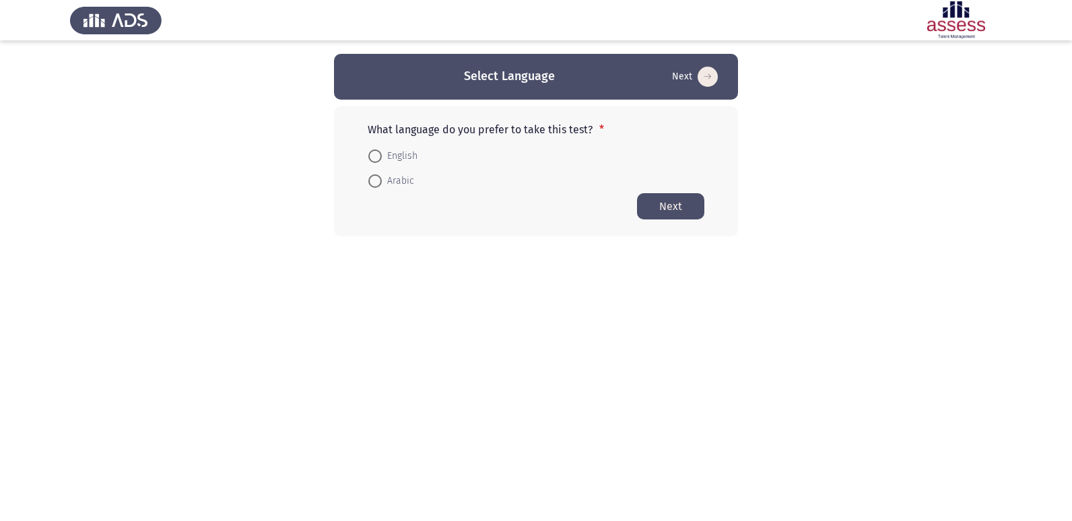
click at [369, 155] on span at bounding box center [374, 156] width 13 height 13
click at [369, 155] on input "English" at bounding box center [374, 156] width 13 height 13
radio input "true"
click at [647, 199] on button "Next" at bounding box center [670, 206] width 67 height 26
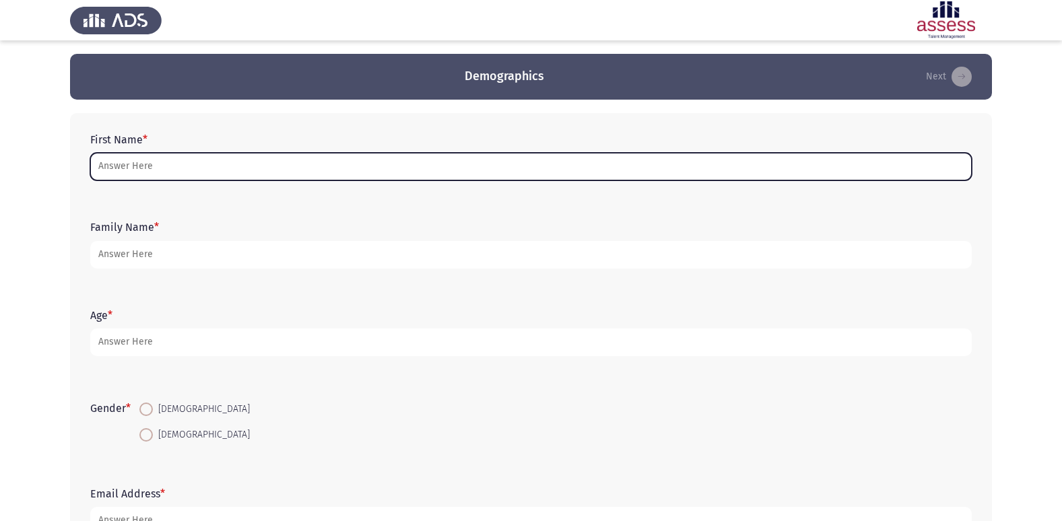
click at [508, 175] on input "First Name *" at bounding box center [531, 167] width 882 height 28
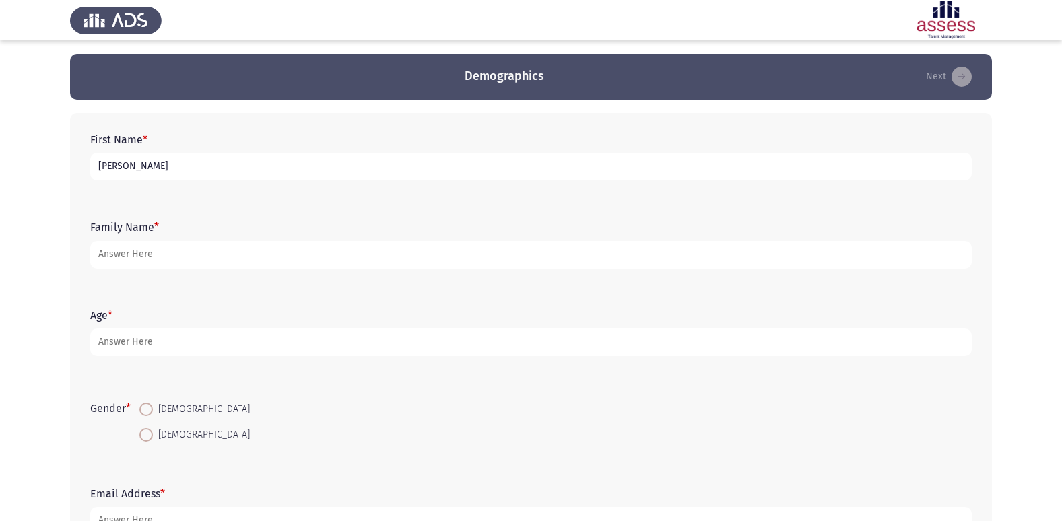
type input "[PERSON_NAME]"
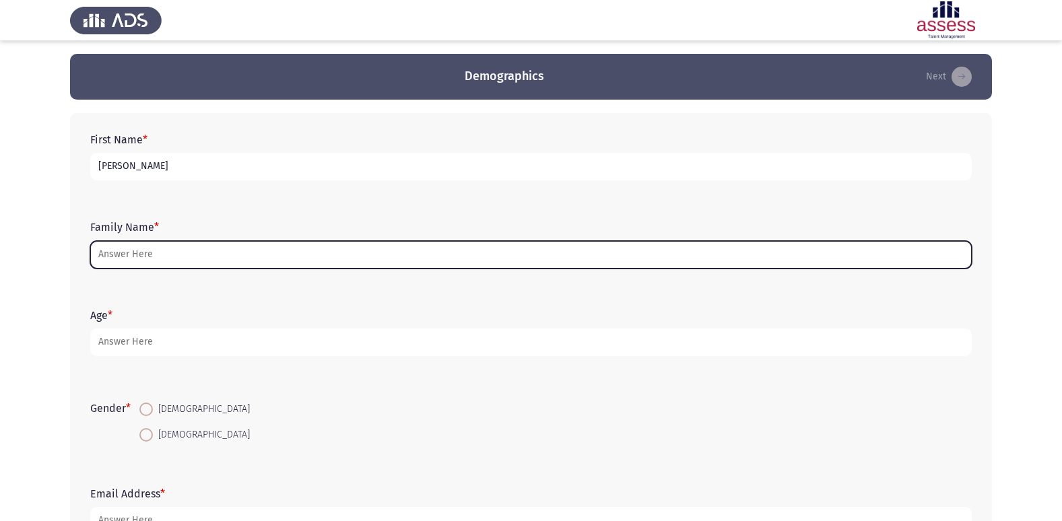
click at [433, 255] on input "Family Name *" at bounding box center [531, 255] width 882 height 28
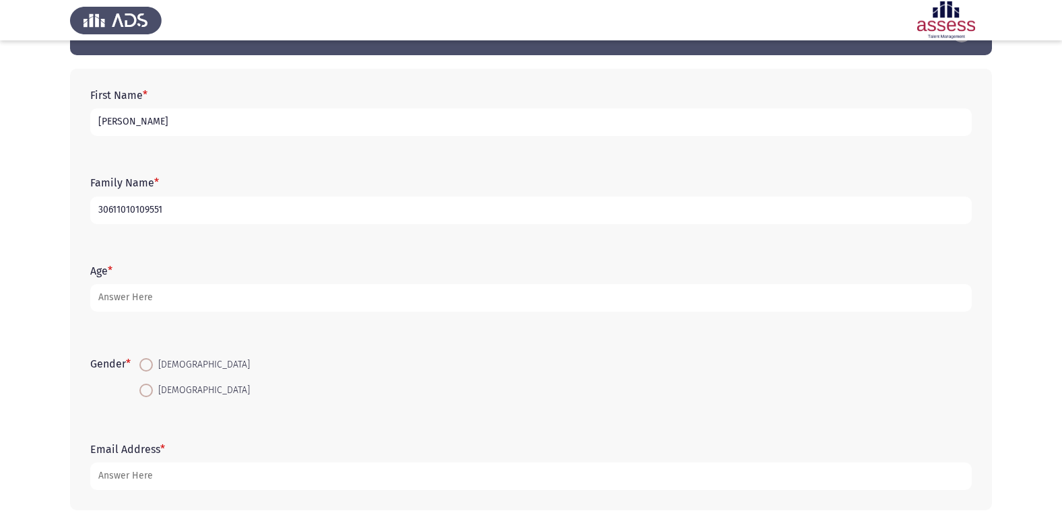
scroll to position [67, 0]
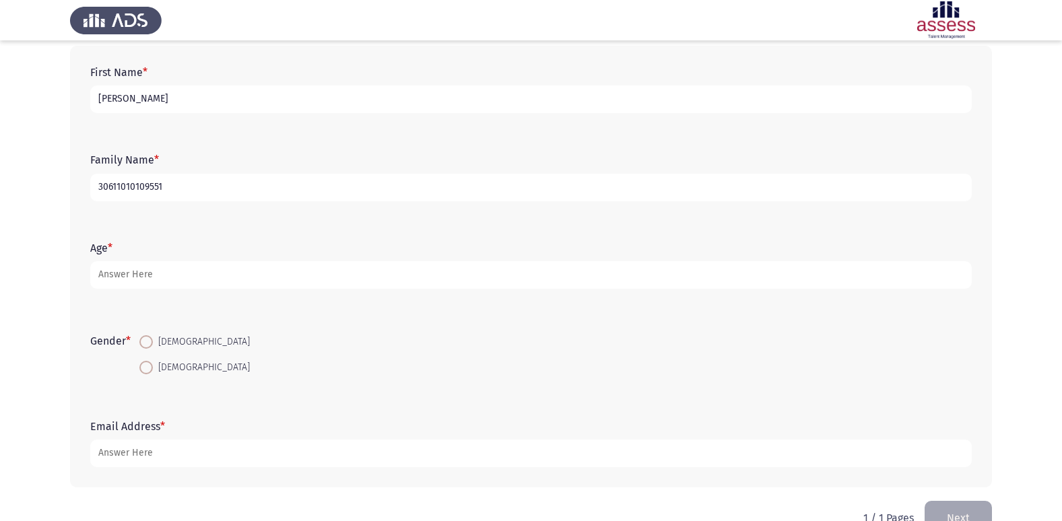
type input "30611010109551"
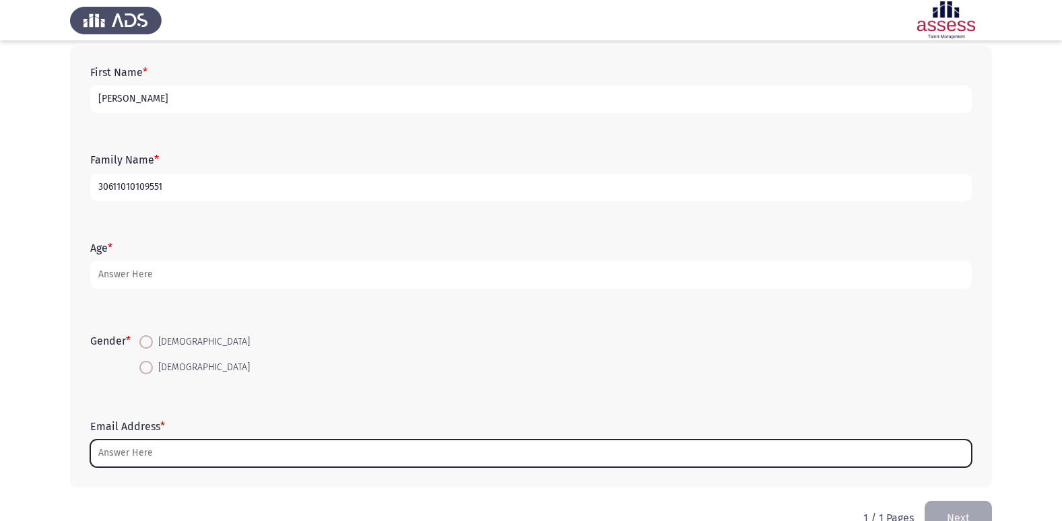
click at [234, 458] on input "Email Address *" at bounding box center [531, 454] width 882 height 28
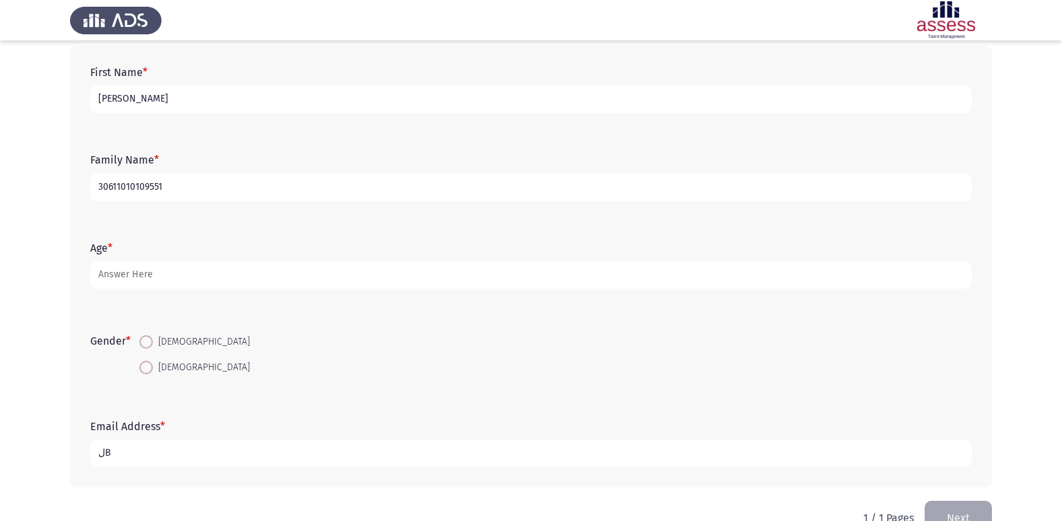
type input "ل"
type input "[EMAIL_ADDRESS][DOMAIN_NAME]"
click at [153, 347] on span at bounding box center [145, 341] width 13 height 13
click at [153, 347] on input "[DEMOGRAPHIC_DATA]" at bounding box center [145, 341] width 13 height 13
radio input "true"
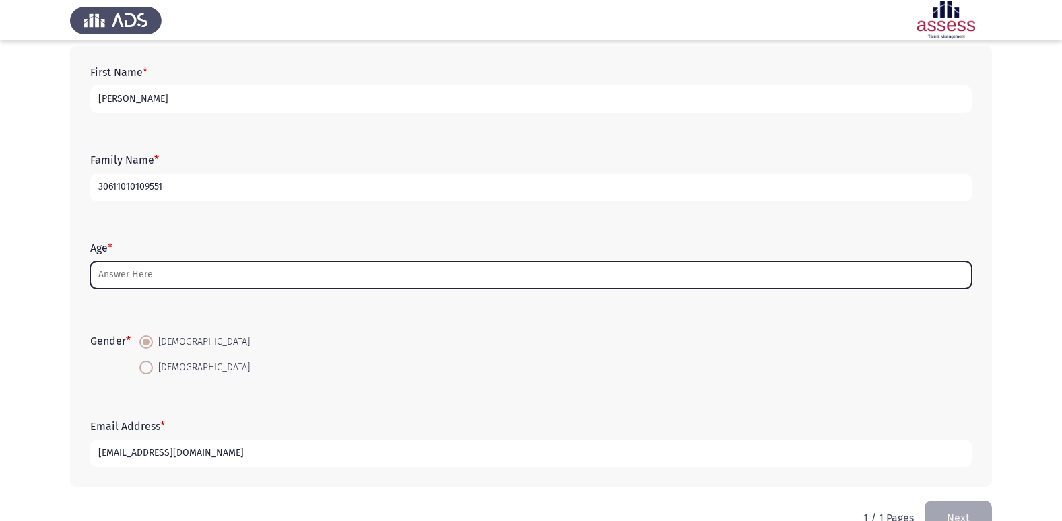
click at [179, 280] on input "Age *" at bounding box center [531, 275] width 882 height 28
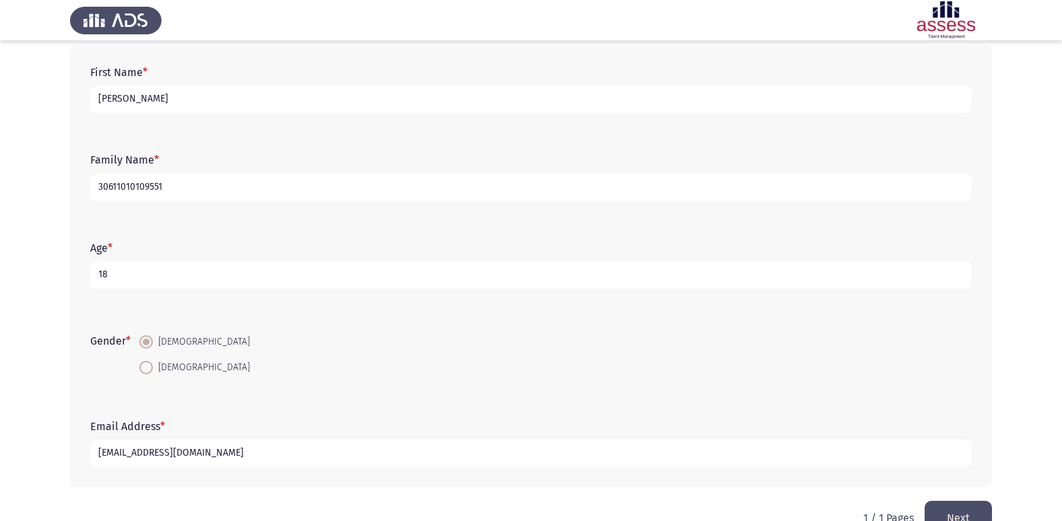
scroll to position [101, 0]
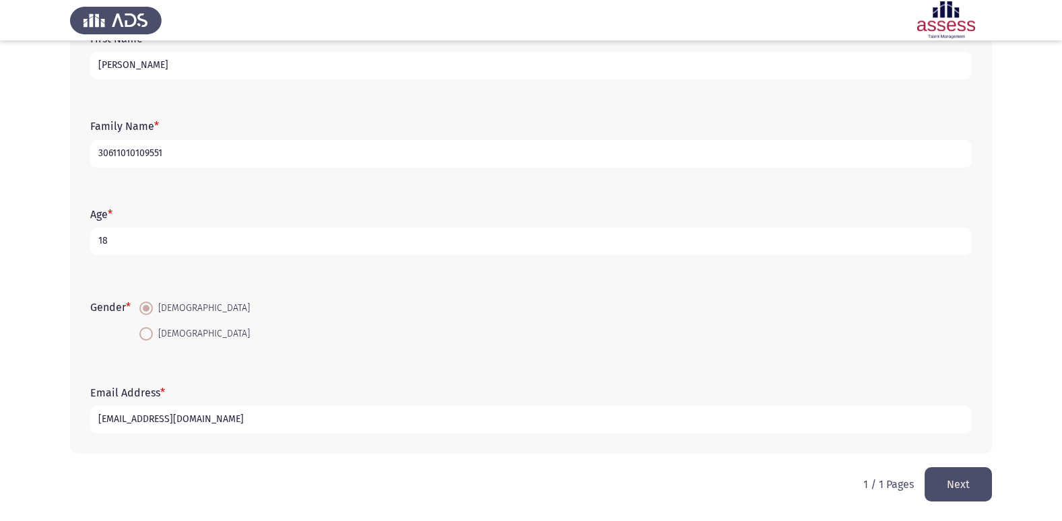
type input "18"
click at [950, 473] on button "Next" at bounding box center [958, 484] width 67 height 34
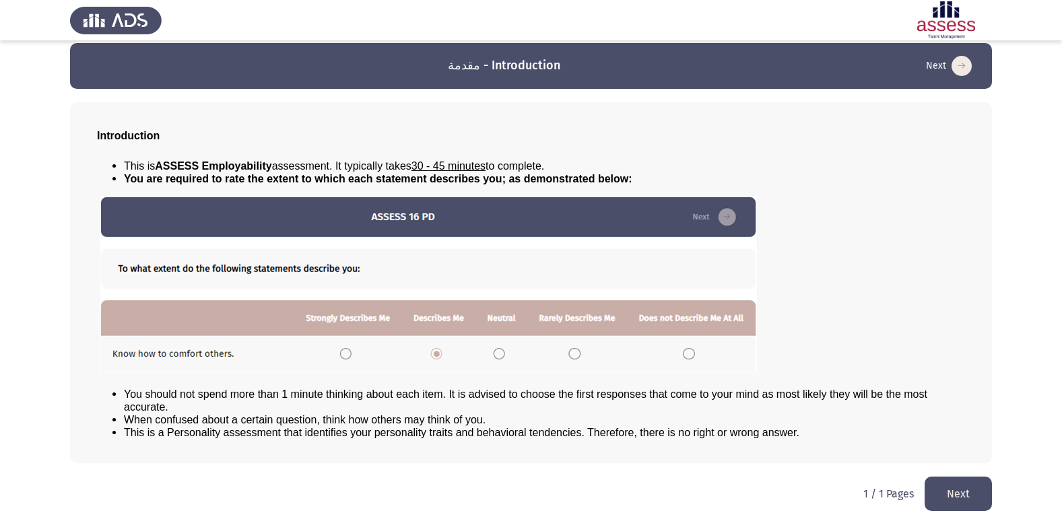
scroll to position [14, 0]
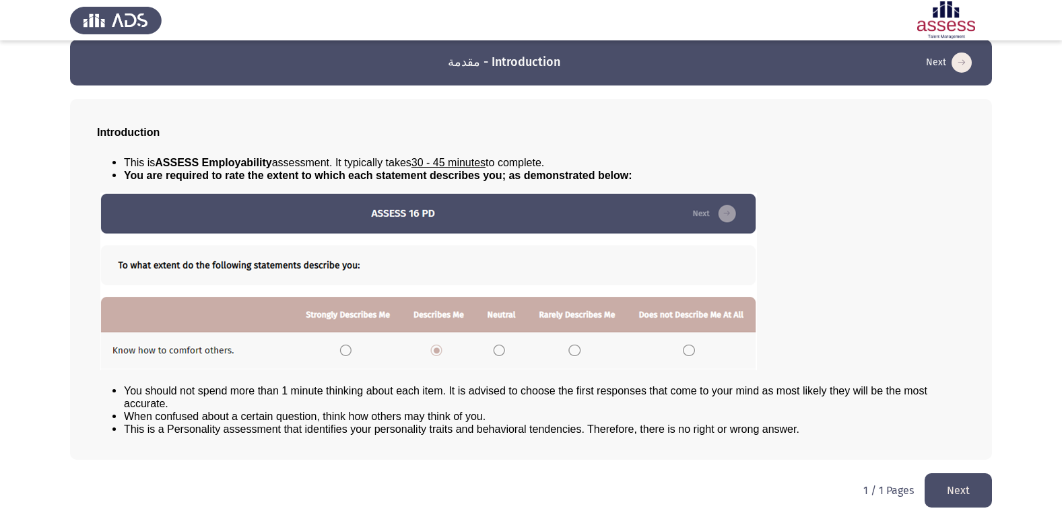
click at [953, 481] on button "Next" at bounding box center [958, 490] width 67 height 34
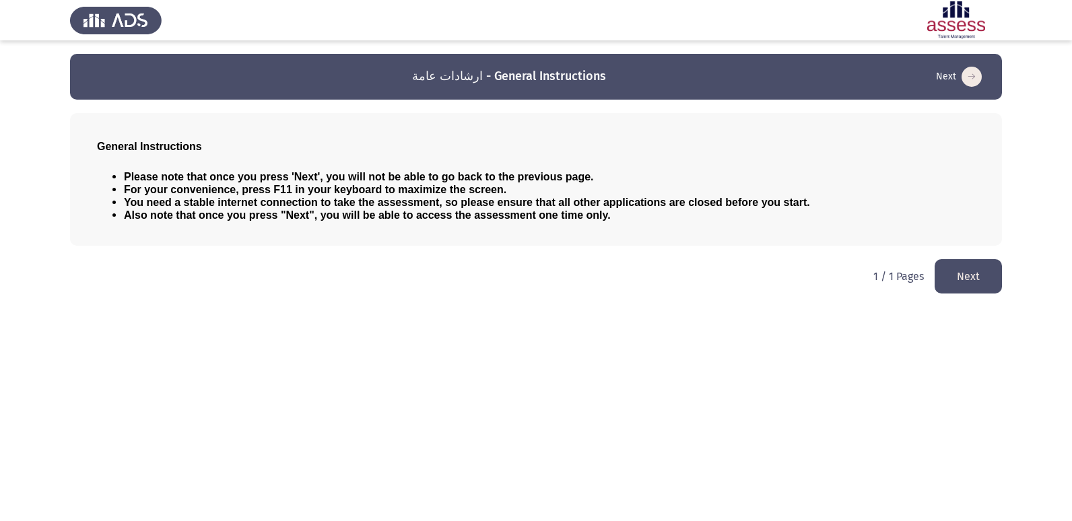
click at [968, 271] on button "Next" at bounding box center [968, 276] width 67 height 34
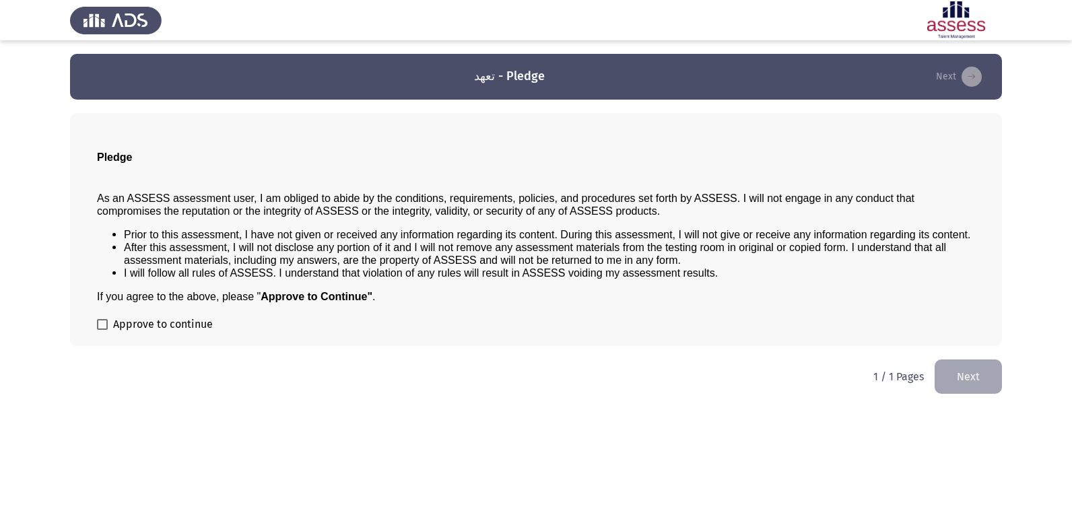
click at [104, 323] on span at bounding box center [102, 324] width 11 height 11
click at [102, 330] on input "Approve to continue" at bounding box center [102, 330] width 1 height 1
checkbox input "true"
click at [952, 373] on button "Next" at bounding box center [968, 377] width 67 height 34
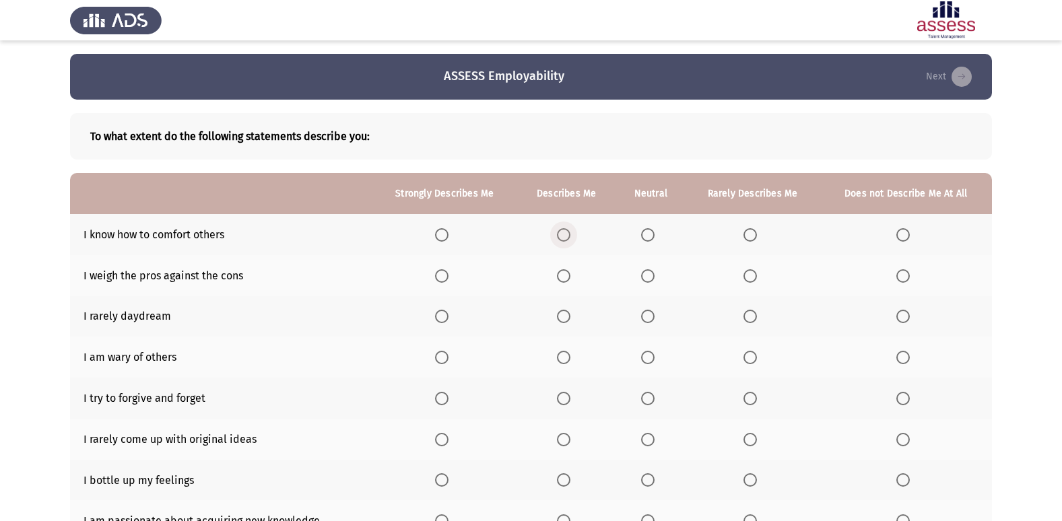
click at [570, 240] on span "Select an option" at bounding box center [563, 234] width 13 height 13
click at [570, 240] on input "Select an option" at bounding box center [563, 234] width 13 height 13
click at [442, 278] on span "Select an option" at bounding box center [441, 275] width 13 height 13
click at [442, 278] on input "Select an option" at bounding box center [441, 275] width 13 height 13
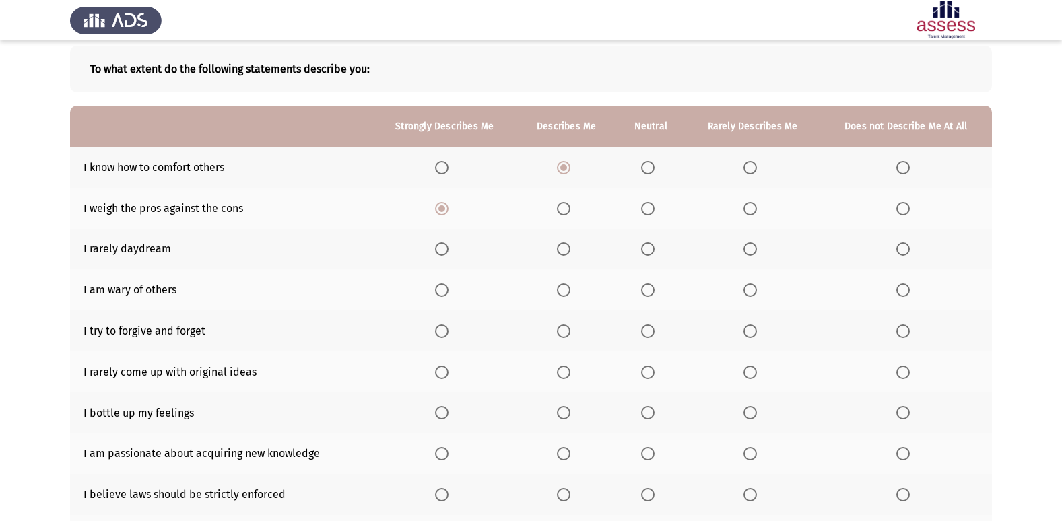
click at [648, 249] on span "Select an option" at bounding box center [648, 249] width 0 height 0
click at [649, 249] on input "Select an option" at bounding box center [647, 248] width 13 height 13
click at [750, 250] on span "Select an option" at bounding box center [749, 248] width 13 height 13
click at [750, 250] on input "Select an option" at bounding box center [749, 248] width 13 height 13
click at [566, 288] on span "Select an option" at bounding box center [563, 290] width 13 height 13
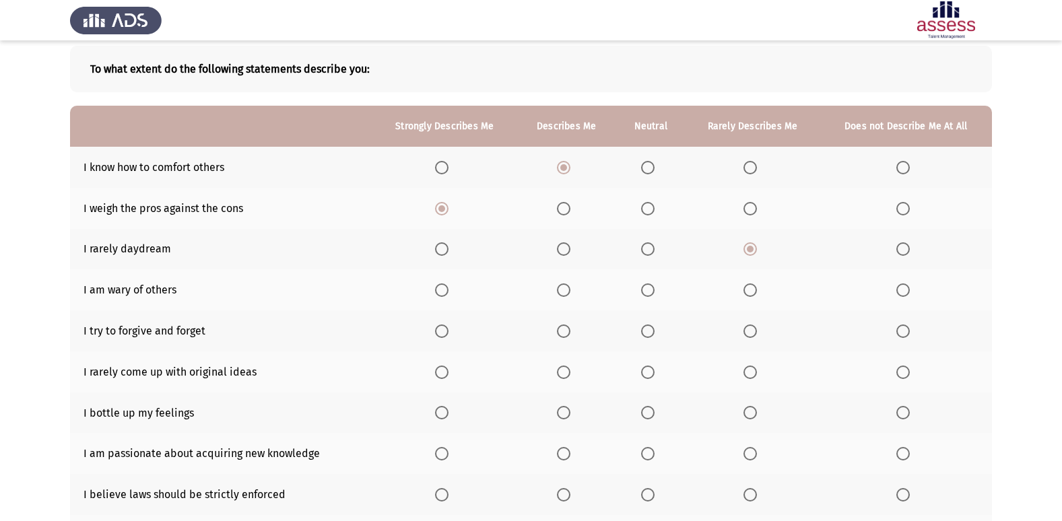
click at [566, 288] on input "Select an option" at bounding box center [563, 290] width 13 height 13
click at [443, 333] on span "Select an option" at bounding box center [441, 331] width 13 height 13
click at [443, 333] on input "Select an option" at bounding box center [441, 331] width 13 height 13
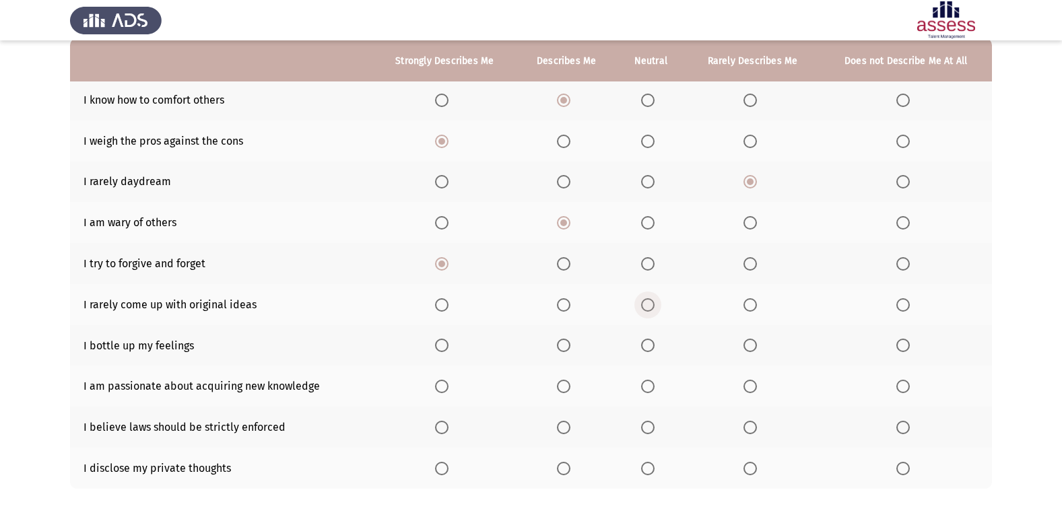
click at [648, 306] on span "Select an option" at bounding box center [647, 304] width 13 height 13
click at [648, 306] on input "Select an option" at bounding box center [647, 304] width 13 height 13
click at [565, 346] on span "Select an option" at bounding box center [563, 345] width 13 height 13
click at [565, 346] on input "Select an option" at bounding box center [563, 345] width 13 height 13
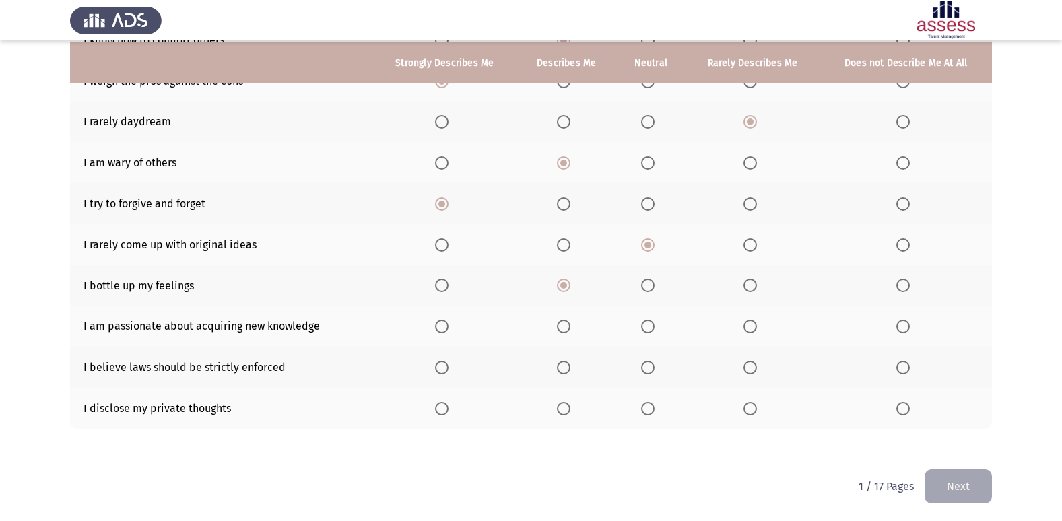
scroll to position [197, 0]
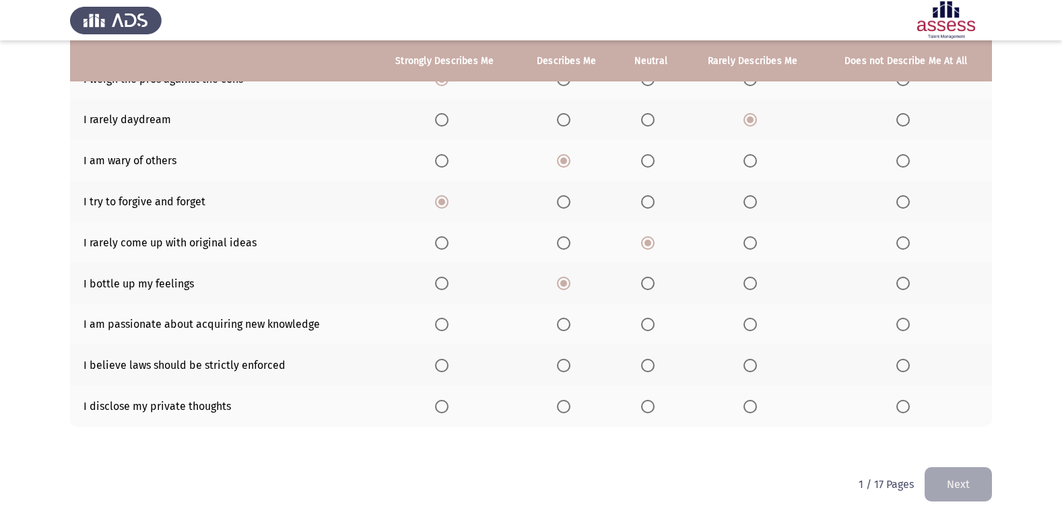
click at [444, 324] on span "Select an option" at bounding box center [441, 324] width 13 height 13
click at [444, 324] on input "Select an option" at bounding box center [441, 324] width 13 height 13
click at [570, 366] on span "Select an option" at bounding box center [563, 365] width 13 height 13
click at [570, 366] on input "Select an option" at bounding box center [563, 365] width 13 height 13
click at [900, 404] on span "Select an option" at bounding box center [902, 406] width 13 height 13
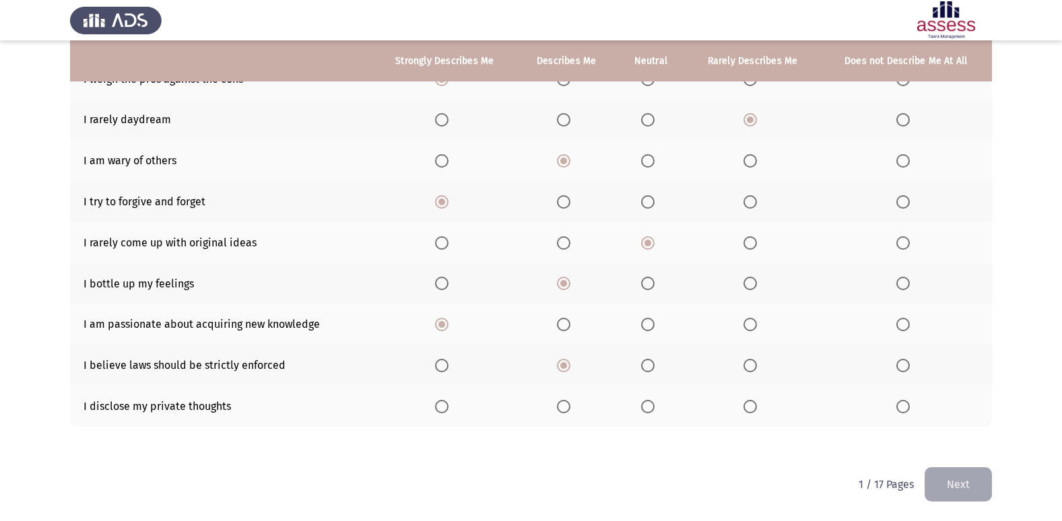
click at [900, 404] on input "Select an option" at bounding box center [902, 406] width 13 height 13
click at [977, 478] on button "Next" at bounding box center [958, 484] width 67 height 34
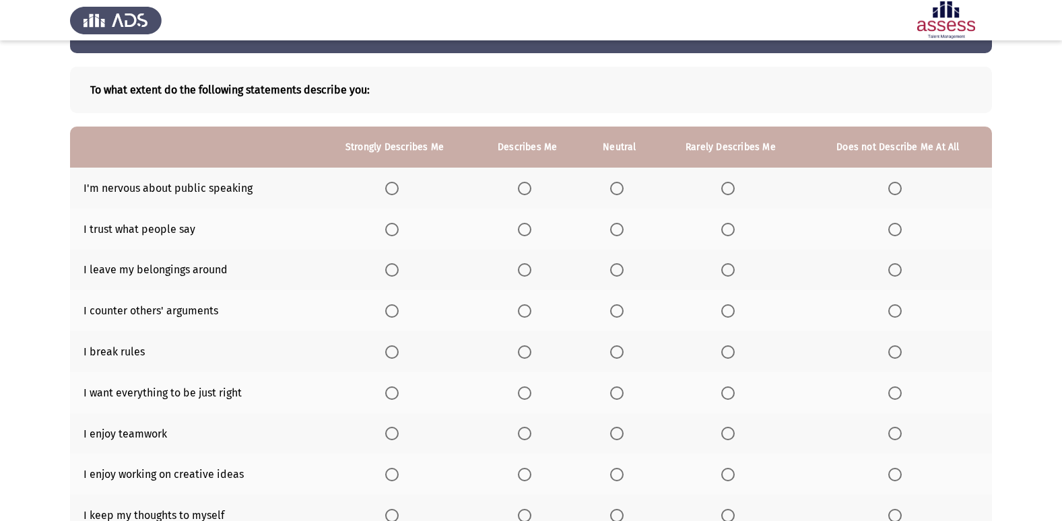
scroll to position [67, 0]
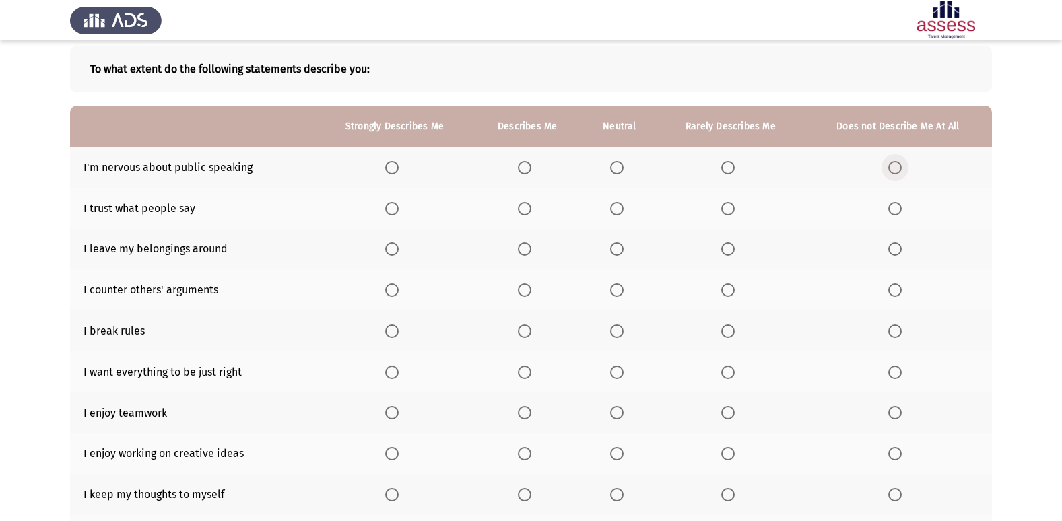
click at [892, 163] on span "Select an option" at bounding box center [894, 167] width 13 height 13
click at [892, 163] on input "Select an option" at bounding box center [894, 167] width 13 height 13
click at [727, 207] on span "Select an option" at bounding box center [727, 208] width 13 height 13
click at [727, 207] on input "Select an option" at bounding box center [727, 208] width 13 height 13
click at [896, 247] on span "Select an option" at bounding box center [894, 248] width 13 height 13
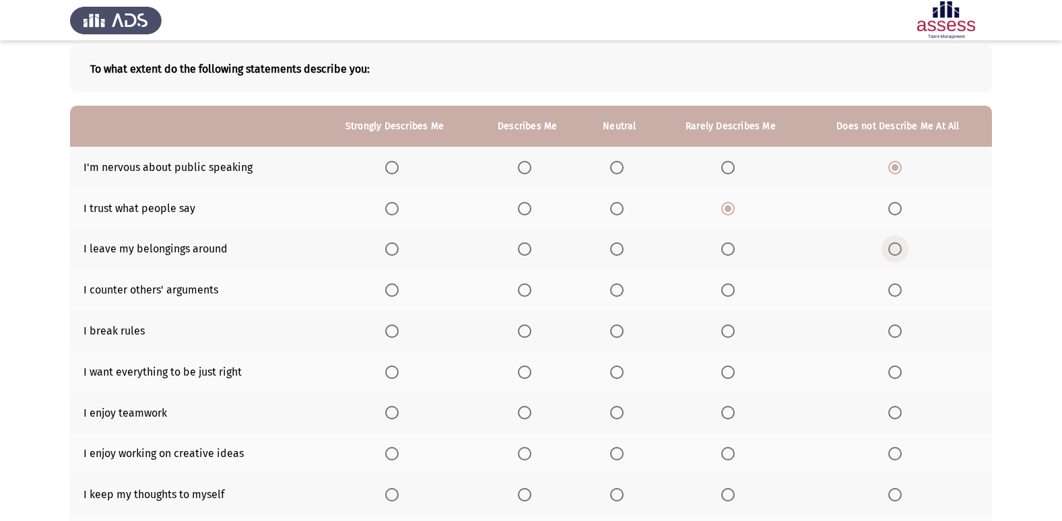
click at [896, 247] on input "Select an option" at bounding box center [894, 248] width 13 height 13
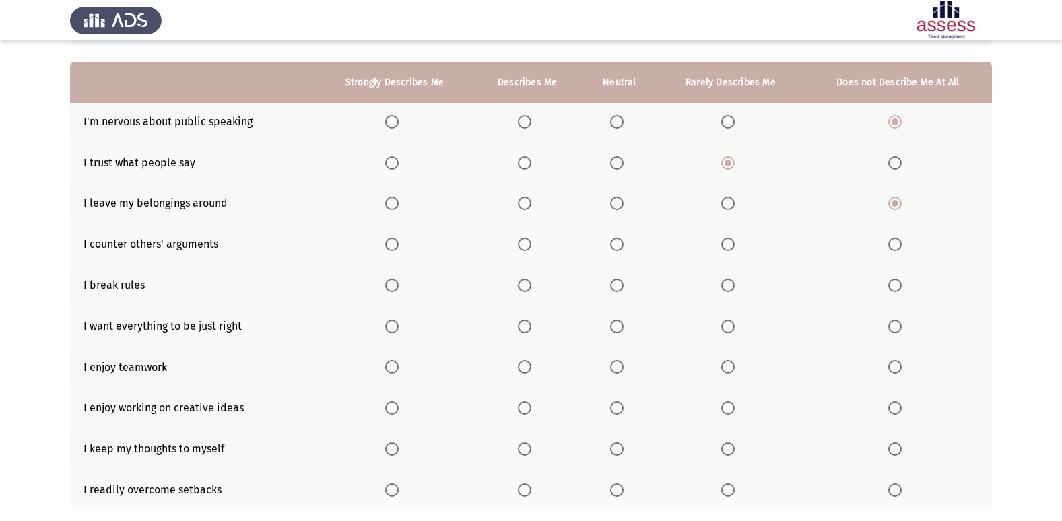
scroll to position [135, 0]
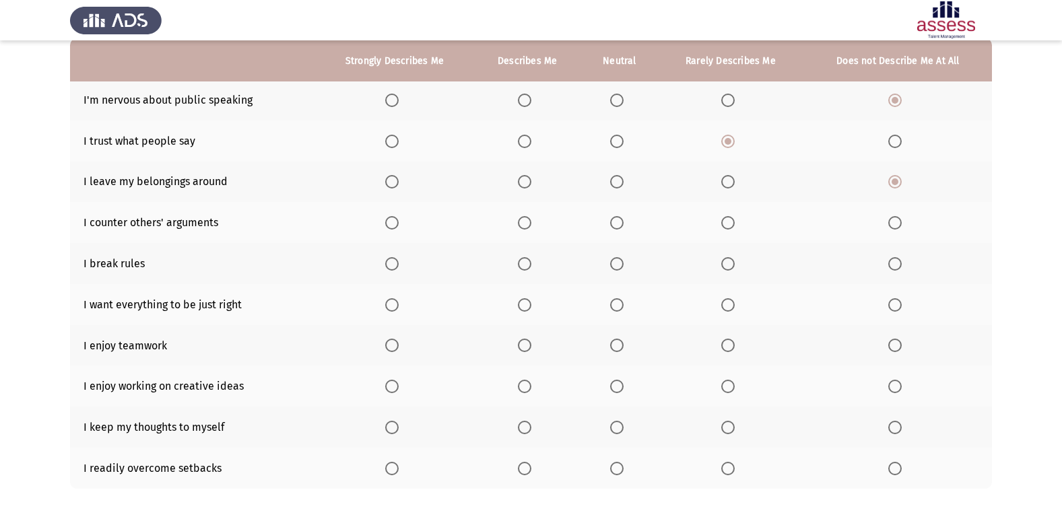
click at [618, 225] on span "Select an option" at bounding box center [616, 222] width 13 height 13
click at [618, 225] on input "Select an option" at bounding box center [616, 222] width 13 height 13
click at [906, 262] on label "Select an option" at bounding box center [897, 263] width 19 height 13
click at [902, 262] on input "Select an option" at bounding box center [894, 263] width 13 height 13
click at [390, 302] on span "Select an option" at bounding box center [391, 304] width 13 height 13
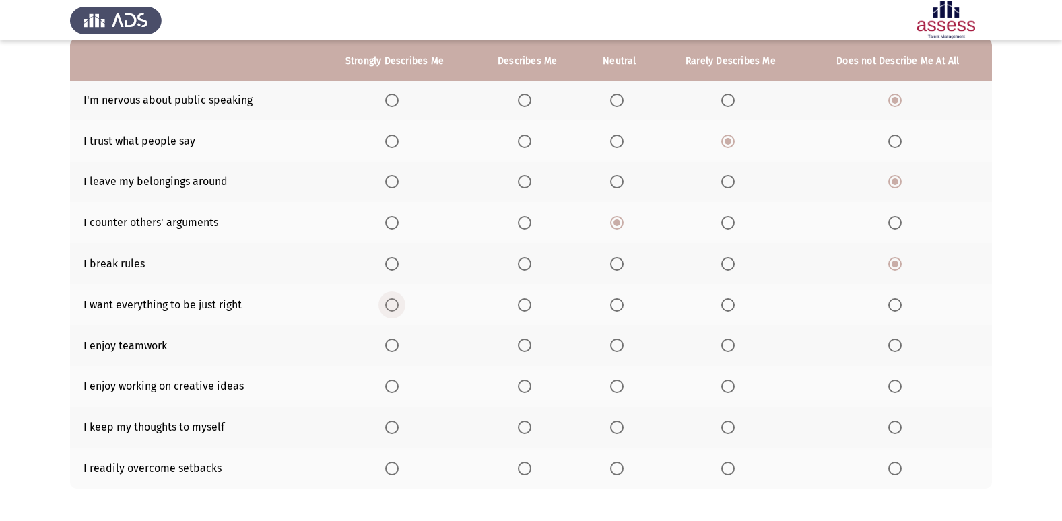
click at [390, 302] on input "Select an option" at bounding box center [391, 304] width 13 height 13
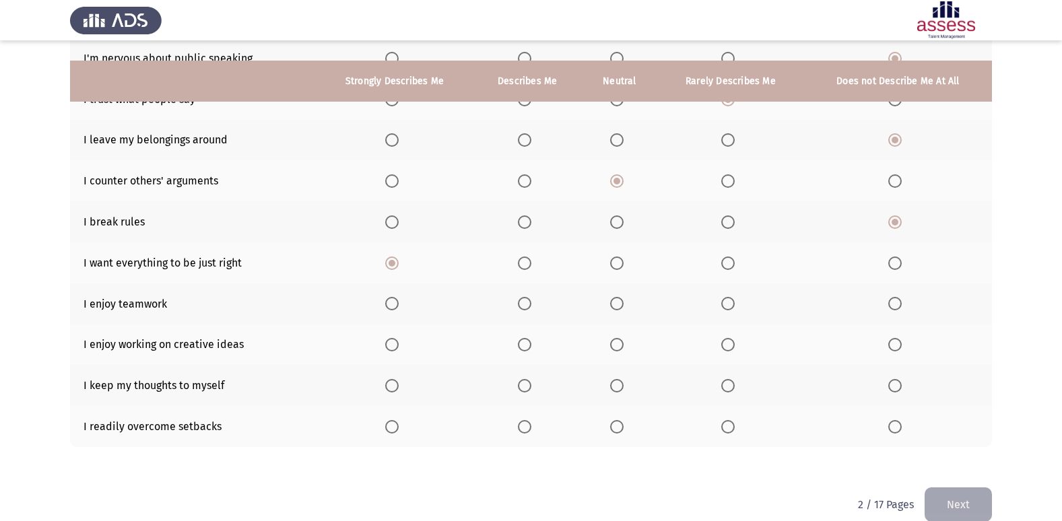
scroll to position [197, 0]
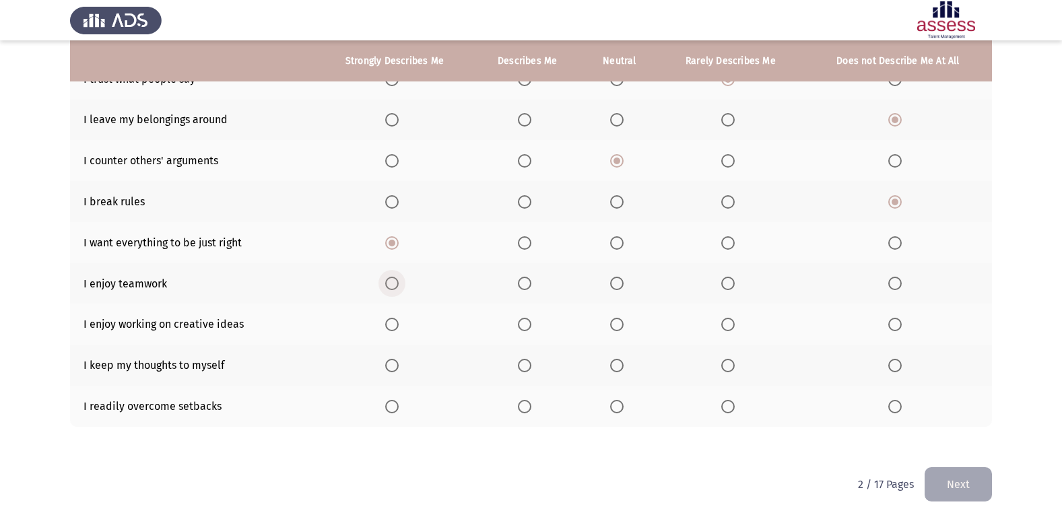
click at [393, 288] on span "Select an option" at bounding box center [391, 283] width 13 height 13
click at [393, 288] on input "Select an option" at bounding box center [391, 283] width 13 height 13
click at [391, 325] on span "Select an option" at bounding box center [391, 324] width 13 height 13
click at [391, 325] on input "Select an option" at bounding box center [391, 324] width 13 height 13
click at [524, 365] on span "Select an option" at bounding box center [524, 365] width 13 height 13
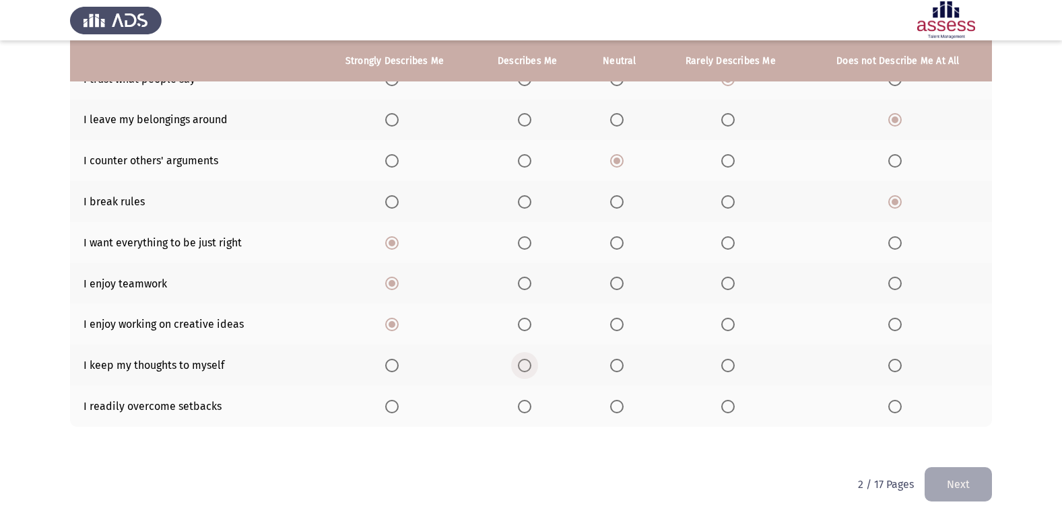
click at [524, 365] on input "Select an option" at bounding box center [524, 365] width 13 height 13
click at [615, 411] on span "Select an option" at bounding box center [616, 406] width 13 height 13
click at [615, 411] on input "Select an option" at bounding box center [616, 406] width 13 height 13
click at [975, 475] on button "Next" at bounding box center [958, 484] width 67 height 34
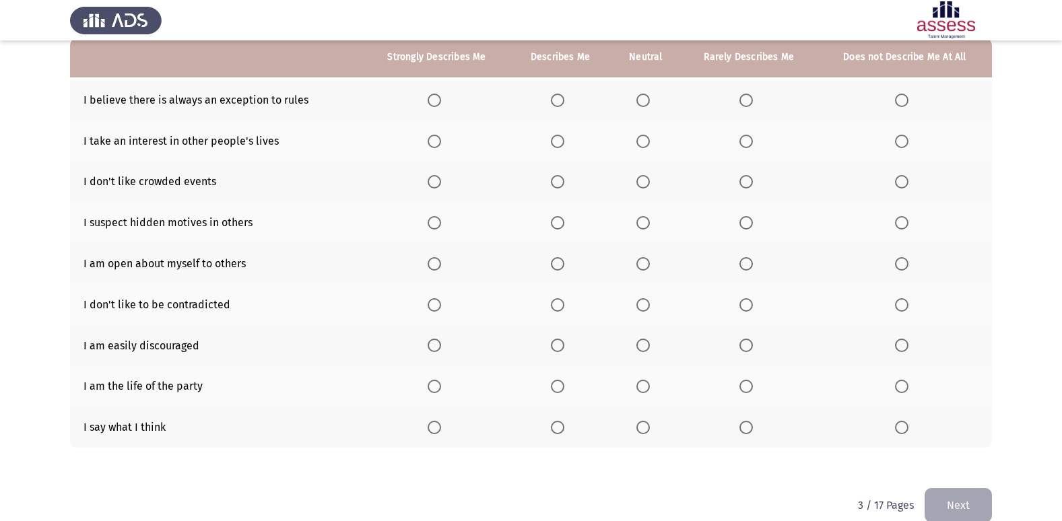
scroll to position [67, 0]
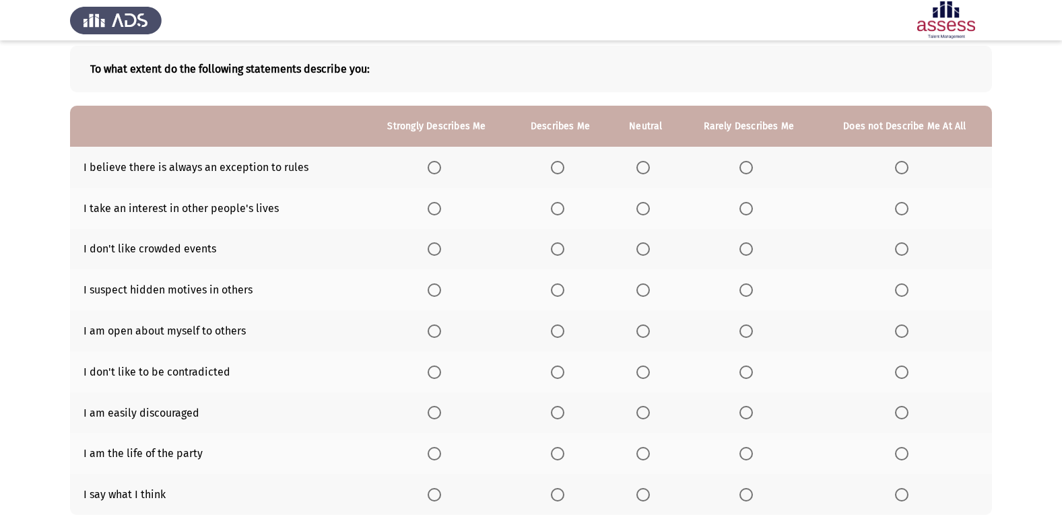
click at [563, 162] on span "Select an option" at bounding box center [557, 167] width 13 height 13
click at [563, 162] on input "Select an option" at bounding box center [557, 167] width 13 height 13
click at [745, 169] on span "Select an option" at bounding box center [745, 167] width 13 height 13
click at [745, 169] on input "Select an option" at bounding box center [745, 167] width 13 height 13
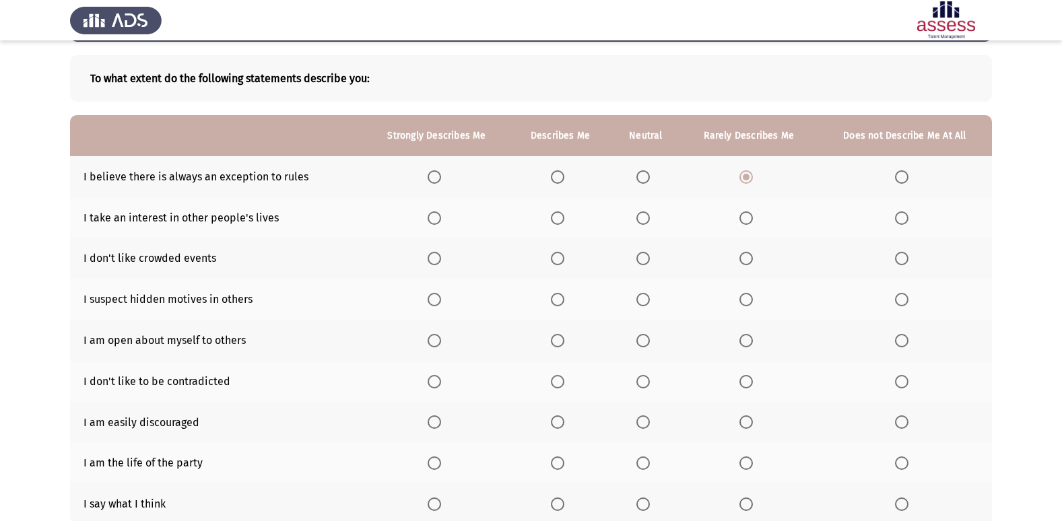
scroll to position [88, 0]
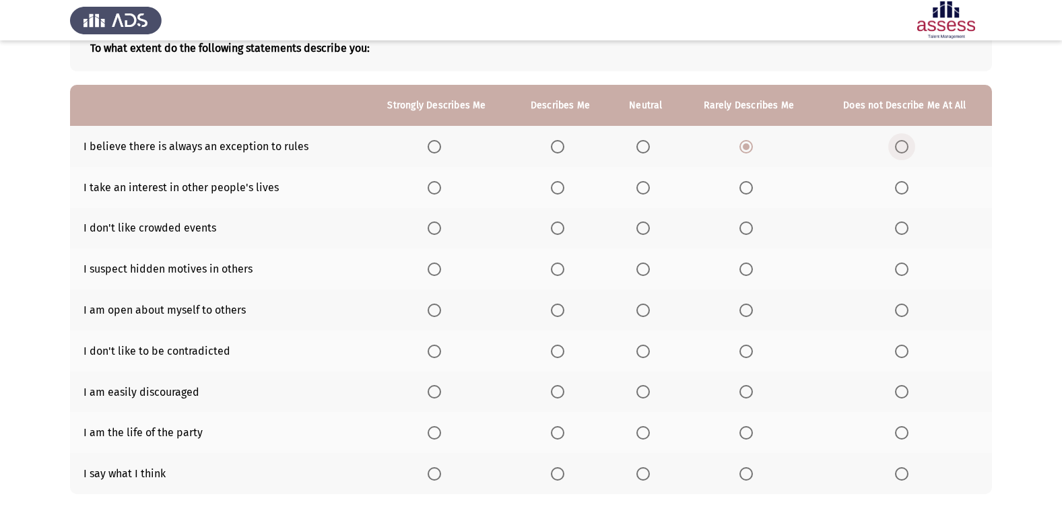
click at [906, 145] on span "Select an option" at bounding box center [901, 146] width 13 height 13
click at [906, 145] on input "Select an option" at bounding box center [901, 146] width 13 height 13
click at [645, 183] on span "Select an option" at bounding box center [642, 187] width 13 height 13
click at [645, 183] on input "Select an option" at bounding box center [642, 187] width 13 height 13
click at [752, 189] on span "Select an option" at bounding box center [745, 187] width 13 height 13
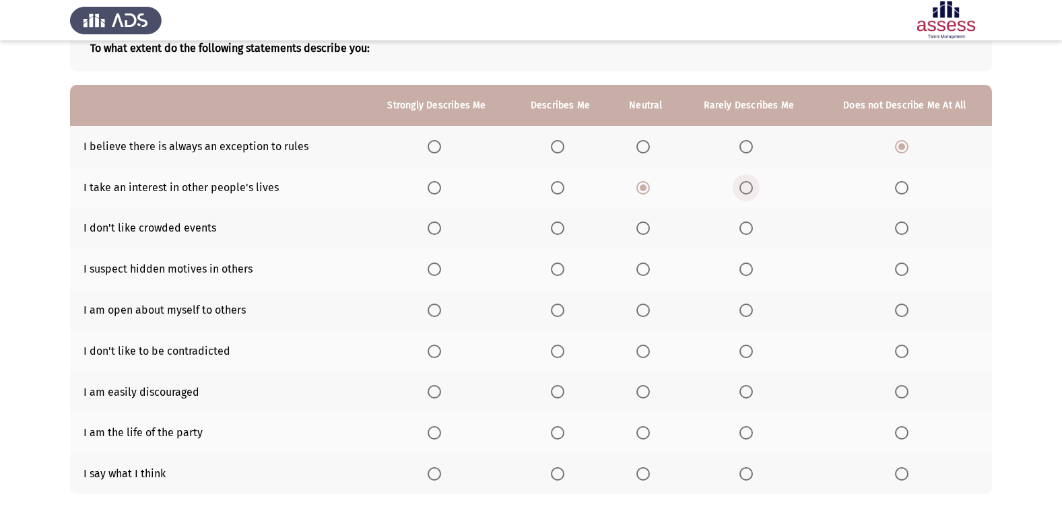
click at [752, 189] on input "Select an option" at bounding box center [745, 187] width 13 height 13
click at [433, 228] on span "Select an option" at bounding box center [434, 228] width 13 height 13
click at [433, 228] on input "Select an option" at bounding box center [434, 228] width 13 height 13
click at [898, 265] on span "Select an option" at bounding box center [901, 269] width 13 height 13
click at [898, 265] on input "Select an option" at bounding box center [901, 269] width 13 height 13
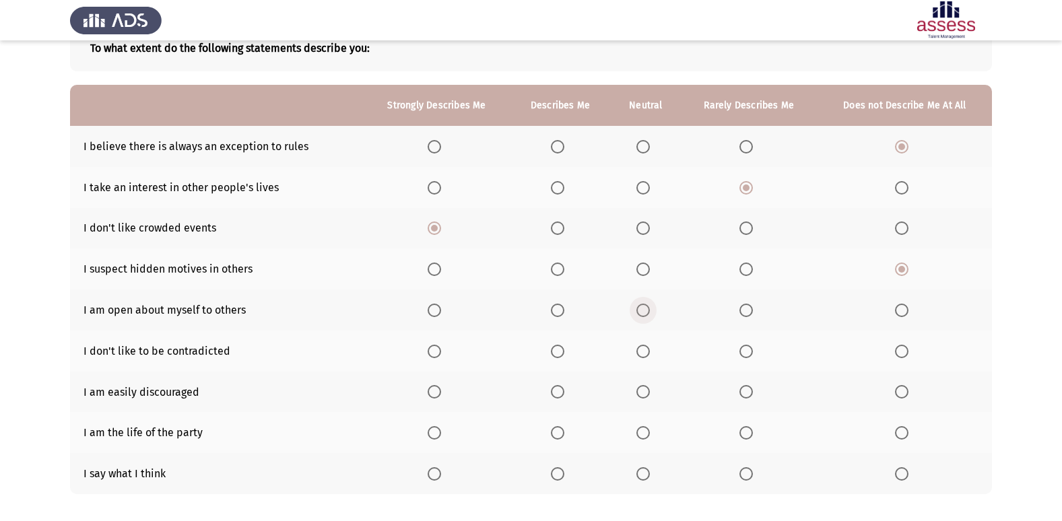
click at [640, 308] on span "Select an option" at bounding box center [642, 310] width 13 height 13
click at [640, 308] on input "Select an option" at bounding box center [642, 310] width 13 height 13
click at [565, 350] on label "Select an option" at bounding box center [560, 351] width 19 height 13
click at [564, 350] on input "Select an option" at bounding box center [557, 351] width 13 height 13
click at [899, 389] on span "Select an option" at bounding box center [901, 391] width 13 height 13
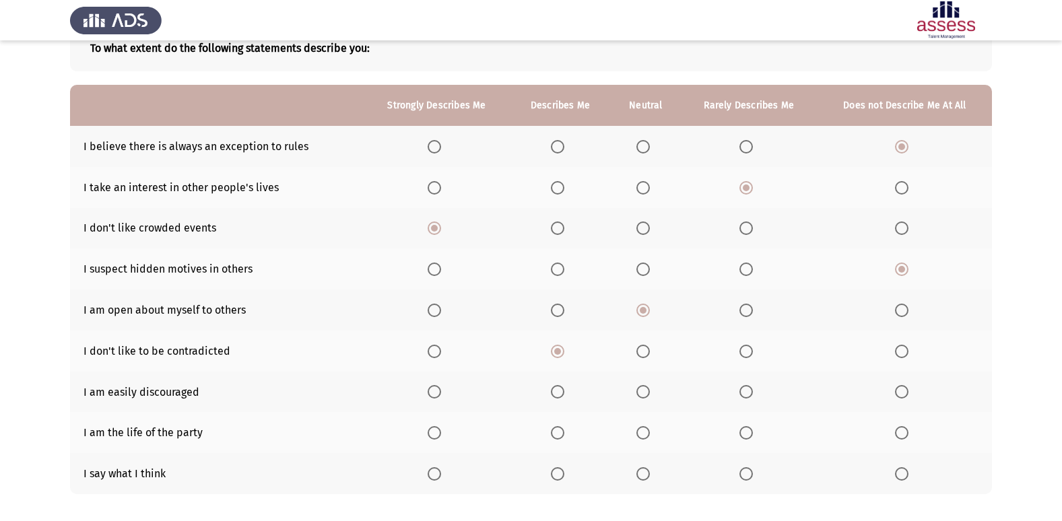
click at [899, 389] on input "Select an option" at bounding box center [901, 391] width 13 height 13
click at [553, 438] on span "Select an option" at bounding box center [557, 432] width 13 height 13
click at [553, 438] on input "Select an option" at bounding box center [557, 432] width 13 height 13
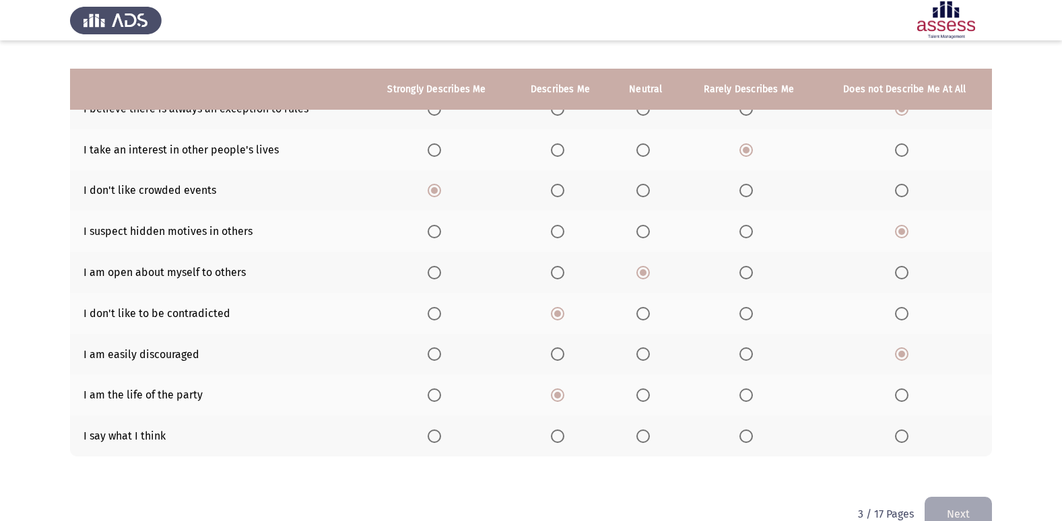
scroll to position [156, 0]
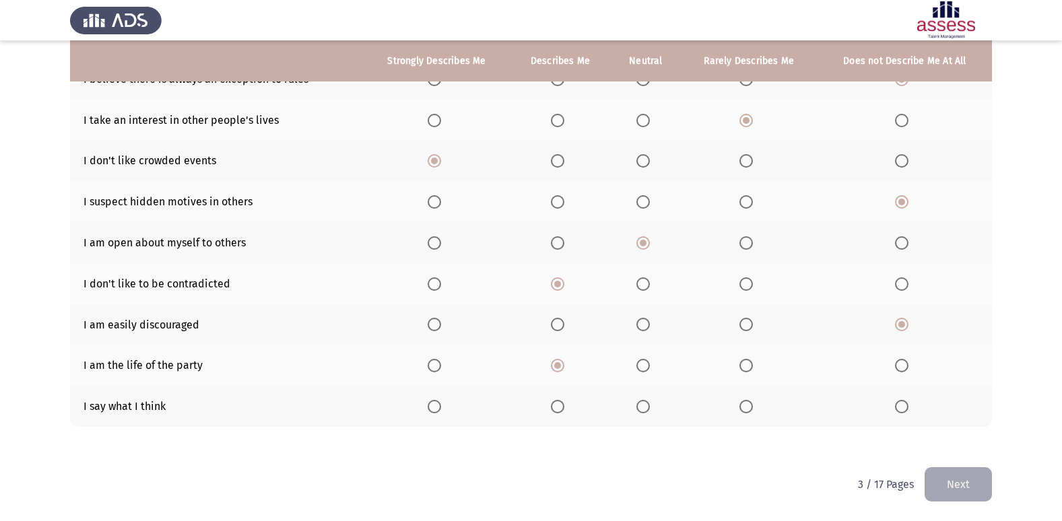
click at [646, 364] on span "Select an option" at bounding box center [642, 365] width 13 height 13
click at [646, 364] on input "Select an option" at bounding box center [642, 365] width 13 height 13
click at [560, 371] on span "Select an option" at bounding box center [557, 365] width 13 height 13
click at [560, 371] on input "Select an option" at bounding box center [557, 365] width 13 height 13
click at [435, 409] on span "Select an option" at bounding box center [434, 406] width 13 height 13
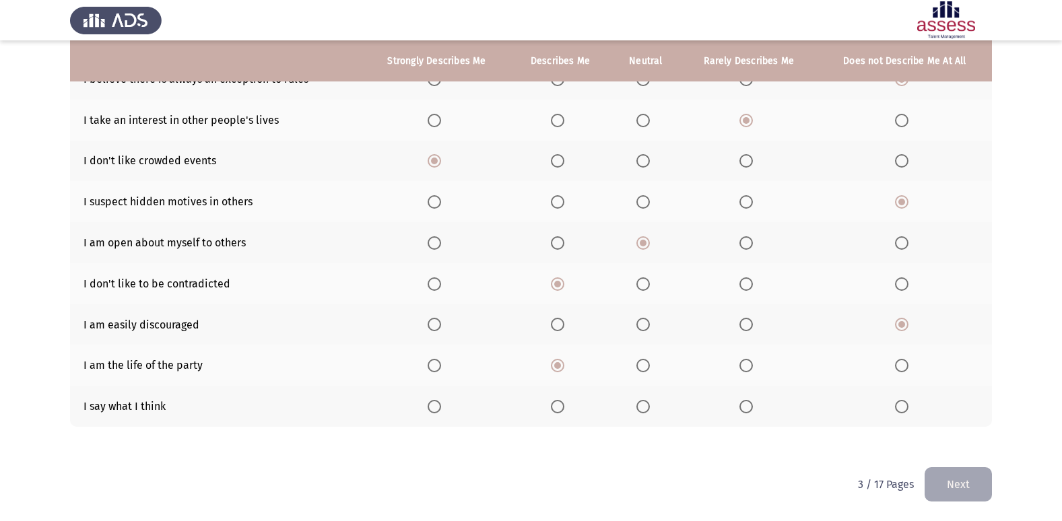
click at [435, 409] on input "Select an option" at bounding box center [434, 406] width 13 height 13
click at [958, 476] on button "Next" at bounding box center [958, 484] width 67 height 34
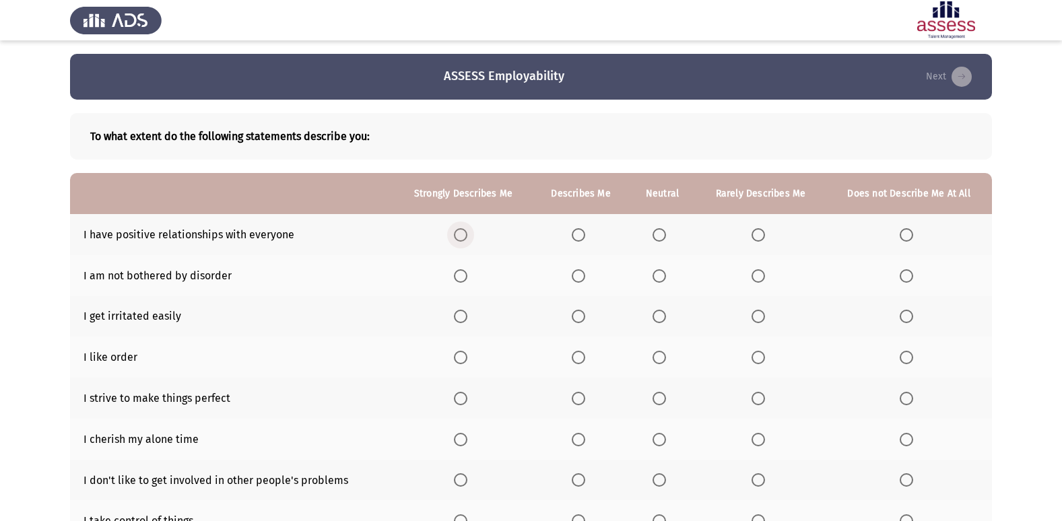
click at [459, 238] on span "Select an option" at bounding box center [460, 234] width 13 height 13
click at [459, 238] on input "Select an option" at bounding box center [460, 234] width 13 height 13
click at [657, 279] on span "Select an option" at bounding box center [659, 275] width 13 height 13
click at [657, 279] on input "Select an option" at bounding box center [659, 275] width 13 height 13
click at [758, 313] on span "Select an option" at bounding box center [758, 316] width 13 height 13
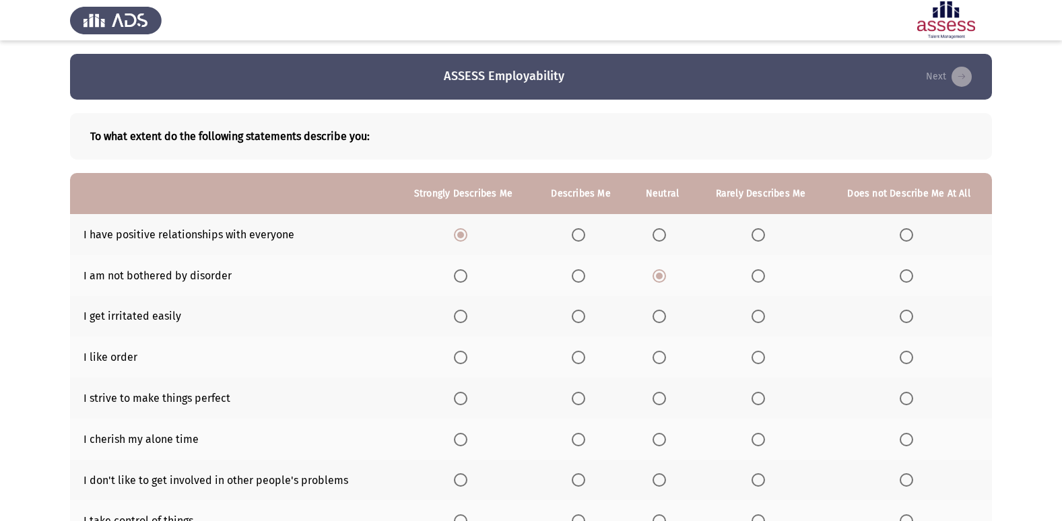
click at [758, 313] on input "Select an option" at bounding box center [758, 316] width 13 height 13
click at [580, 360] on span "Select an option" at bounding box center [578, 357] width 13 height 13
click at [580, 360] on input "Select an option" at bounding box center [578, 357] width 13 height 13
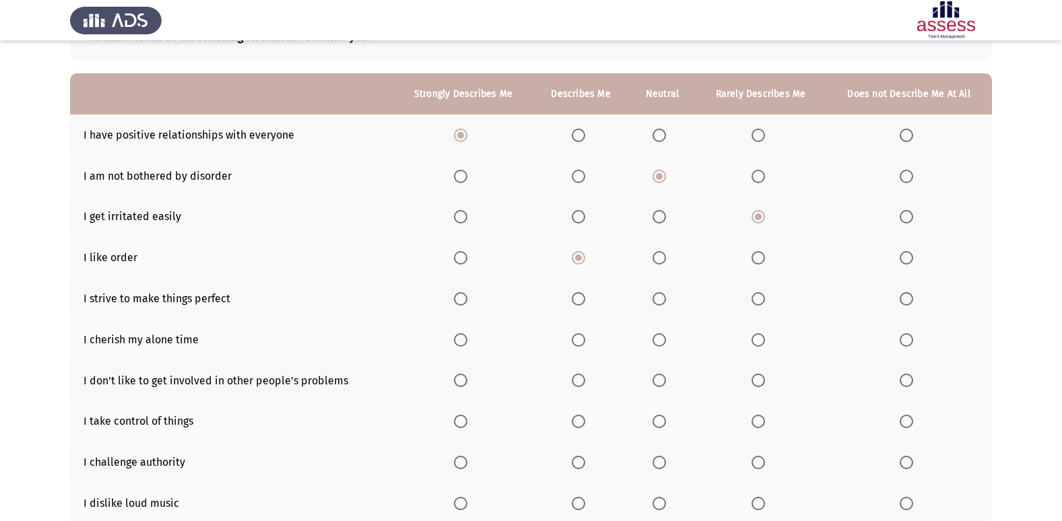
scroll to position [135, 0]
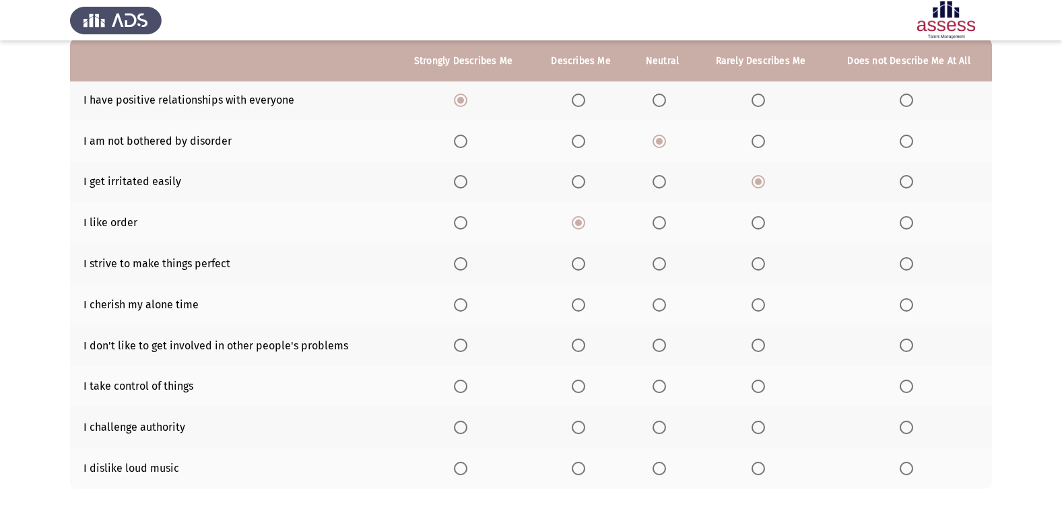
click at [581, 267] on span "Select an option" at bounding box center [578, 263] width 13 height 13
click at [581, 267] on input "Select an option" at bounding box center [578, 263] width 13 height 13
click at [463, 265] on span "Select an option" at bounding box center [460, 263] width 13 height 13
click at [463, 265] on input "Select an option" at bounding box center [460, 263] width 13 height 13
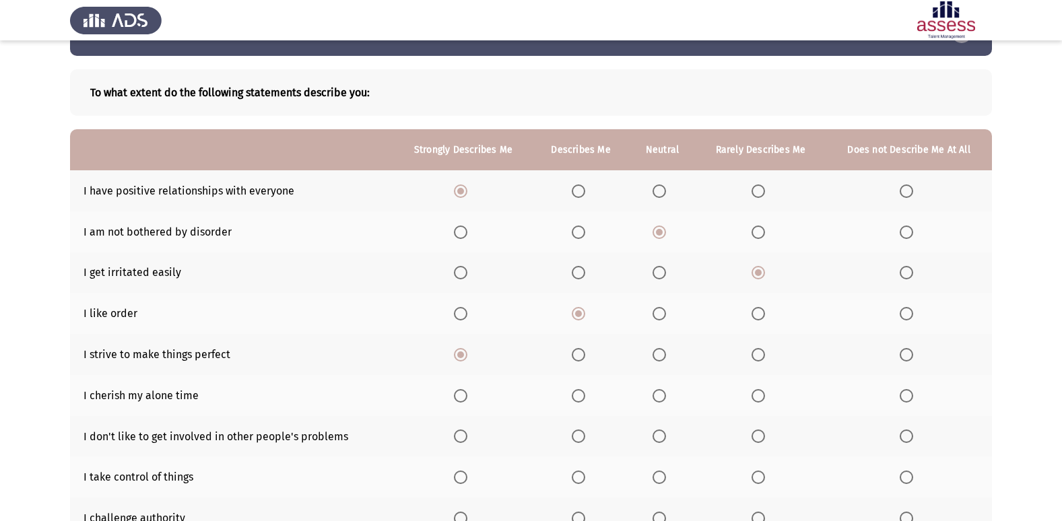
scroll to position [67, 0]
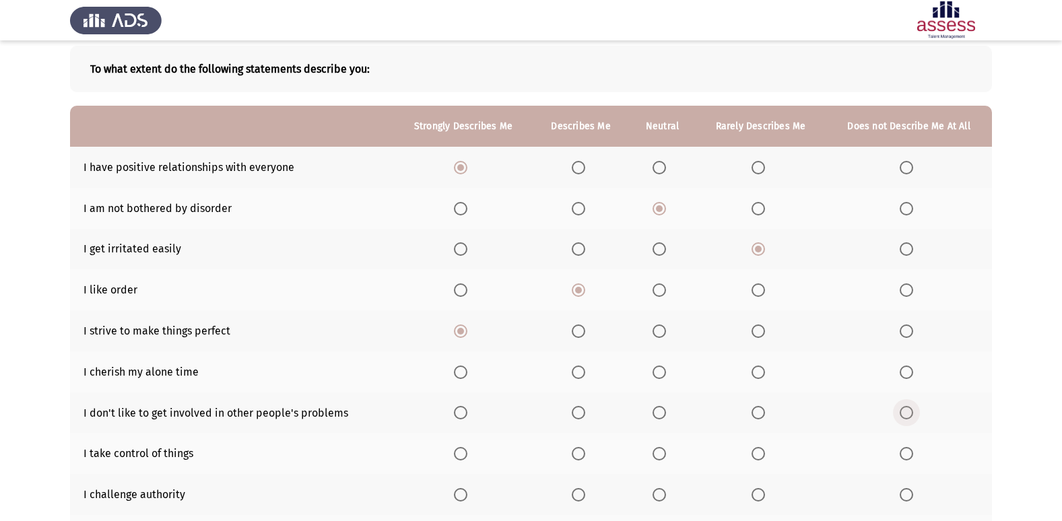
click at [908, 411] on span "Select an option" at bounding box center [906, 412] width 13 height 13
click at [908, 411] on input "Select an option" at bounding box center [906, 412] width 13 height 13
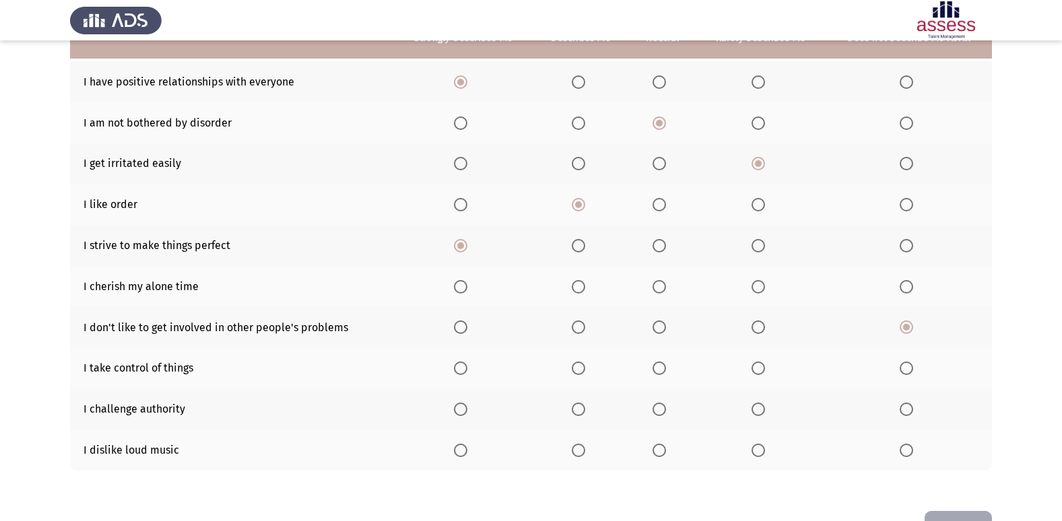
scroll to position [129, 0]
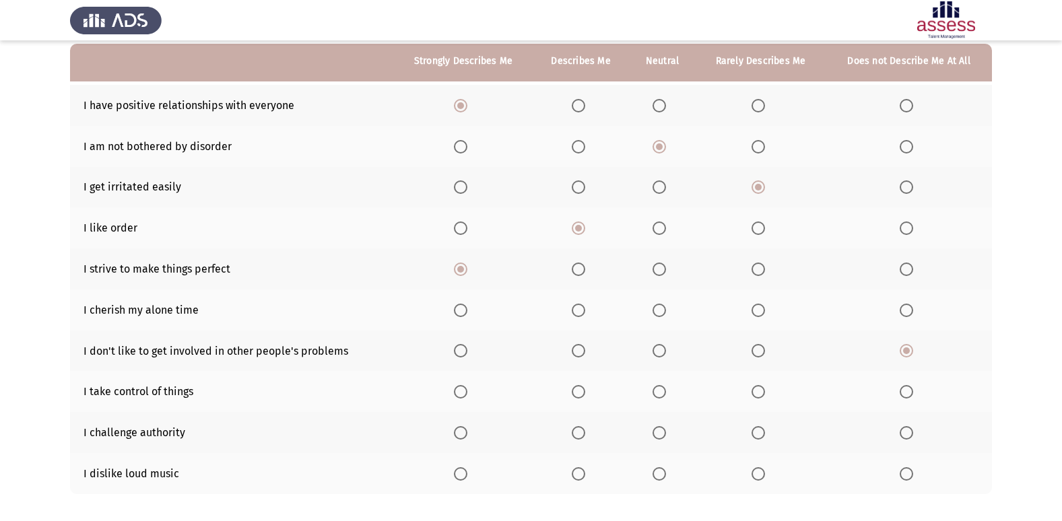
click at [583, 388] on span "Select an option" at bounding box center [578, 391] width 13 height 13
click at [583, 388] on input "Select an option" at bounding box center [578, 391] width 13 height 13
click at [908, 391] on span "Select an option" at bounding box center [906, 391] width 13 height 13
click at [908, 391] on input "Select an option" at bounding box center [906, 391] width 13 height 13
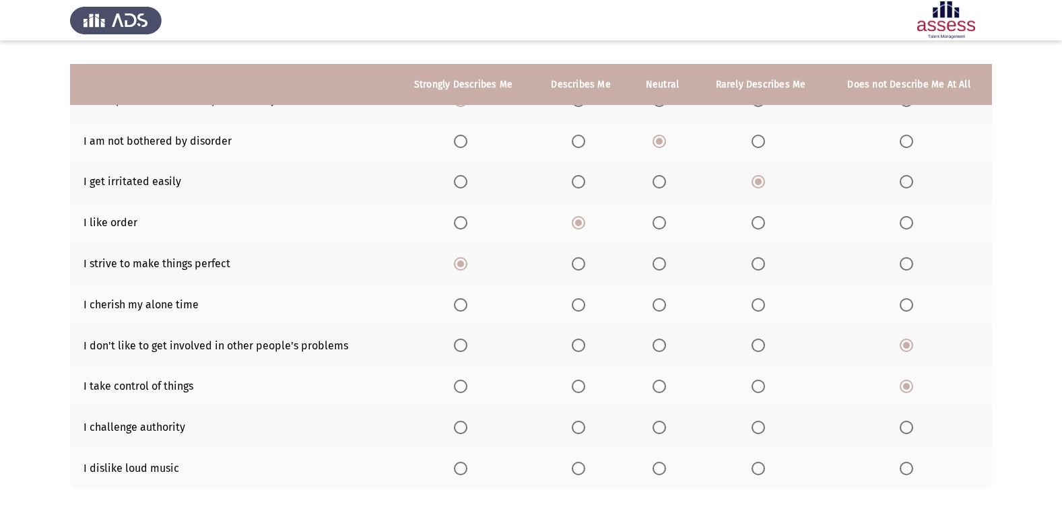
scroll to position [197, 0]
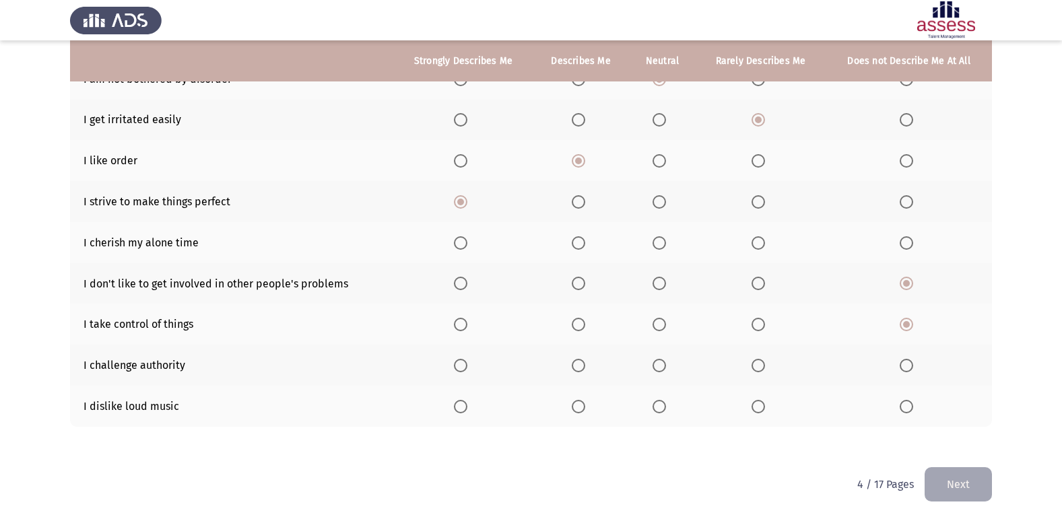
click at [465, 408] on span "Select an option" at bounding box center [460, 406] width 13 height 13
click at [465, 408] on input "Select an option" at bounding box center [460, 406] width 13 height 13
click at [970, 477] on button "Next" at bounding box center [958, 484] width 67 height 34
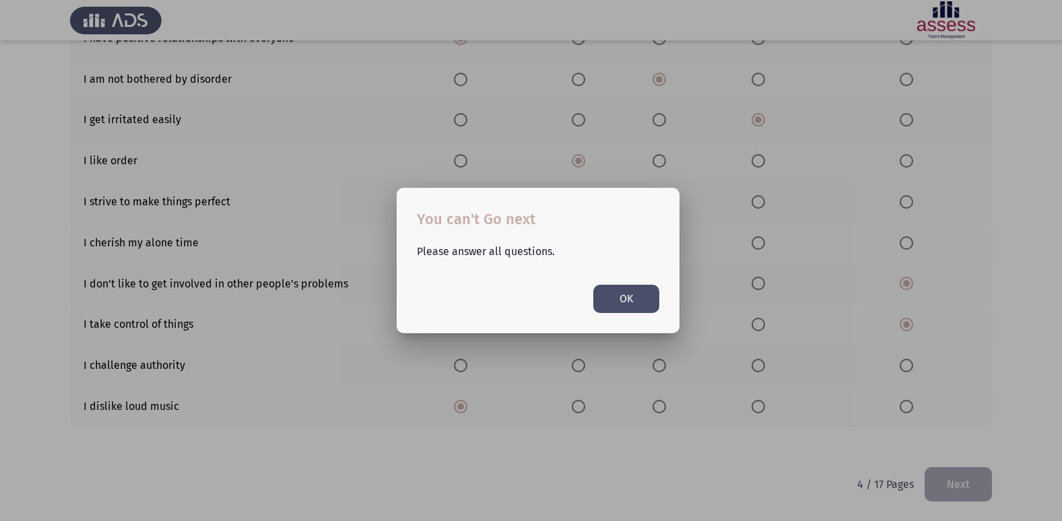
scroll to position [0, 0]
click at [1026, 383] on div at bounding box center [531, 260] width 1062 height 521
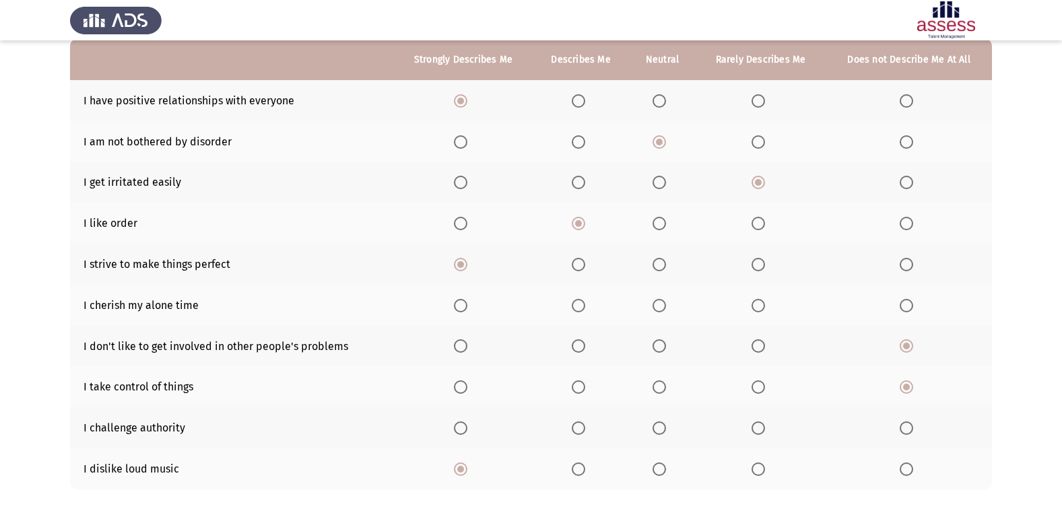
scroll to position [135, 0]
click at [758, 300] on span "Select an option" at bounding box center [758, 304] width 13 height 13
click at [758, 300] on input "Select an option" at bounding box center [758, 304] width 13 height 13
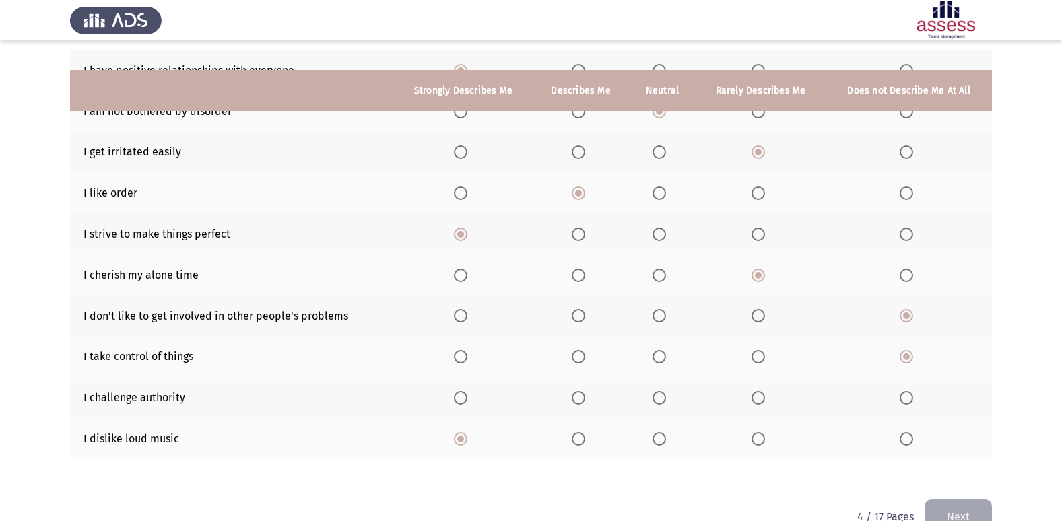
scroll to position [197, 0]
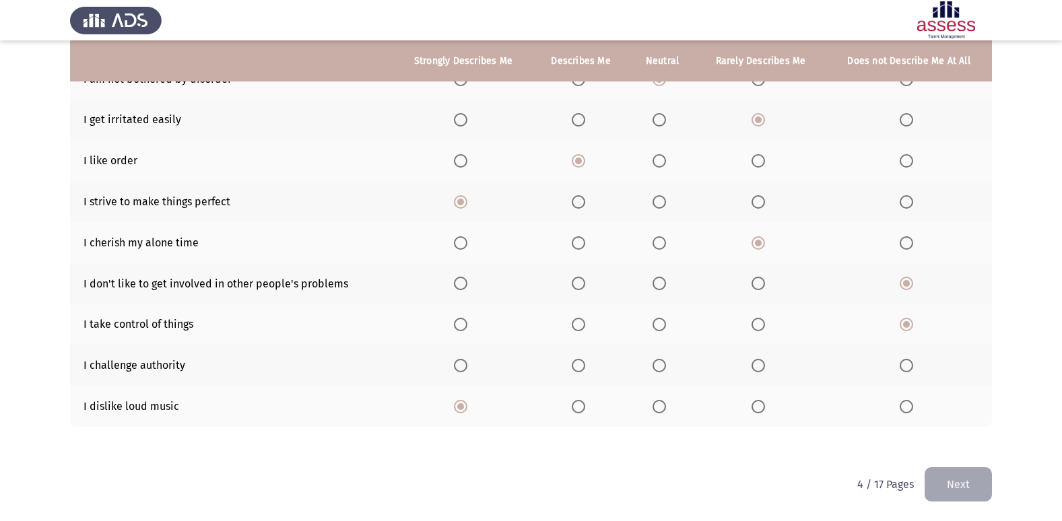
click at [909, 364] on span "Select an option" at bounding box center [906, 365] width 13 height 13
click at [909, 364] on input "Select an option" at bounding box center [906, 365] width 13 height 13
click at [583, 326] on span "Select an option" at bounding box center [578, 324] width 13 height 13
click at [583, 326] on input "Select an option" at bounding box center [578, 324] width 13 height 13
click at [944, 476] on button "Next" at bounding box center [958, 484] width 67 height 34
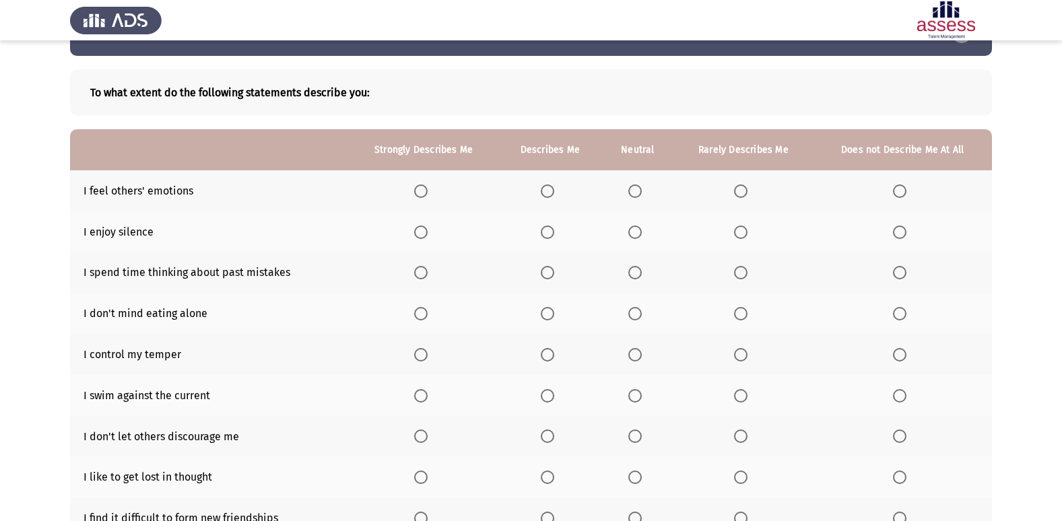
scroll to position [67, 0]
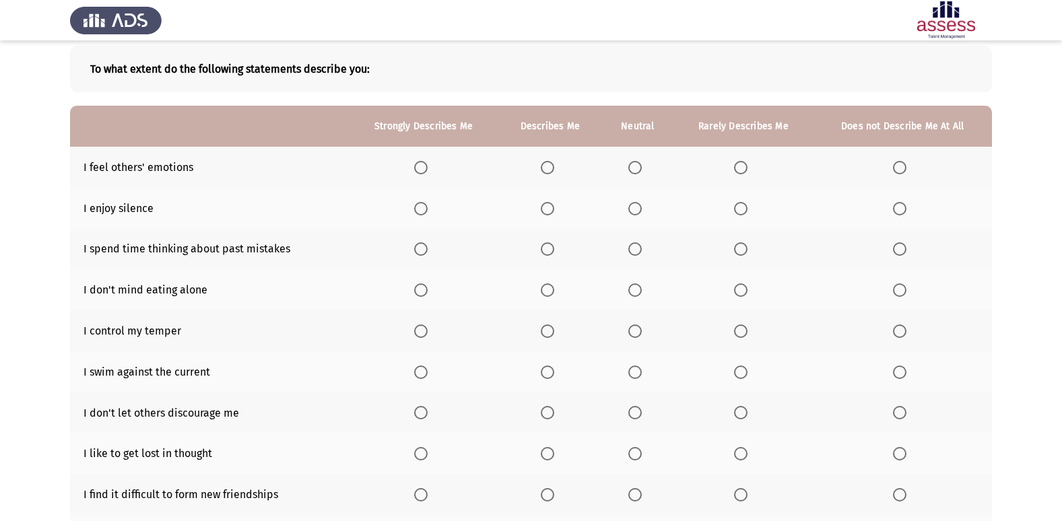
click at [423, 160] on th at bounding box center [424, 167] width 150 height 41
click at [423, 170] on span "Select an option" at bounding box center [420, 167] width 13 height 13
click at [423, 170] on input "Select an option" at bounding box center [420, 167] width 13 height 13
click at [552, 209] on span "Select an option" at bounding box center [547, 208] width 13 height 13
click at [552, 209] on input "Select an option" at bounding box center [547, 208] width 13 height 13
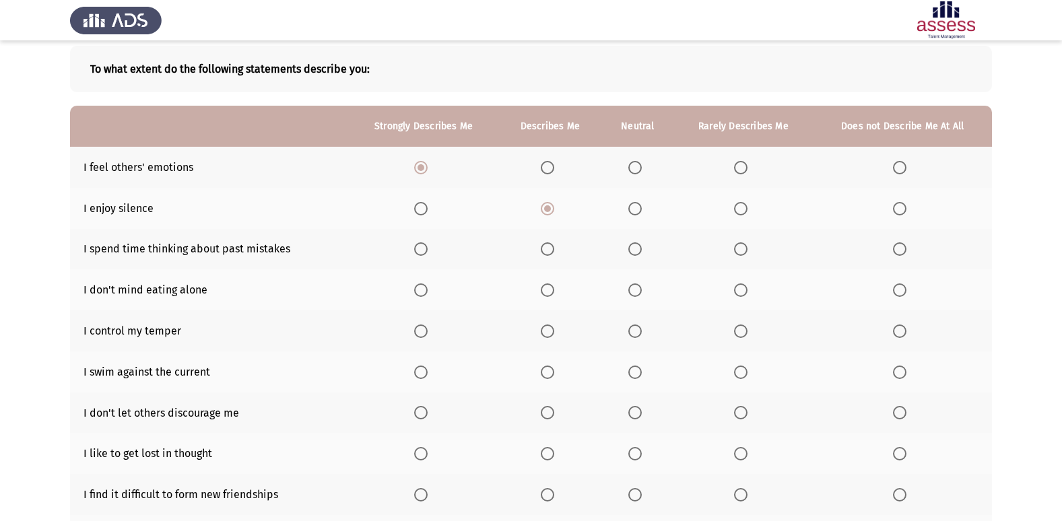
click at [638, 253] on span "Select an option" at bounding box center [634, 248] width 13 height 13
click at [638, 253] on input "Select an option" at bounding box center [634, 248] width 13 height 13
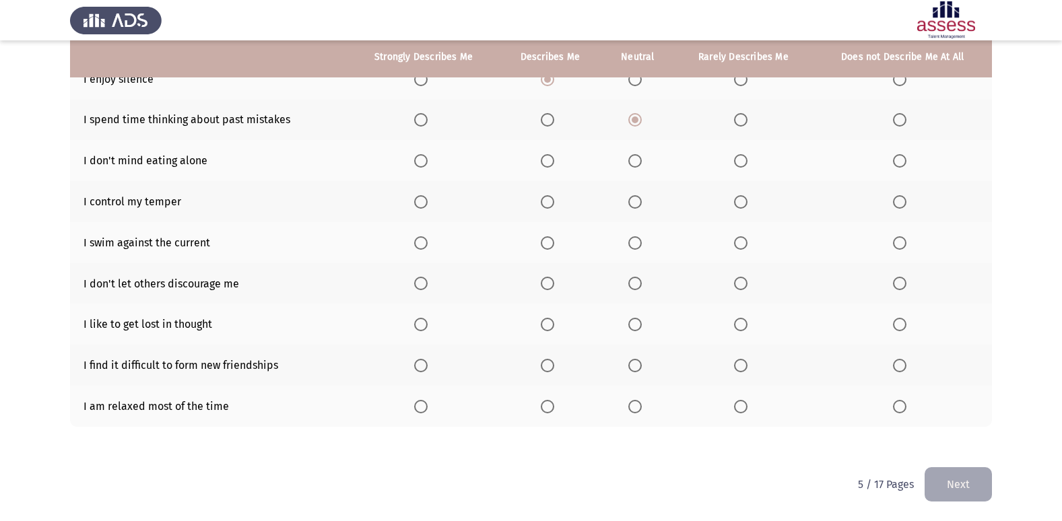
scroll to position [129, 0]
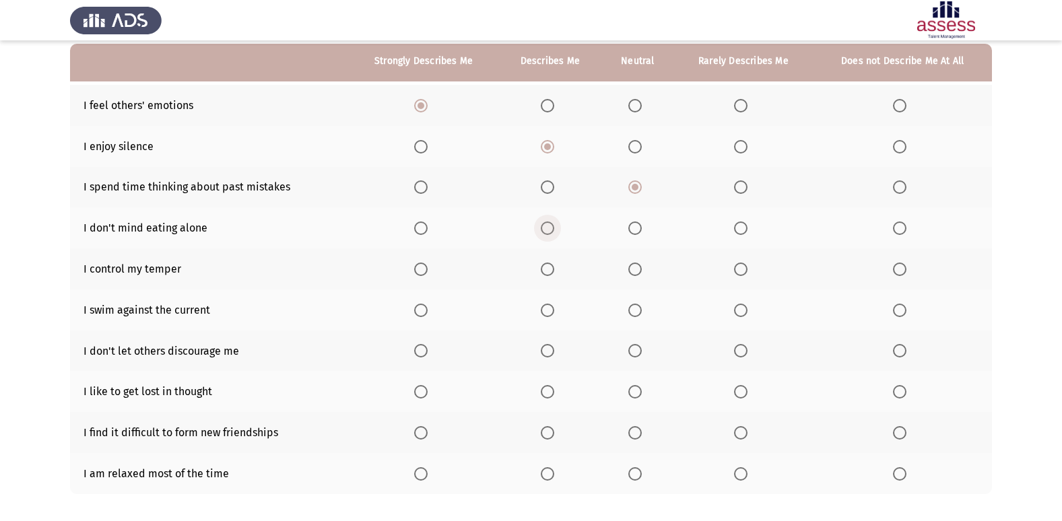
click at [552, 224] on span "Select an option" at bounding box center [547, 228] width 13 height 13
click at [552, 224] on input "Select an option" at bounding box center [547, 228] width 13 height 13
click at [420, 230] on span "Select an option" at bounding box center [420, 228] width 13 height 13
click at [420, 230] on input "Select an option" at bounding box center [420, 228] width 13 height 13
click at [550, 269] on span "Select an option" at bounding box center [547, 269] width 13 height 13
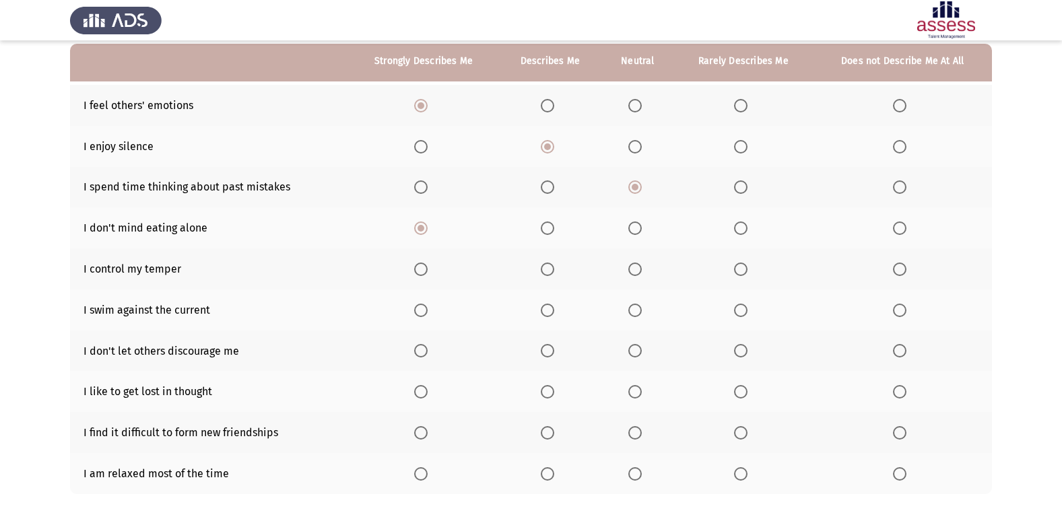
click at [550, 269] on input "Select an option" at bounding box center [547, 269] width 13 height 13
click at [900, 312] on span "Select an option" at bounding box center [899, 310] width 13 height 13
click at [900, 312] on input "Select an option" at bounding box center [899, 310] width 13 height 13
click at [420, 353] on span "Select an option" at bounding box center [420, 350] width 13 height 13
click at [420, 353] on input "Select an option" at bounding box center [420, 350] width 13 height 13
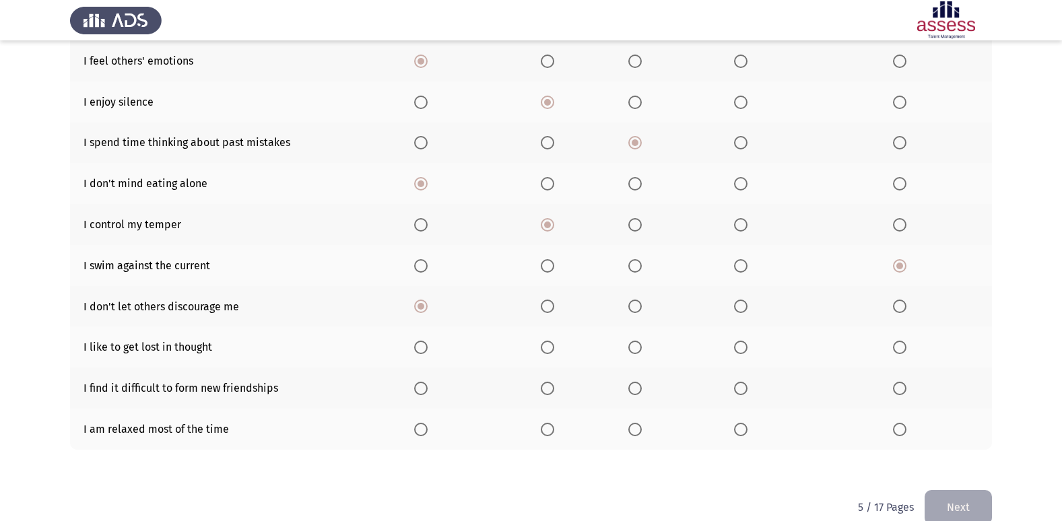
scroll to position [197, 0]
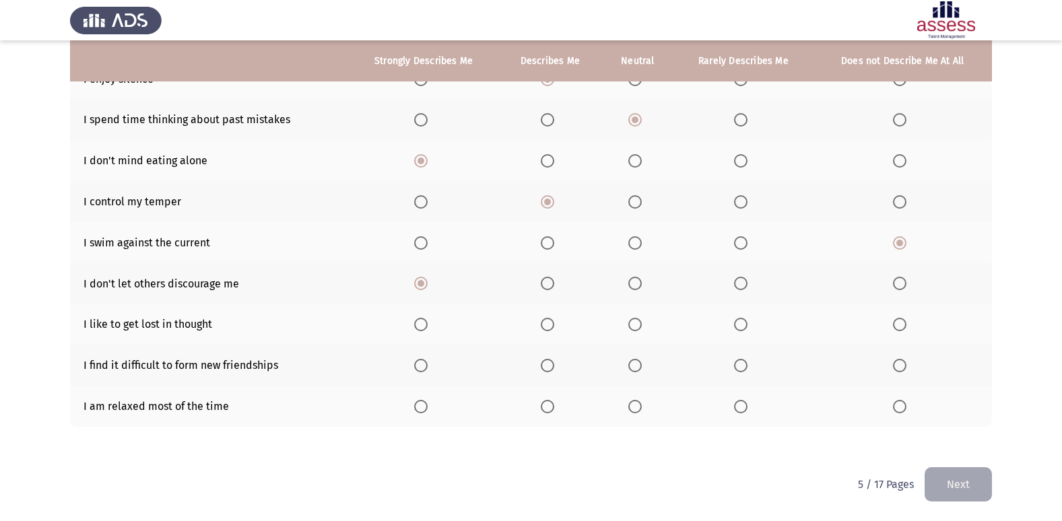
click at [554, 325] on span "Select an option" at bounding box center [547, 324] width 13 height 13
click at [554, 325] on input "Select an option" at bounding box center [547, 324] width 13 height 13
click at [743, 368] on span "Select an option" at bounding box center [740, 365] width 13 height 13
click at [743, 368] on input "Select an option" at bounding box center [740, 365] width 13 height 13
click at [902, 364] on span "Select an option" at bounding box center [899, 365] width 13 height 13
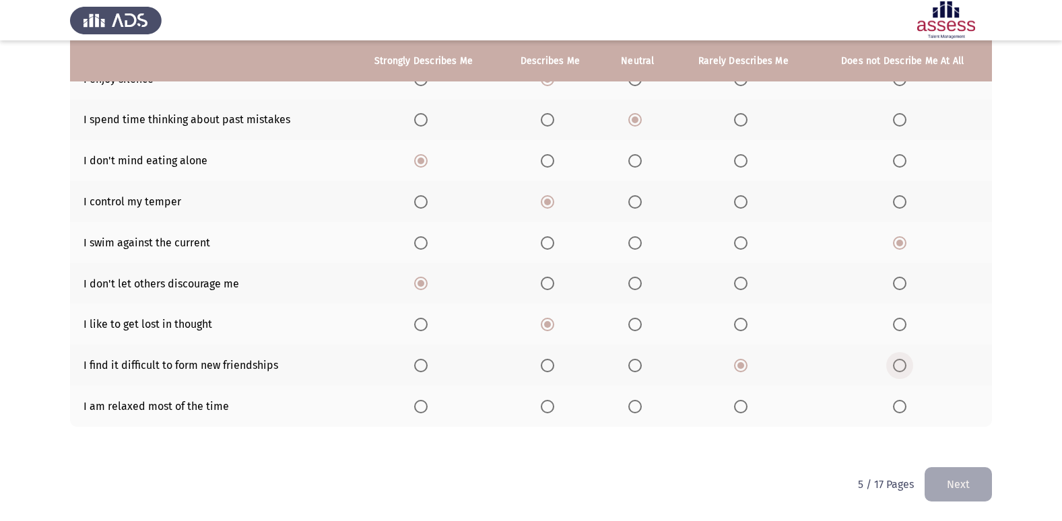
click at [902, 364] on input "Select an option" at bounding box center [899, 365] width 13 height 13
click at [745, 366] on span "Select an option" at bounding box center [740, 365] width 13 height 13
click at [745, 366] on input "Select an option" at bounding box center [740, 365] width 13 height 13
click at [746, 407] on span "Select an option" at bounding box center [740, 406] width 13 height 13
click at [746, 407] on input "Select an option" at bounding box center [740, 406] width 13 height 13
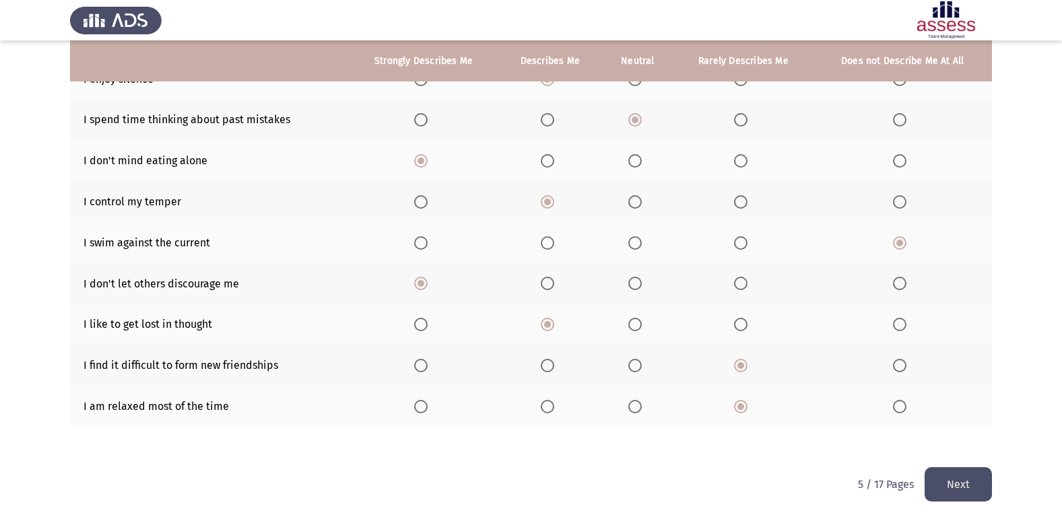
click at [905, 407] on span "Select an option" at bounding box center [899, 406] width 13 height 13
click at [905, 407] on input "Select an option" at bounding box center [899, 406] width 13 height 13
click at [965, 479] on button "Next" at bounding box center [958, 484] width 67 height 34
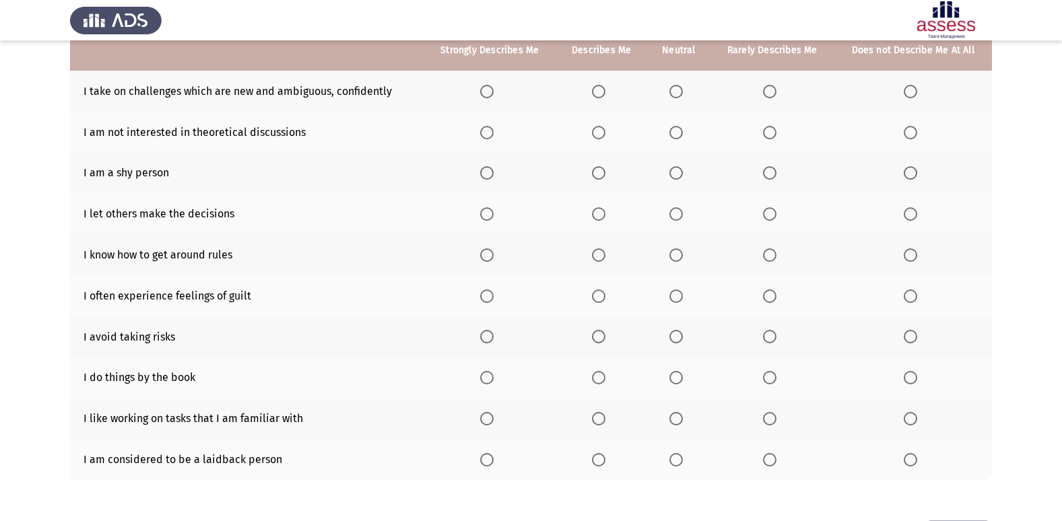
scroll to position [62, 0]
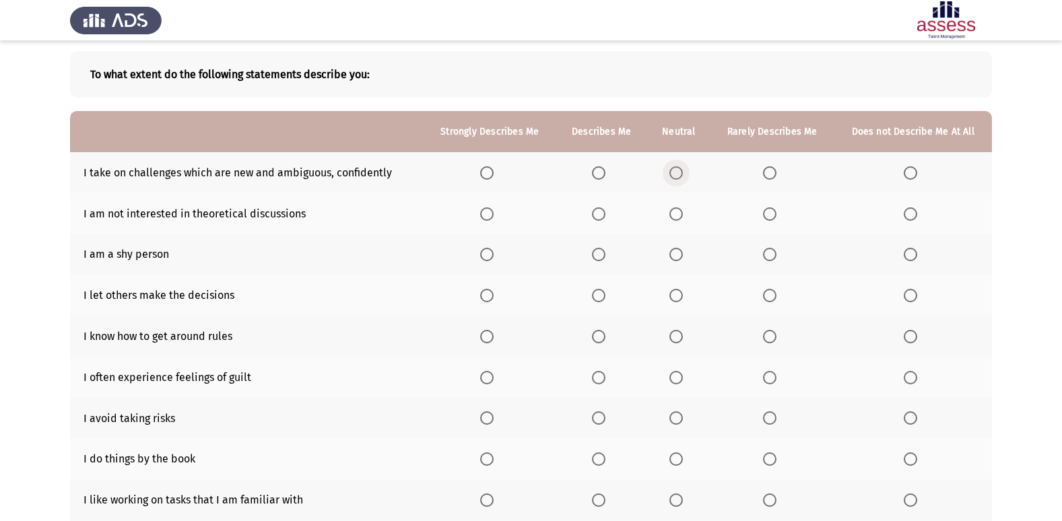
click at [686, 175] on label "Select an option" at bounding box center [678, 172] width 19 height 13
click at [683, 175] on input "Select an option" at bounding box center [675, 172] width 13 height 13
click at [679, 216] on span "Select an option" at bounding box center [675, 213] width 13 height 13
click at [679, 216] on input "Select an option" at bounding box center [675, 213] width 13 height 13
click at [920, 255] on label "Select an option" at bounding box center [913, 254] width 19 height 13
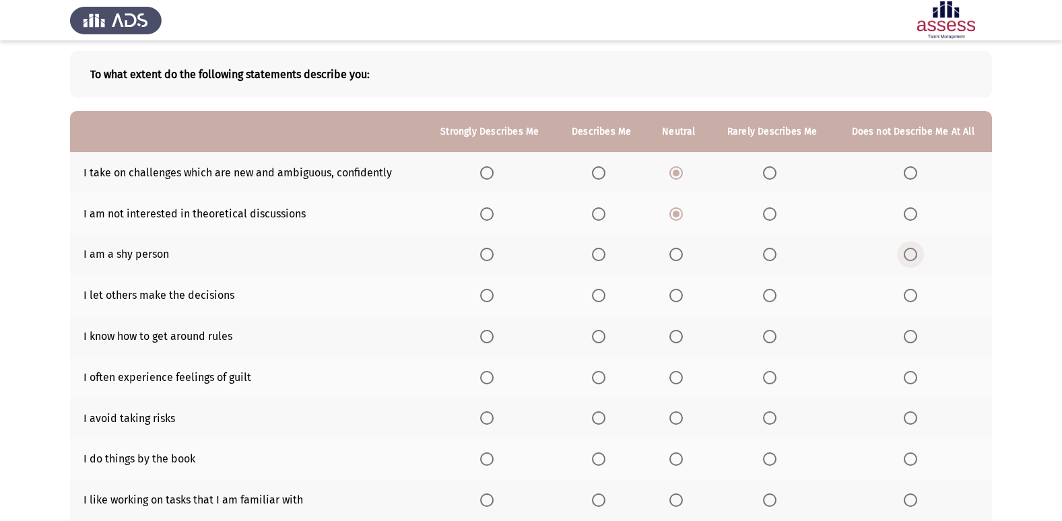
click at [917, 255] on input "Select an option" at bounding box center [910, 254] width 13 height 13
click at [909, 298] on span "Select an option" at bounding box center [910, 295] width 13 height 13
click at [909, 298] on input "Select an option" at bounding box center [910, 295] width 13 height 13
click at [600, 330] on span "Select an option" at bounding box center [598, 336] width 13 height 13
click at [600, 330] on input "Select an option" at bounding box center [598, 336] width 13 height 13
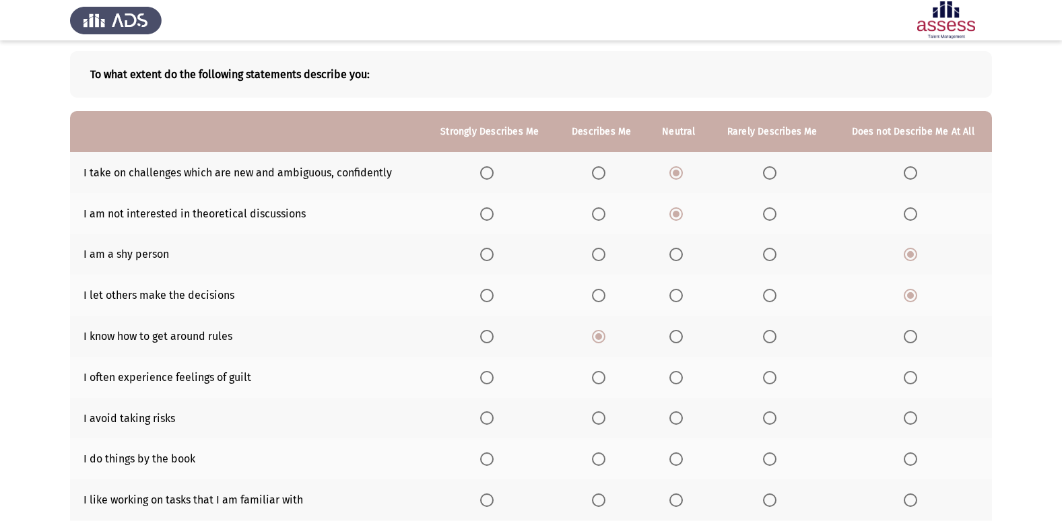
click at [603, 376] on span "Select an option" at bounding box center [598, 377] width 13 height 13
click at [603, 376] on input "Select an option" at bounding box center [598, 377] width 13 height 13
click at [774, 418] on span "Select an option" at bounding box center [769, 417] width 13 height 13
click at [774, 418] on input "Select an option" at bounding box center [769, 417] width 13 height 13
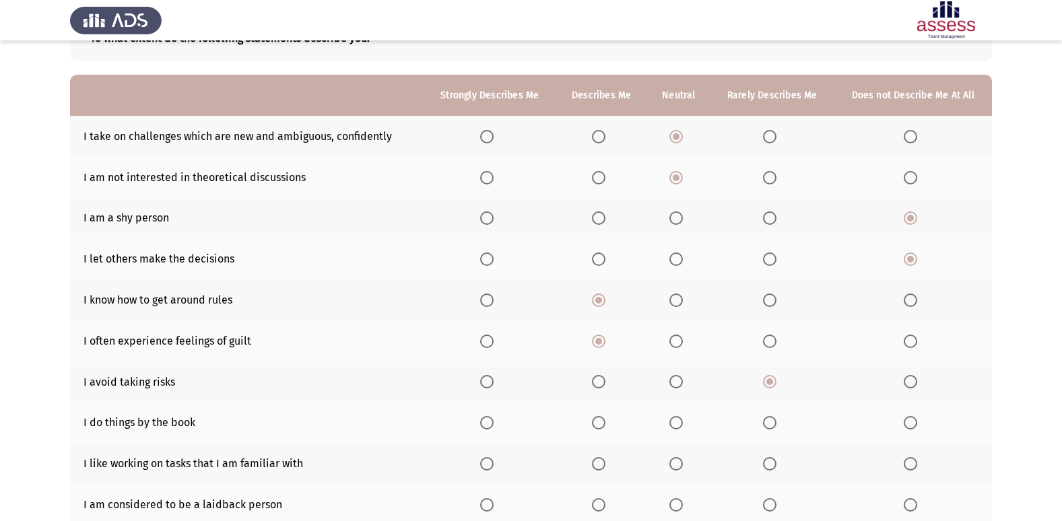
scroll to position [129, 0]
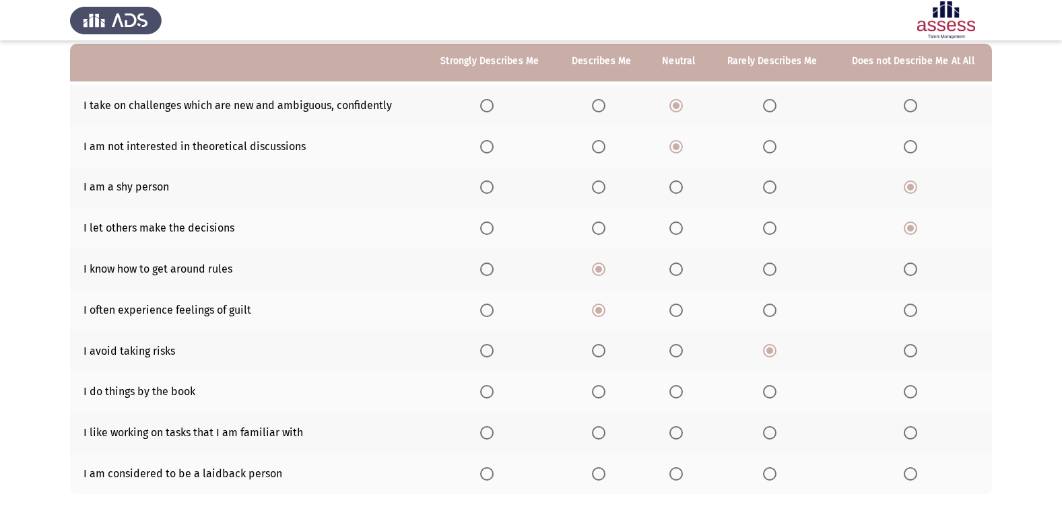
click at [686, 392] on label "Select an option" at bounding box center [678, 391] width 19 height 13
click at [683, 392] on input "Select an option" at bounding box center [675, 391] width 13 height 13
click at [488, 440] on span "Select an option" at bounding box center [486, 432] width 13 height 13
click at [488, 440] on input "Select an option" at bounding box center [486, 432] width 13 height 13
click at [675, 471] on span "Select an option" at bounding box center [675, 473] width 13 height 13
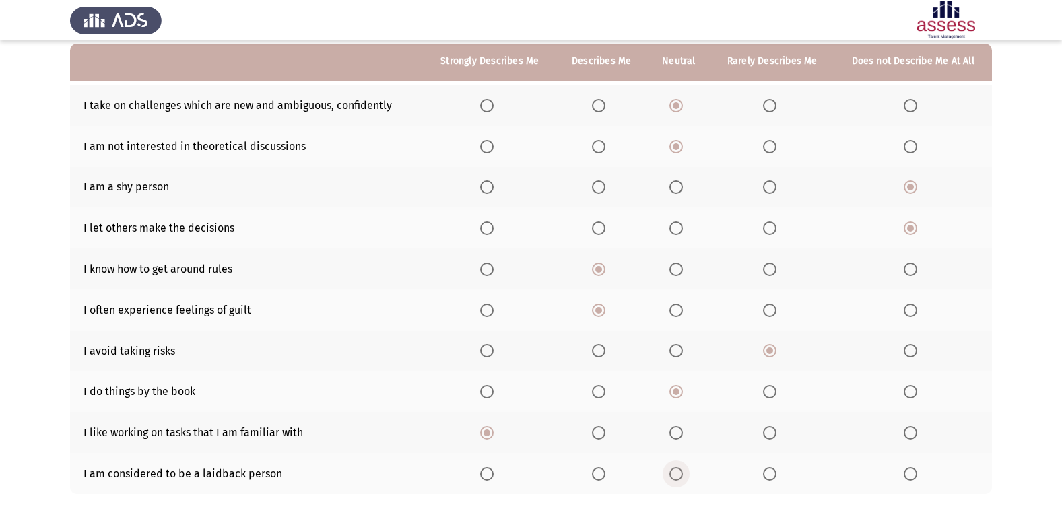
click at [675, 471] on input "Select an option" at bounding box center [675, 473] width 13 height 13
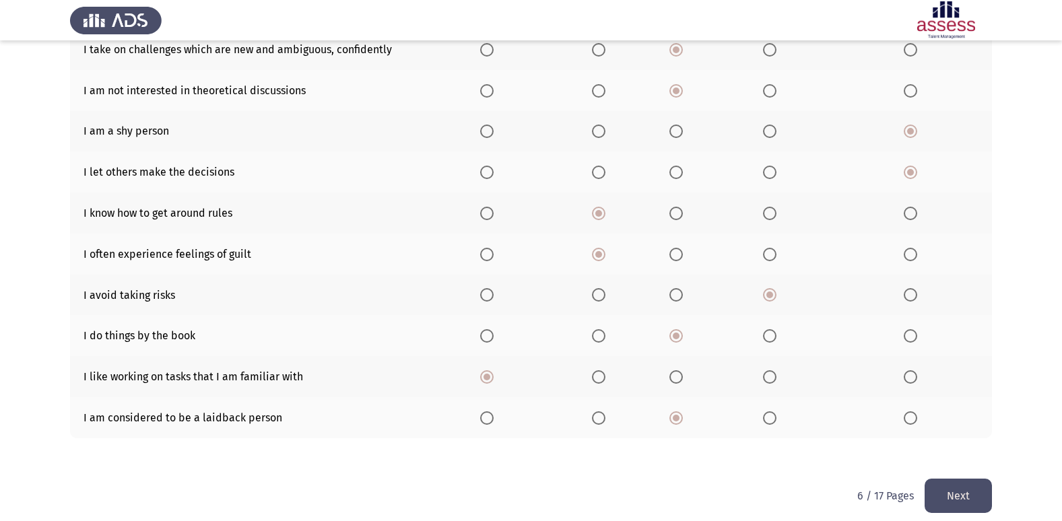
scroll to position [197, 0]
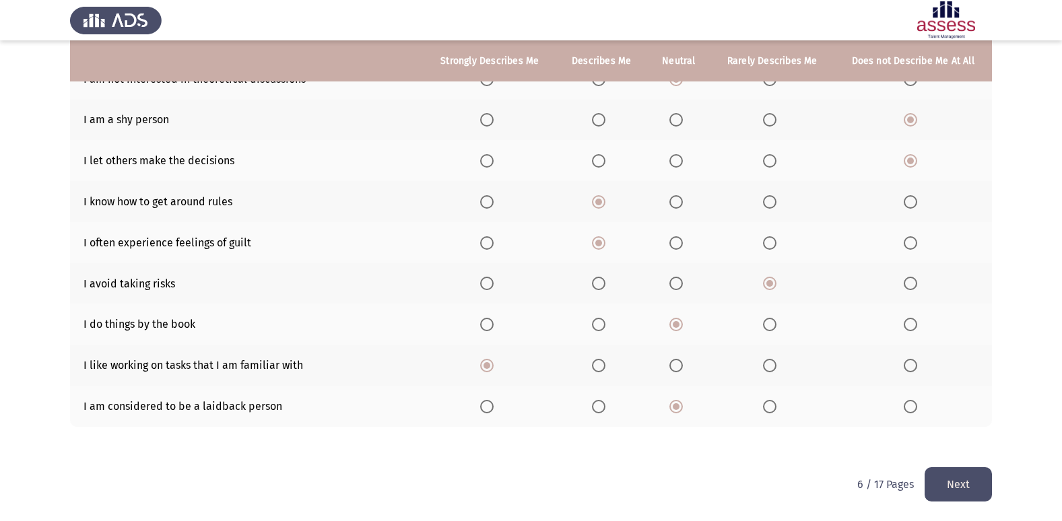
click at [954, 473] on button "Next" at bounding box center [958, 484] width 67 height 34
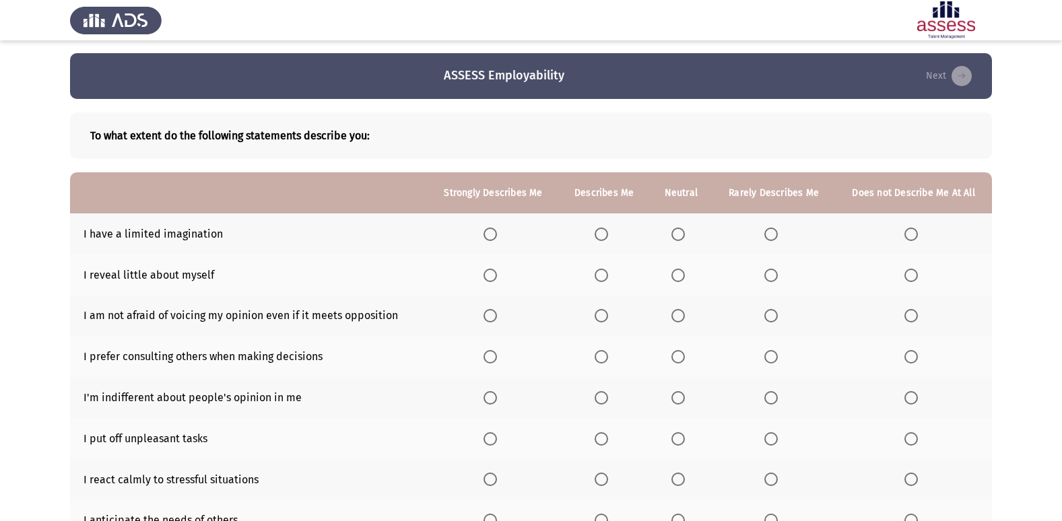
scroll to position [0, 0]
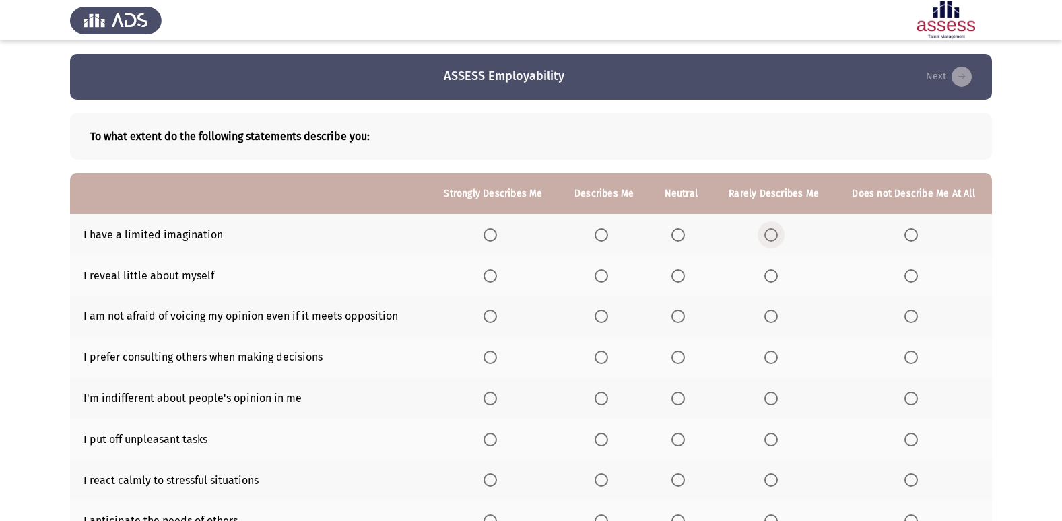
click at [768, 232] on span "Select an option" at bounding box center [770, 234] width 13 height 13
click at [768, 232] on input "Select an option" at bounding box center [770, 234] width 13 height 13
click at [913, 232] on span "Select an option" at bounding box center [910, 234] width 13 height 13
click at [913, 232] on input "Select an option" at bounding box center [910, 234] width 13 height 13
click at [777, 236] on span "Select an option" at bounding box center [770, 234] width 13 height 13
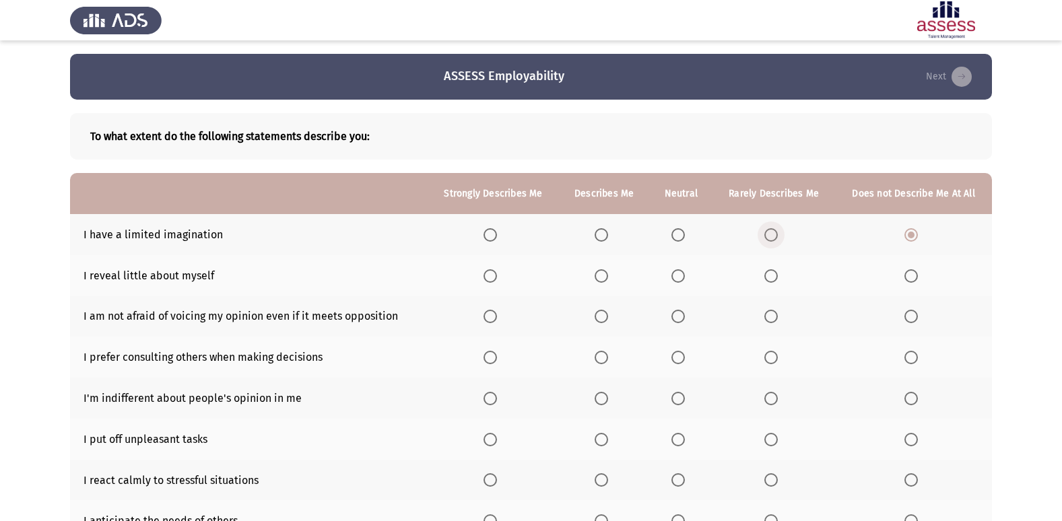
click at [777, 236] on input "Select an option" at bounding box center [770, 234] width 13 height 13
click at [674, 277] on span "Select an option" at bounding box center [677, 275] width 13 height 13
click at [674, 277] on input "Select an option" at bounding box center [677, 275] width 13 height 13
click at [680, 312] on span "Select an option" at bounding box center [677, 316] width 13 height 13
click at [680, 312] on input "Select an option" at bounding box center [677, 316] width 13 height 13
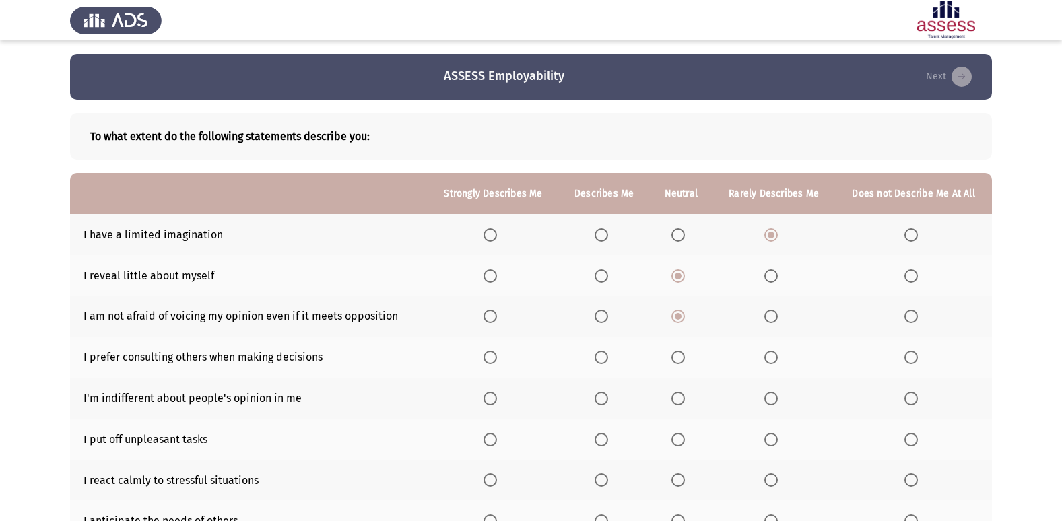
click at [605, 316] on span "Select an option" at bounding box center [601, 316] width 13 height 13
click at [605, 316] on input "Select an option" at bounding box center [601, 316] width 13 height 13
click at [497, 363] on span "Select an option" at bounding box center [490, 357] width 13 height 13
click at [497, 363] on input "Select an option" at bounding box center [490, 357] width 13 height 13
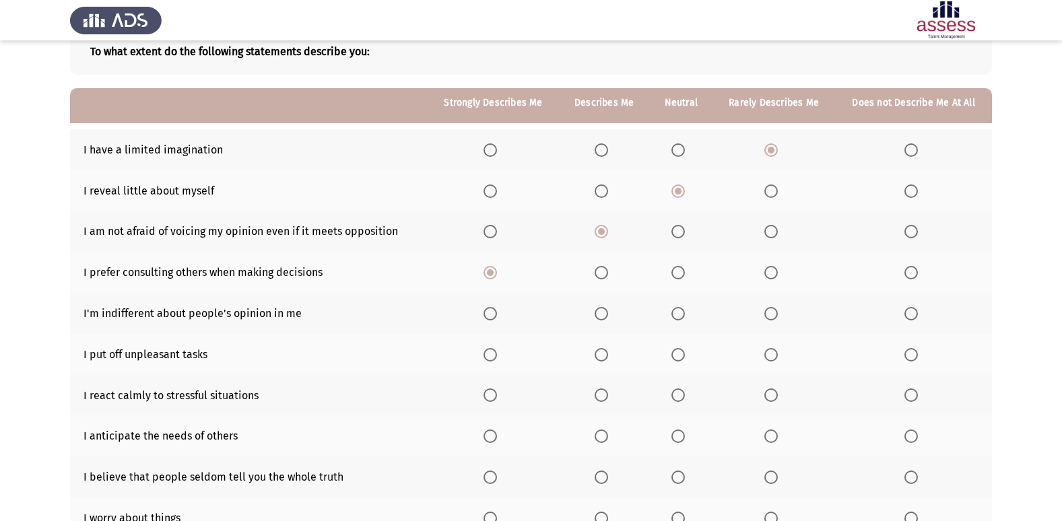
scroll to position [135, 0]
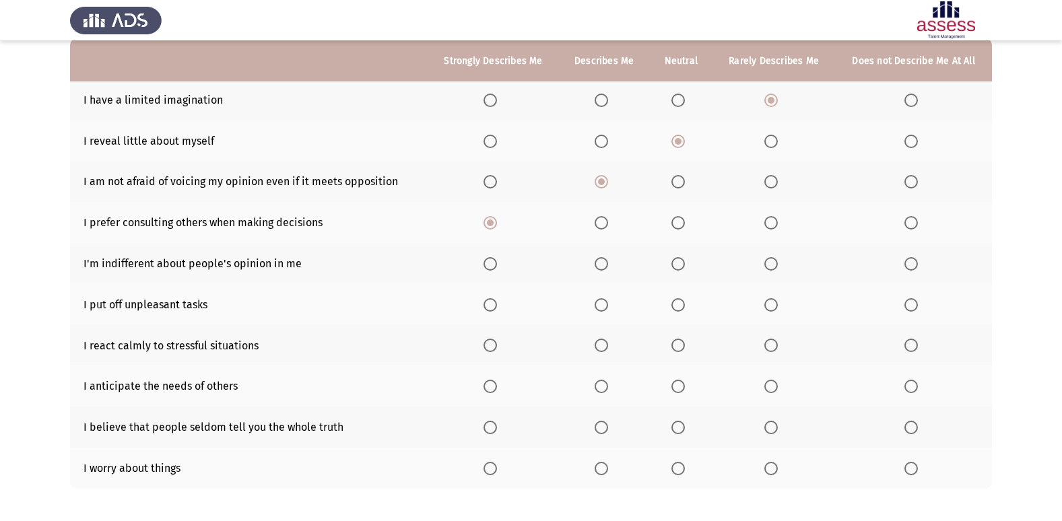
click at [783, 259] on label "Select an option" at bounding box center [773, 263] width 19 height 13
click at [778, 259] on input "Select an option" at bounding box center [770, 263] width 13 height 13
click at [676, 265] on span "Select an option" at bounding box center [677, 263] width 13 height 13
click at [676, 265] on input "Select an option" at bounding box center [677, 263] width 13 height 13
click at [608, 304] on span "Select an option" at bounding box center [601, 304] width 13 height 13
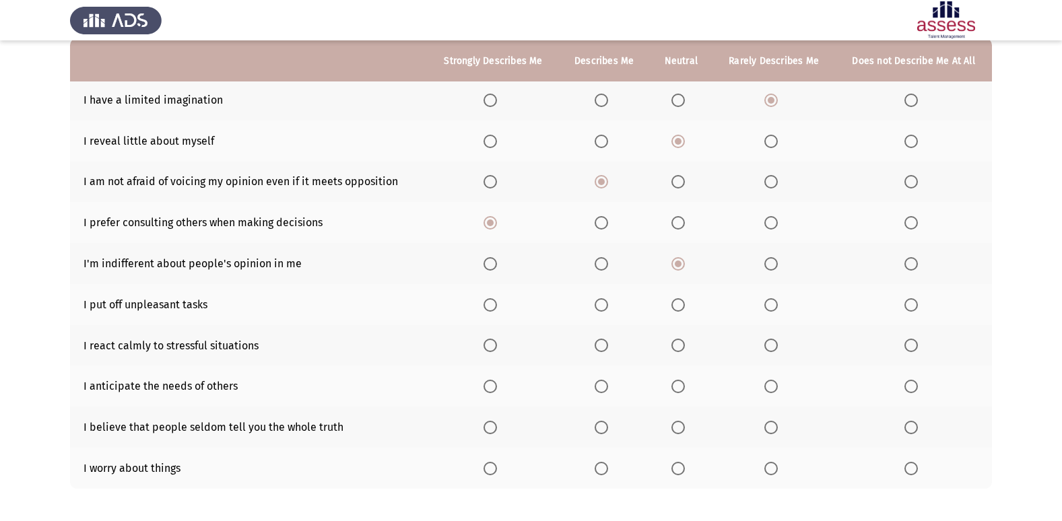
click at [608, 304] on input "Select an option" at bounding box center [601, 304] width 13 height 13
click at [675, 310] on span "Select an option" at bounding box center [677, 304] width 13 height 13
click at [675, 310] on input "Select an option" at bounding box center [677, 304] width 13 height 13
click at [601, 345] on span "Select an option" at bounding box center [601, 345] width 13 height 13
click at [601, 345] on input "Select an option" at bounding box center [601, 345] width 13 height 13
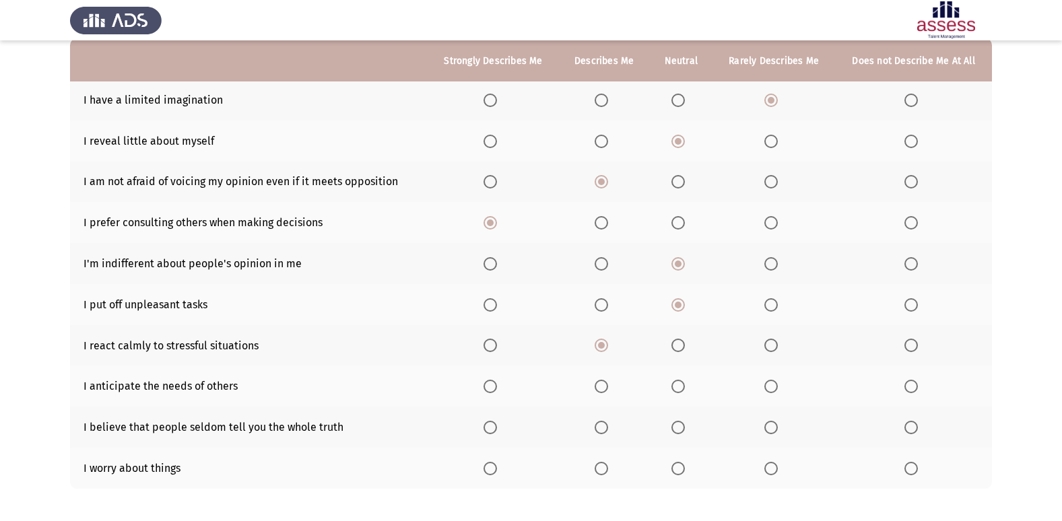
click at [778, 341] on span "Select an option" at bounding box center [770, 345] width 13 height 13
click at [778, 341] on input "Select an option" at bounding box center [770, 345] width 13 height 13
click at [680, 352] on span "Select an option" at bounding box center [677, 345] width 13 height 13
click at [680, 352] on input "Select an option" at bounding box center [677, 345] width 13 height 13
click at [608, 351] on span "Select an option" at bounding box center [601, 345] width 13 height 13
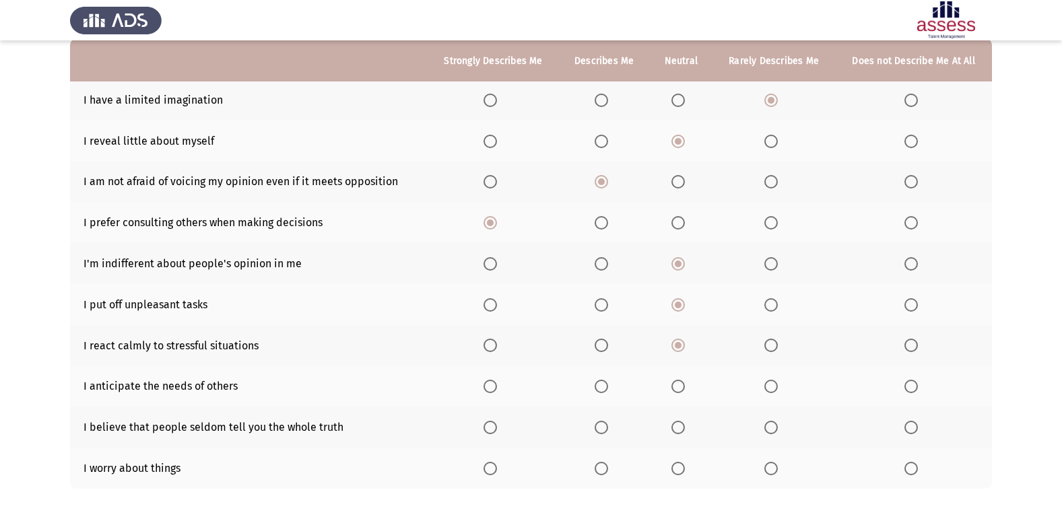
click at [608, 351] on input "Select an option" at bounding box center [601, 345] width 13 height 13
click at [601, 387] on span "Select an option" at bounding box center [601, 387] width 0 height 0
click at [603, 386] on input "Select an option" at bounding box center [601, 386] width 13 height 13
click at [496, 387] on span "Select an option" at bounding box center [490, 386] width 13 height 13
click at [496, 387] on input "Select an option" at bounding box center [490, 386] width 13 height 13
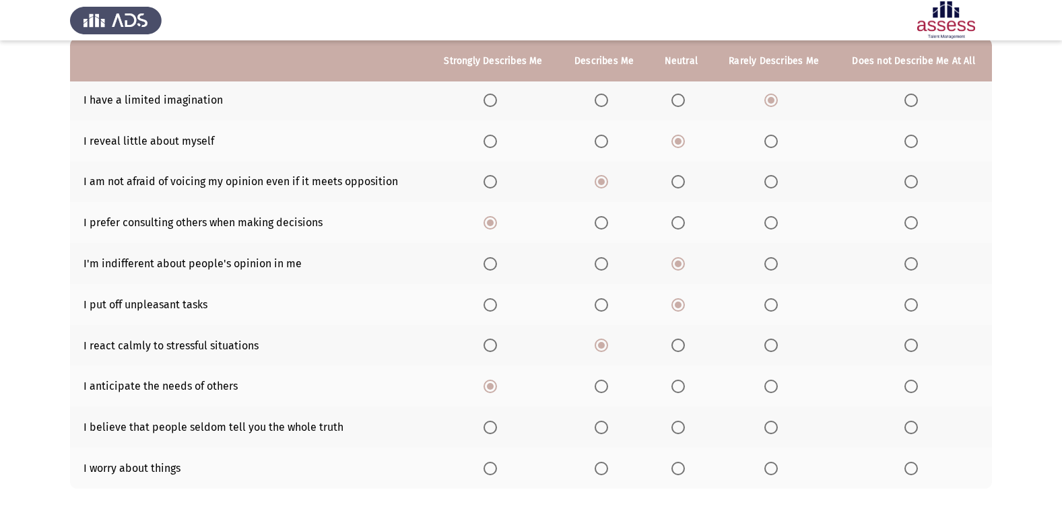
click at [605, 387] on span "Select an option" at bounding box center [601, 386] width 13 height 13
click at [605, 387] on input "Select an option" at bounding box center [601, 386] width 13 height 13
click at [775, 424] on span "Select an option" at bounding box center [770, 427] width 13 height 13
click at [775, 424] on input "Select an option" at bounding box center [770, 427] width 13 height 13
click at [680, 465] on span "Select an option" at bounding box center [677, 468] width 13 height 13
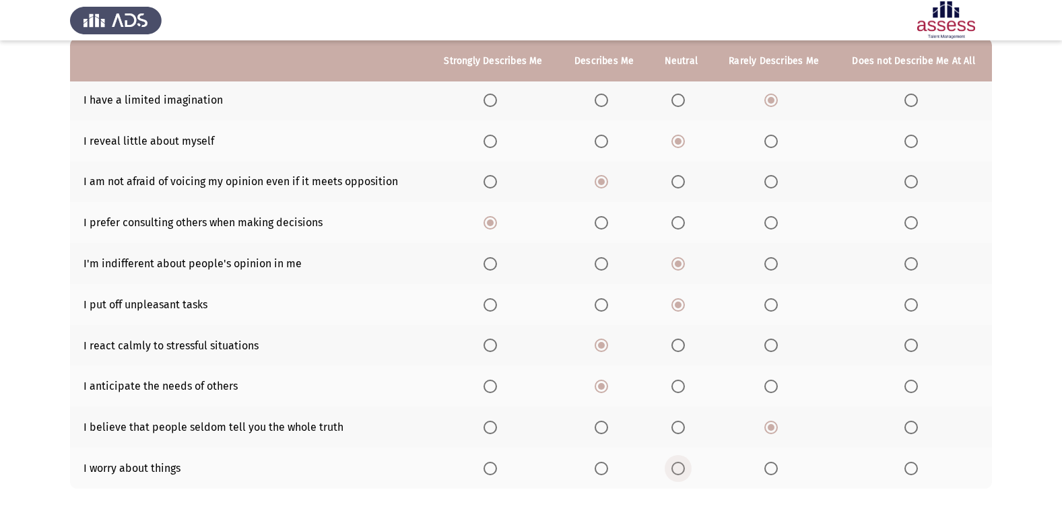
click at [680, 465] on input "Select an option" at bounding box center [677, 468] width 13 height 13
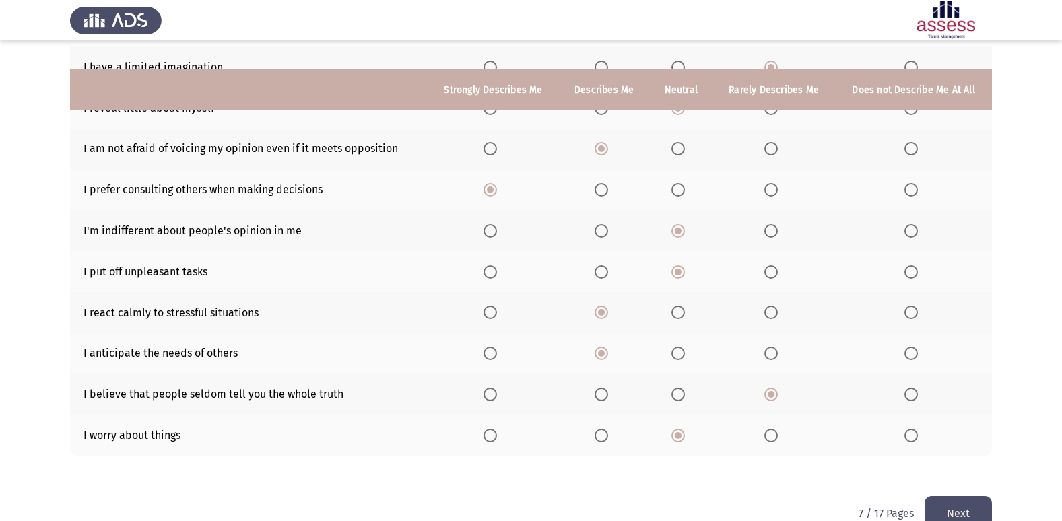
scroll to position [197, 0]
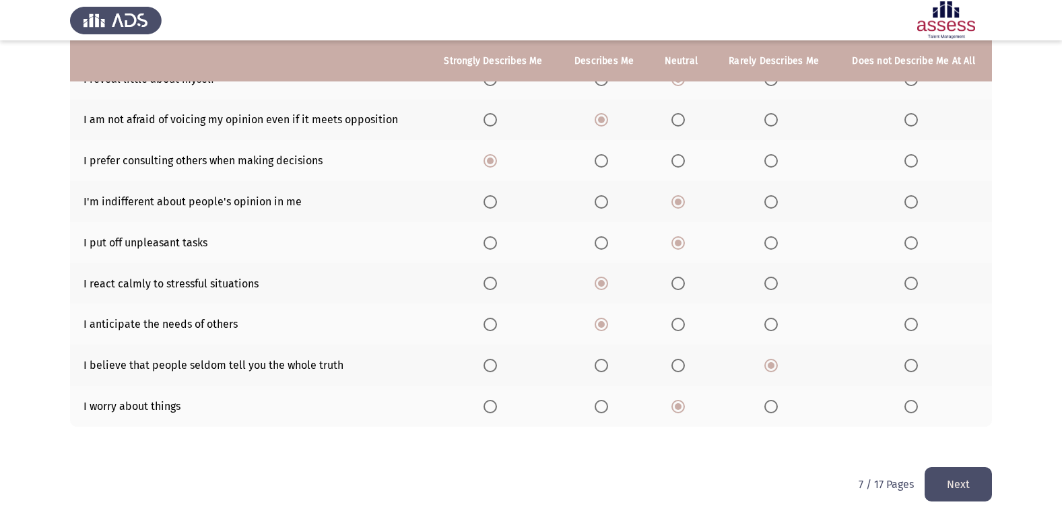
click at [964, 481] on button "Next" at bounding box center [958, 484] width 67 height 34
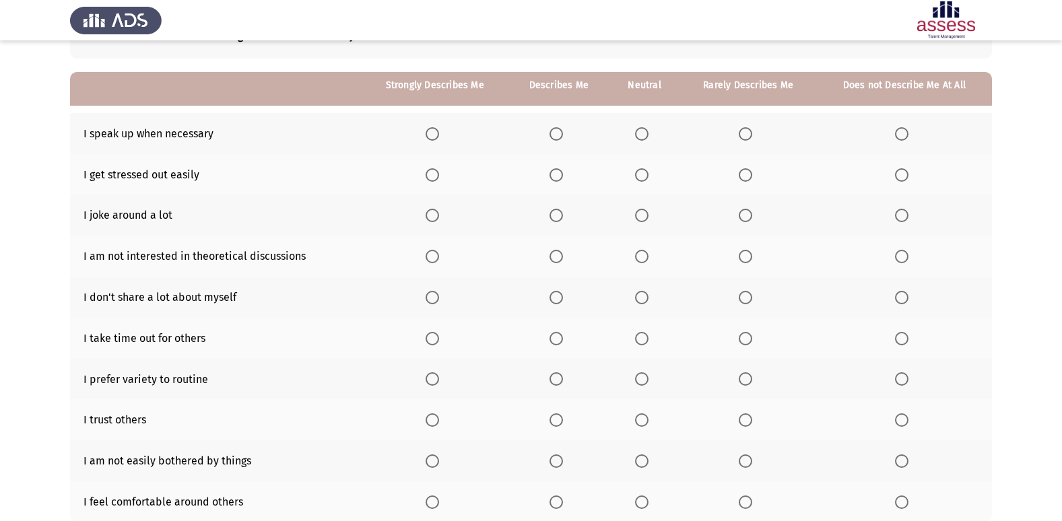
scroll to position [62, 0]
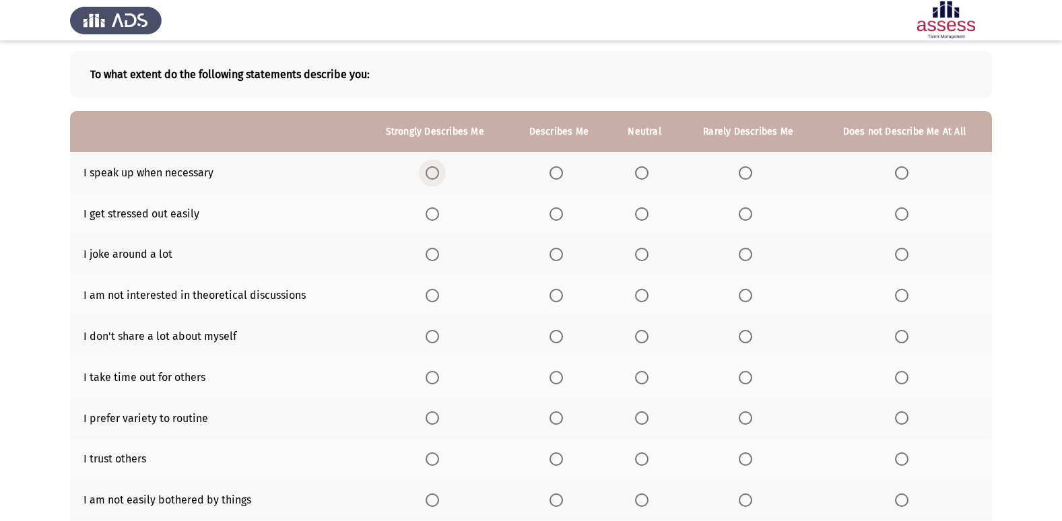
click at [438, 175] on span "Select an option" at bounding box center [432, 172] width 13 height 13
click at [438, 175] on input "Select an option" at bounding box center [432, 172] width 13 height 13
click at [898, 213] on span "Select an option" at bounding box center [901, 213] width 13 height 13
click at [898, 213] on input "Select an option" at bounding box center [901, 213] width 13 height 13
click at [750, 254] on span "Select an option" at bounding box center [745, 254] width 13 height 13
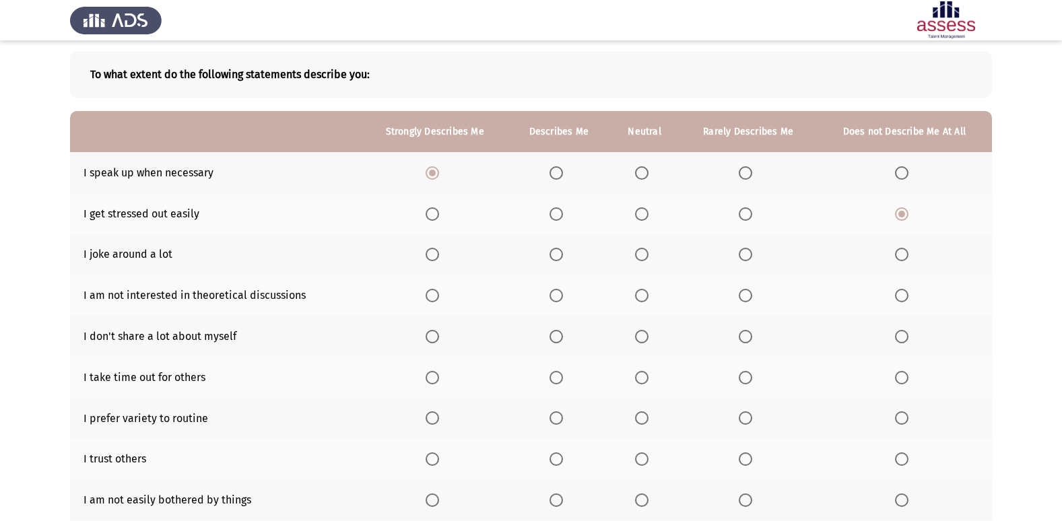
click at [750, 254] on input "Select an option" at bounding box center [745, 254] width 13 height 13
click at [640, 255] on span "Select an option" at bounding box center [641, 254] width 13 height 13
click at [640, 255] on input "Select an option" at bounding box center [641, 254] width 13 height 13
click at [647, 301] on span "Select an option" at bounding box center [641, 295] width 13 height 13
click at [647, 301] on input "Select an option" at bounding box center [641, 295] width 13 height 13
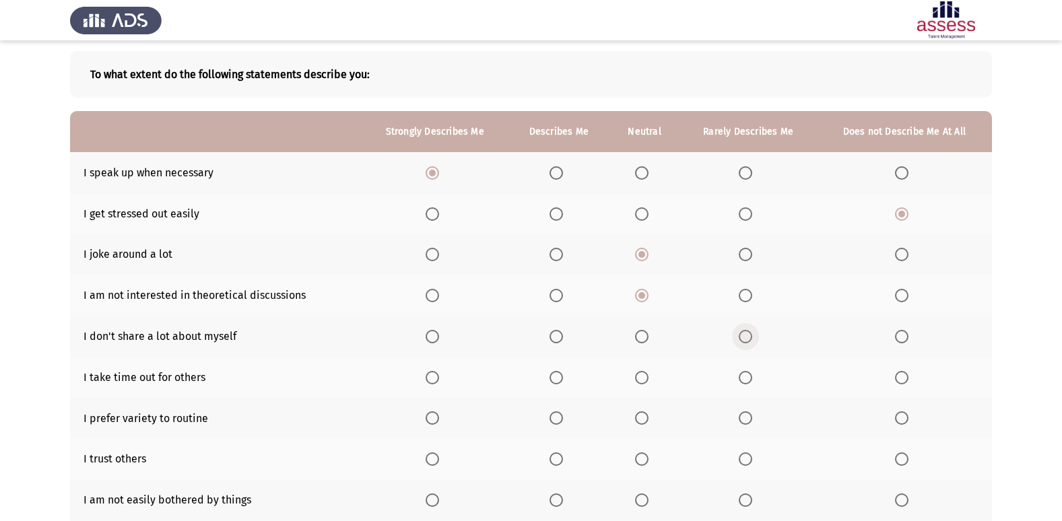
click at [741, 339] on span "Select an option" at bounding box center [745, 336] width 13 height 13
click at [741, 339] on input "Select an option" at bounding box center [745, 336] width 13 height 13
click at [547, 337] on th at bounding box center [558, 336] width 101 height 41
click at [552, 333] on span "Select an option" at bounding box center [556, 336] width 13 height 13
click at [552, 333] on input "Select an option" at bounding box center [556, 336] width 13 height 13
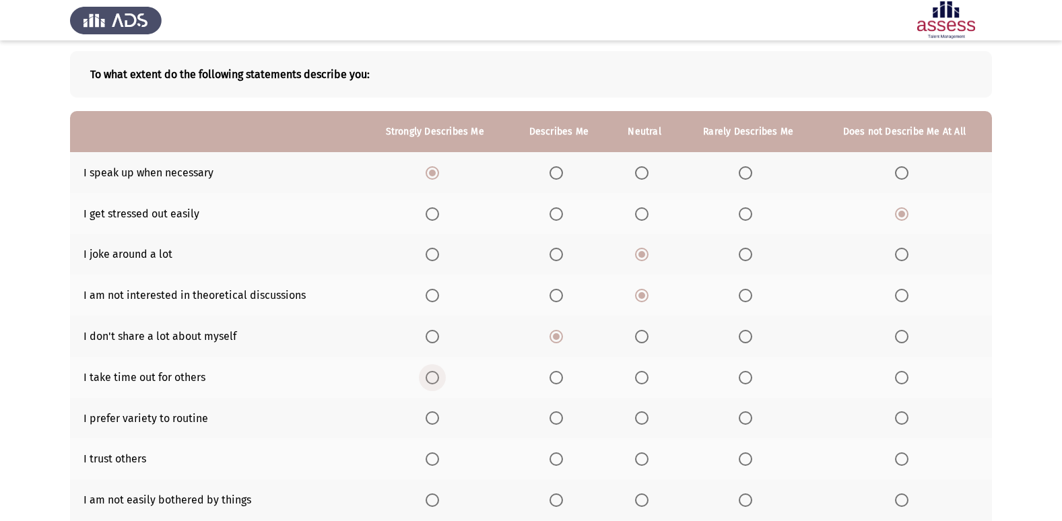
click at [438, 376] on span "Select an option" at bounding box center [432, 377] width 13 height 13
click at [438, 376] on input "Select an option" at bounding box center [432, 377] width 13 height 13
click at [552, 417] on span "Select an option" at bounding box center [556, 417] width 13 height 13
click at [552, 417] on input "Select an option" at bounding box center [556, 417] width 13 height 13
click at [740, 455] on span "Select an option" at bounding box center [745, 459] width 13 height 13
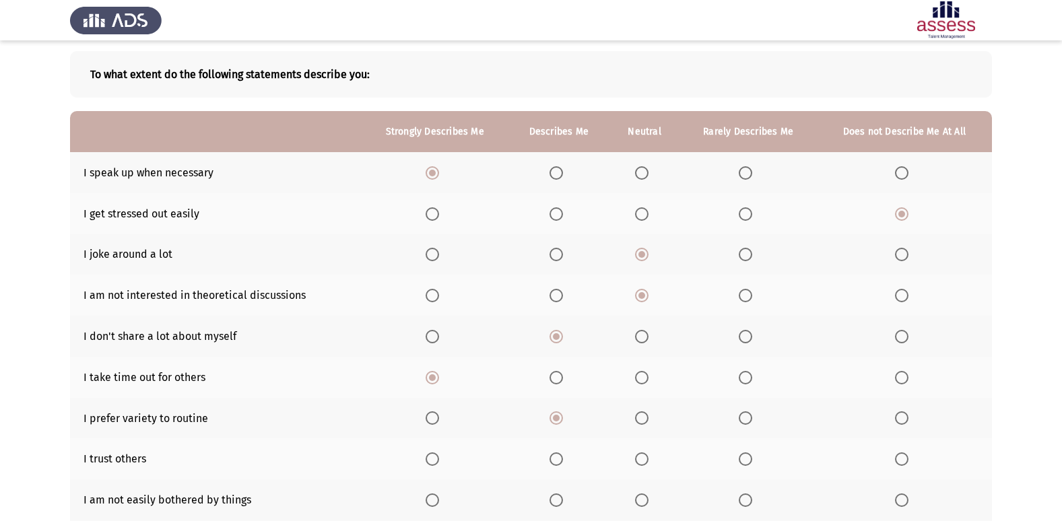
click at [740, 455] on input "Select an option" at bounding box center [745, 459] width 13 height 13
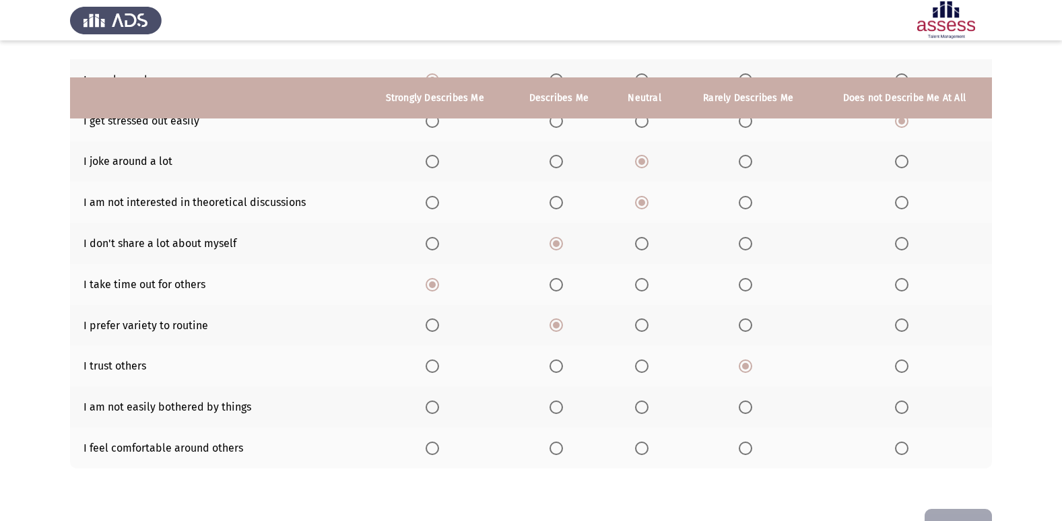
scroll to position [197, 0]
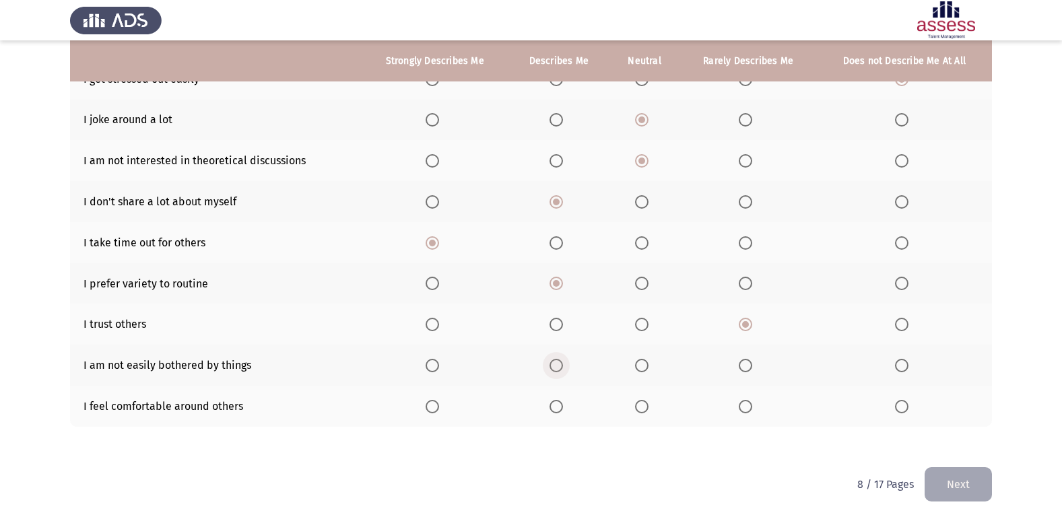
click at [565, 368] on label "Select an option" at bounding box center [559, 365] width 19 height 13
click at [563, 368] on input "Select an option" at bounding box center [556, 365] width 13 height 13
click at [560, 411] on span "Select an option" at bounding box center [556, 406] width 13 height 13
click at [560, 411] on input "Select an option" at bounding box center [556, 406] width 13 height 13
click at [433, 404] on span "Select an option" at bounding box center [432, 406] width 13 height 13
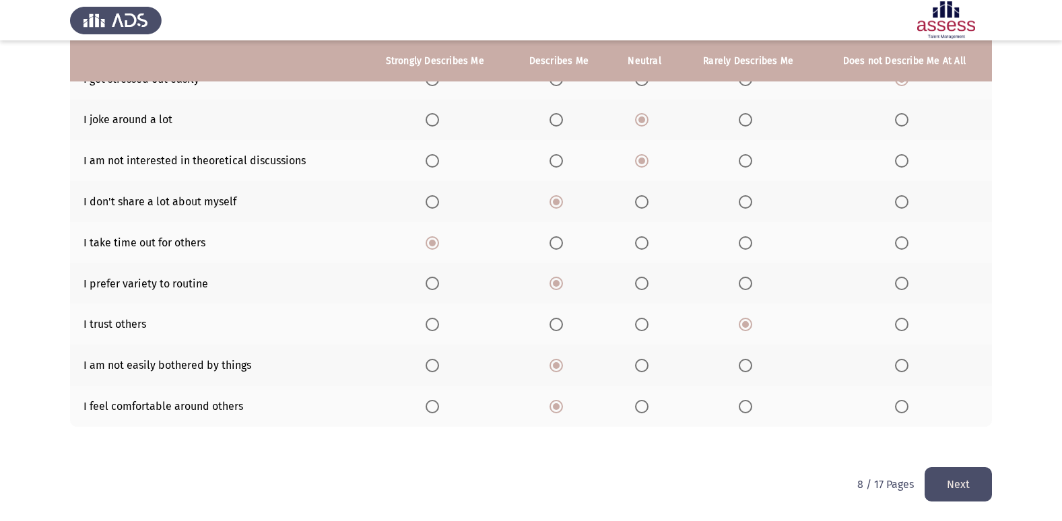
click at [433, 404] on input "Select an option" at bounding box center [432, 406] width 13 height 13
click at [973, 473] on button "Next" at bounding box center [958, 484] width 67 height 34
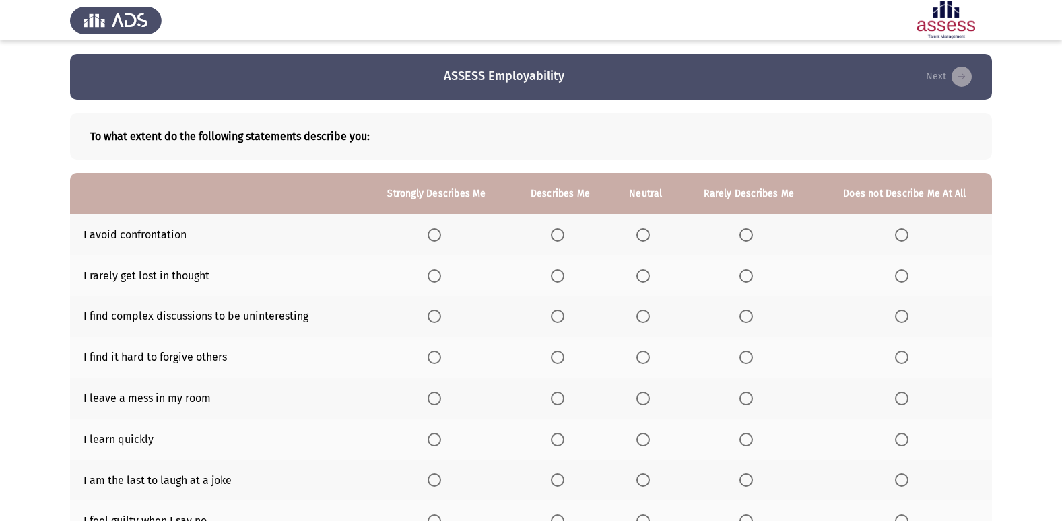
click at [644, 232] on span "Select an option" at bounding box center [642, 234] width 13 height 13
click at [644, 232] on input "Select an option" at bounding box center [642, 234] width 13 height 13
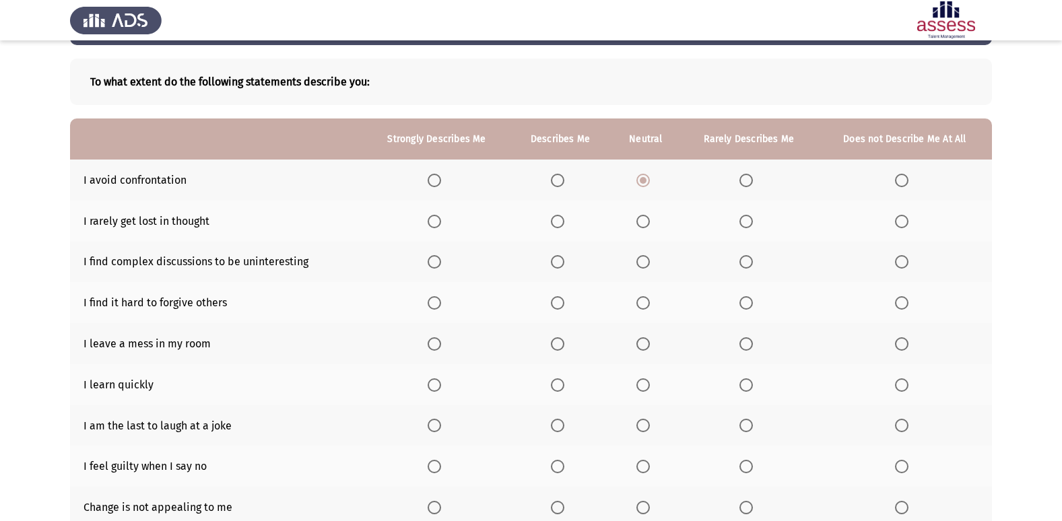
scroll to position [42, 0]
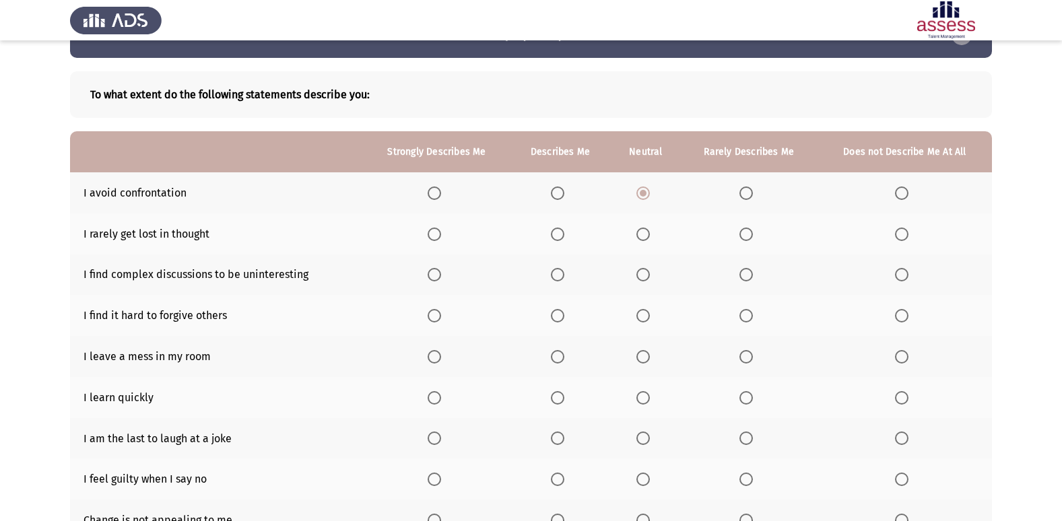
click at [652, 233] on label "Select an option" at bounding box center [645, 234] width 19 height 13
click at [650, 233] on input "Select an option" at bounding box center [642, 234] width 13 height 13
click at [752, 269] on span "Select an option" at bounding box center [745, 274] width 13 height 13
click at [752, 269] on input "Select an option" at bounding box center [745, 274] width 13 height 13
click at [907, 323] on span "Select an option" at bounding box center [901, 315] width 13 height 13
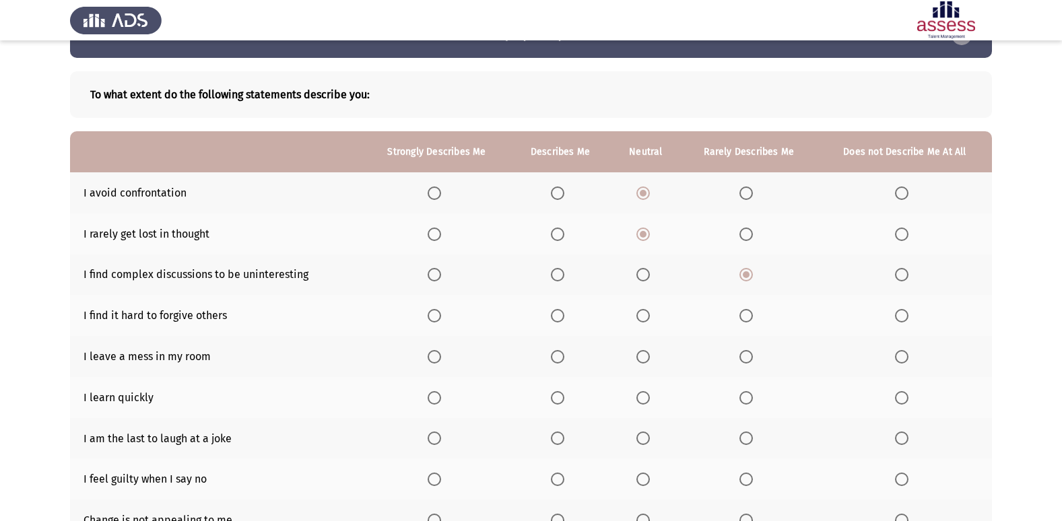
click at [907, 323] on input "Select an option" at bounding box center [901, 315] width 13 height 13
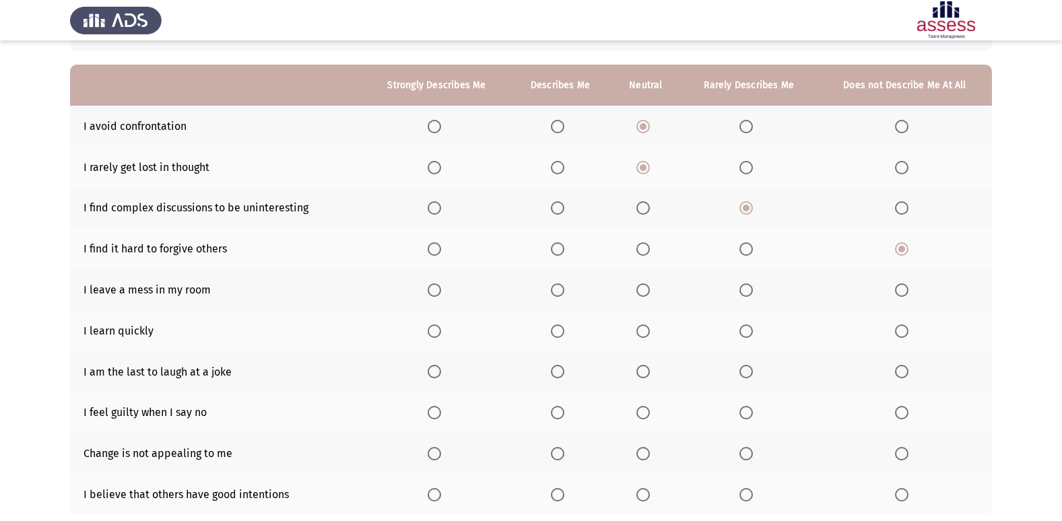
scroll to position [109, 0]
click at [750, 289] on span "Select an option" at bounding box center [745, 289] width 13 height 13
click at [750, 289] on input "Select an option" at bounding box center [745, 289] width 13 height 13
click at [440, 331] on span "Select an option" at bounding box center [434, 330] width 13 height 13
click at [440, 331] on input "Select an option" at bounding box center [434, 330] width 13 height 13
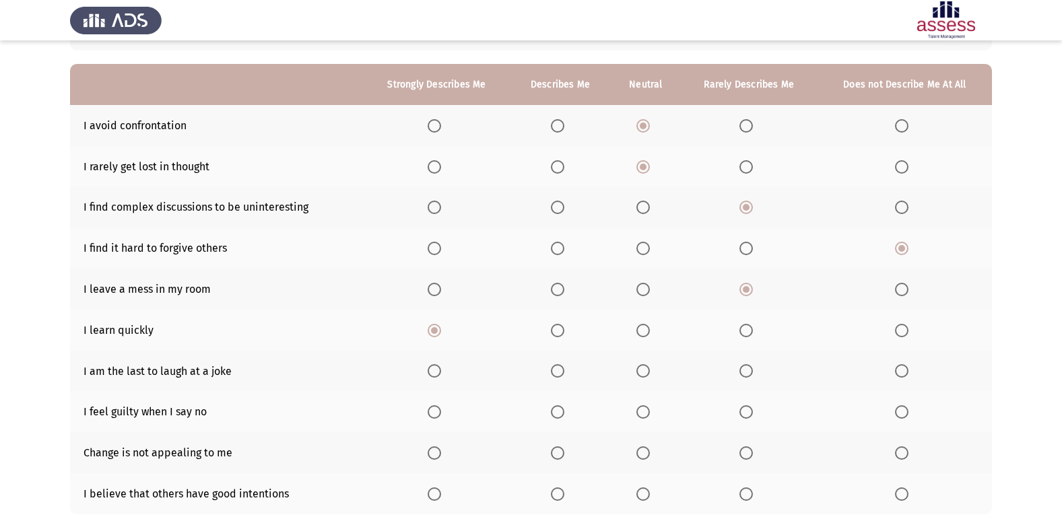
click at [907, 368] on span "Select an option" at bounding box center [901, 370] width 13 height 13
click at [907, 368] on input "Select an option" at bounding box center [901, 370] width 13 height 13
click at [899, 406] on span "Select an option" at bounding box center [901, 411] width 13 height 13
click at [899, 406] on input "Select an option" at bounding box center [901, 411] width 13 height 13
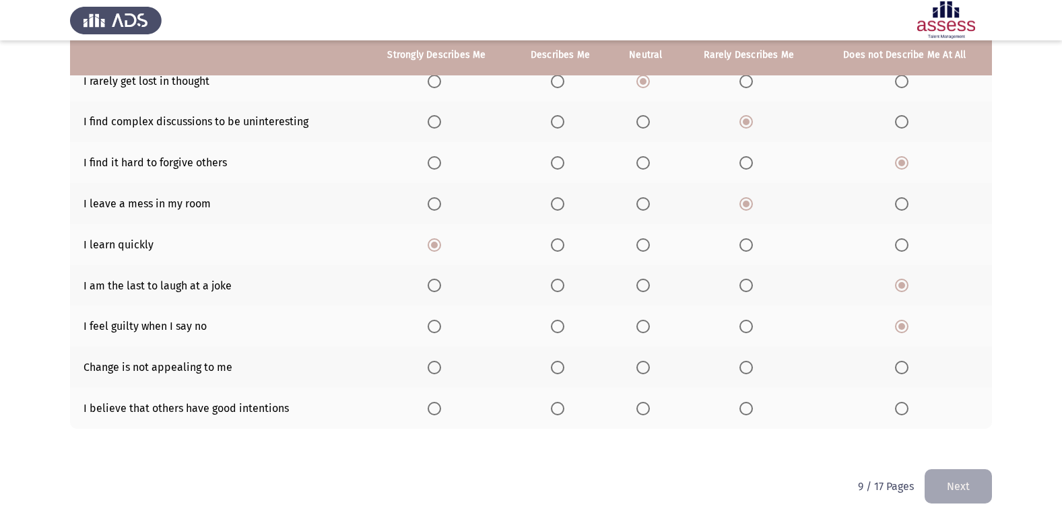
scroll to position [197, 0]
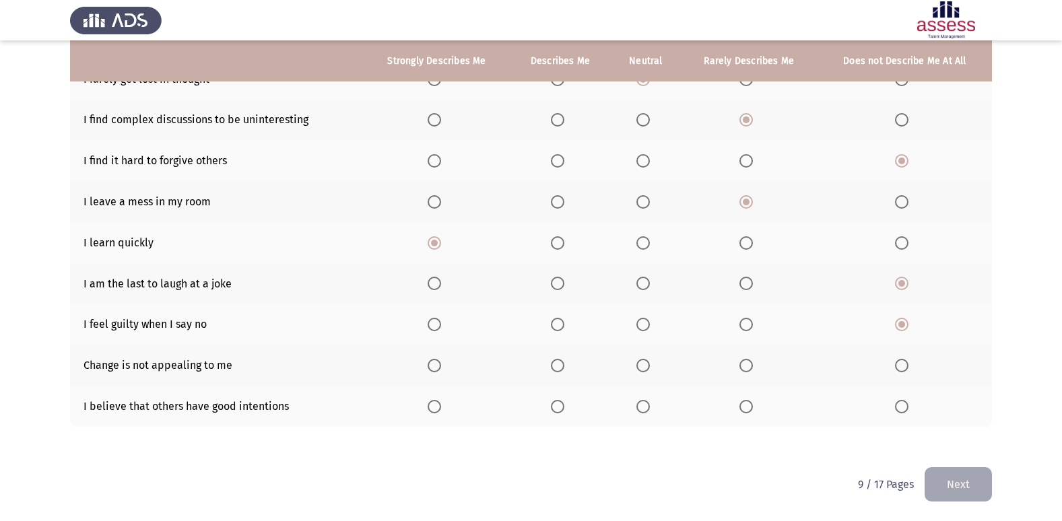
click at [752, 358] on mat-radio-button "Select an option" at bounding box center [748, 365] width 19 height 14
click at [746, 369] on span "Select an option" at bounding box center [745, 365] width 13 height 13
click at [746, 369] on input "Select an option" at bounding box center [745, 365] width 13 height 13
click at [562, 406] on span "Select an option" at bounding box center [557, 406] width 13 height 13
click at [562, 406] on input "Select an option" at bounding box center [557, 406] width 13 height 13
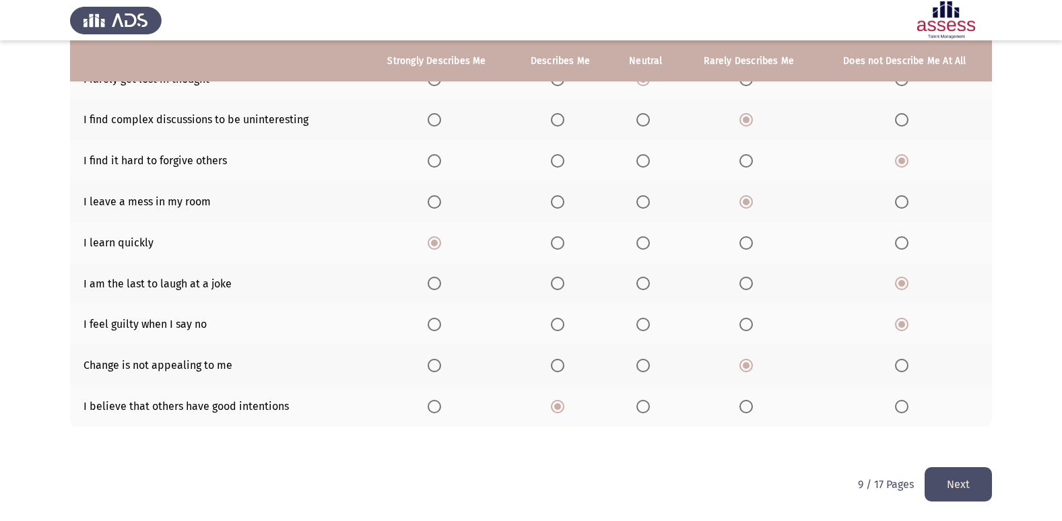
click at [439, 404] on span "Select an option" at bounding box center [434, 406] width 13 height 13
click at [439, 404] on input "Select an option" at bounding box center [434, 406] width 13 height 13
click at [961, 479] on button "Next" at bounding box center [958, 484] width 67 height 34
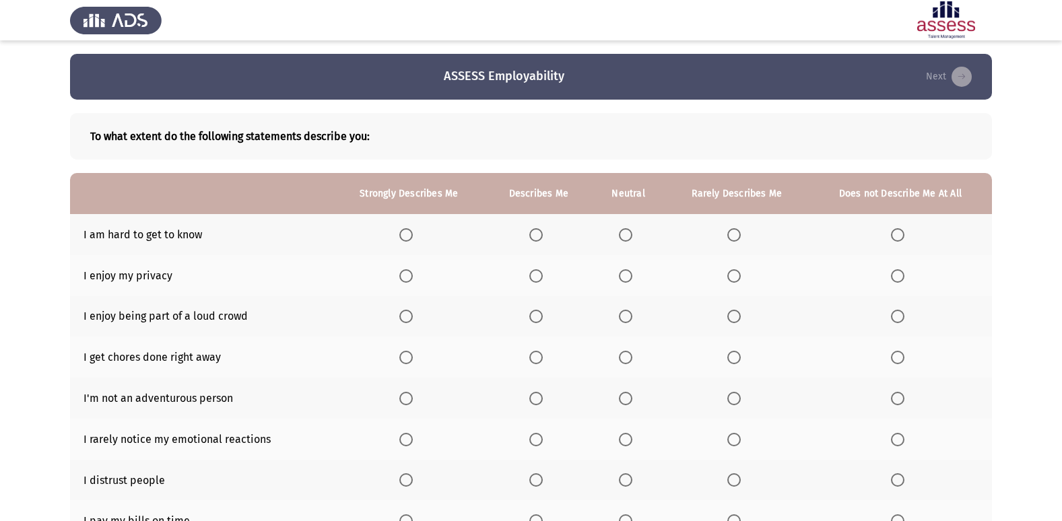
click at [892, 235] on span "Select an option" at bounding box center [897, 234] width 13 height 13
click at [892, 235] on input "Select an option" at bounding box center [897, 234] width 13 height 13
click at [406, 270] on span "Select an option" at bounding box center [405, 275] width 13 height 13
click at [406, 270] on input "Select an option" at bounding box center [405, 275] width 13 height 13
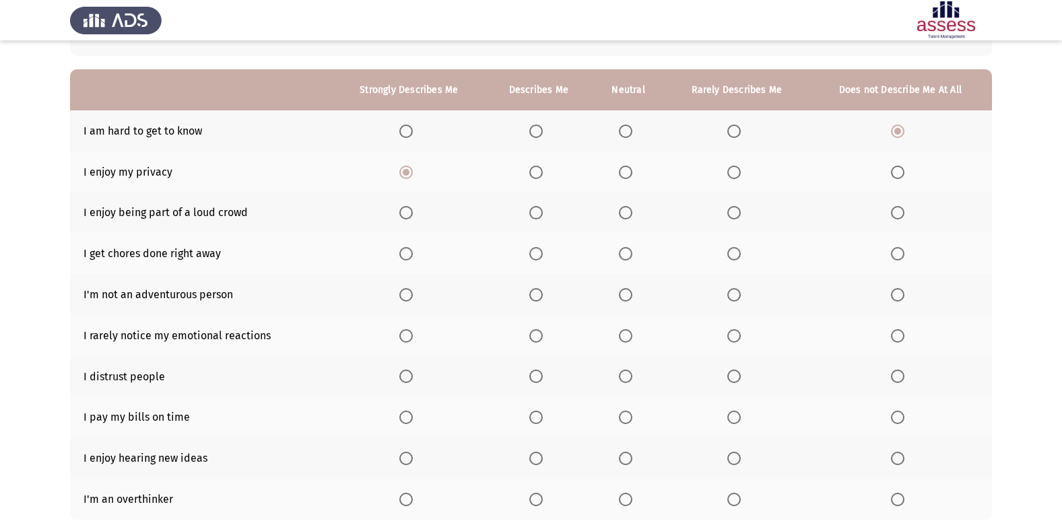
scroll to position [135, 0]
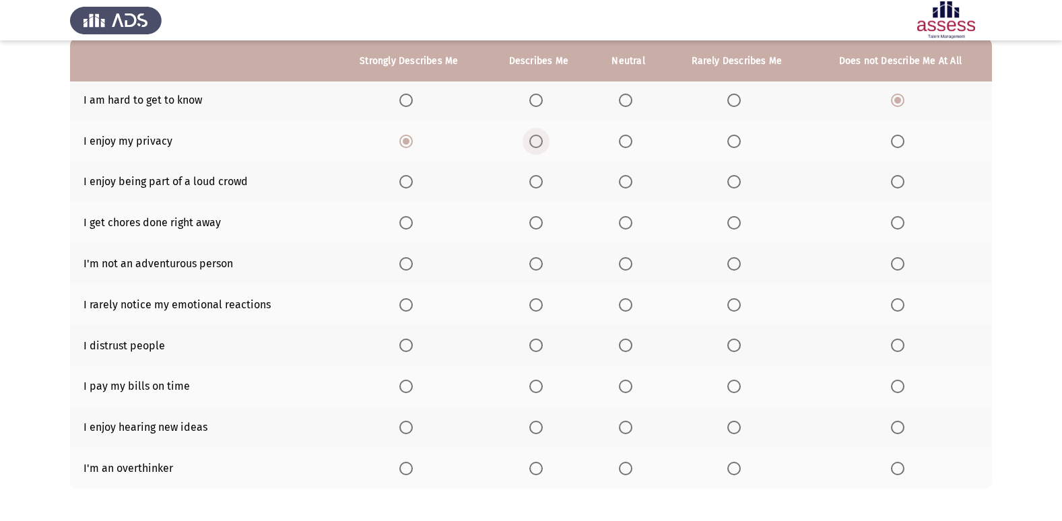
click at [539, 143] on span "Select an option" at bounding box center [535, 141] width 13 height 13
click at [539, 143] on input "Select an option" at bounding box center [535, 141] width 13 height 13
click at [902, 185] on span "Select an option" at bounding box center [897, 181] width 13 height 13
click at [902, 185] on input "Select an option" at bounding box center [897, 181] width 13 height 13
click at [632, 224] on span "Select an option" at bounding box center [625, 222] width 13 height 13
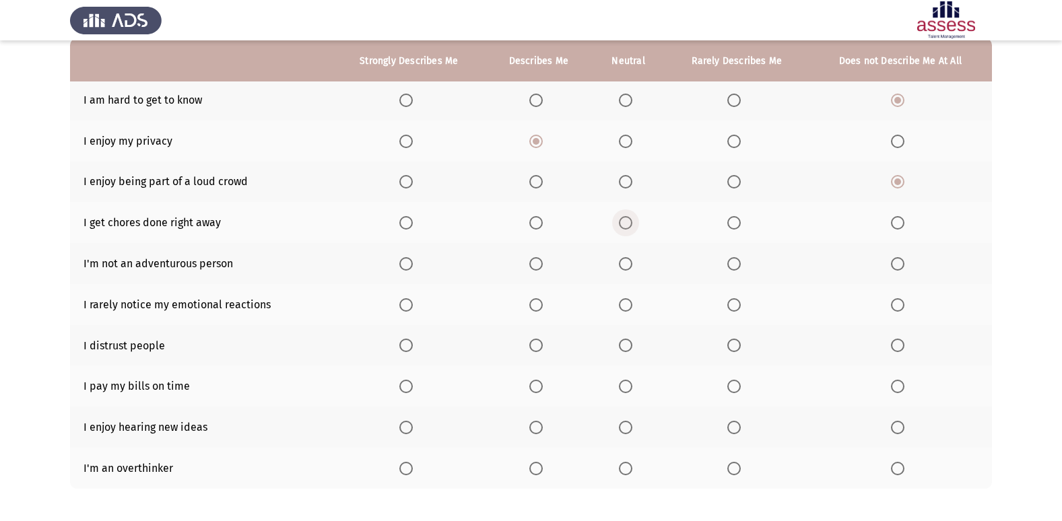
click at [632, 224] on input "Select an option" at bounding box center [625, 222] width 13 height 13
click at [900, 258] on span "Select an option" at bounding box center [897, 263] width 13 height 13
click at [900, 258] on input "Select an option" at bounding box center [897, 263] width 13 height 13
click at [729, 306] on span "Select an option" at bounding box center [733, 304] width 13 height 13
click at [729, 306] on input "Select an option" at bounding box center [733, 304] width 13 height 13
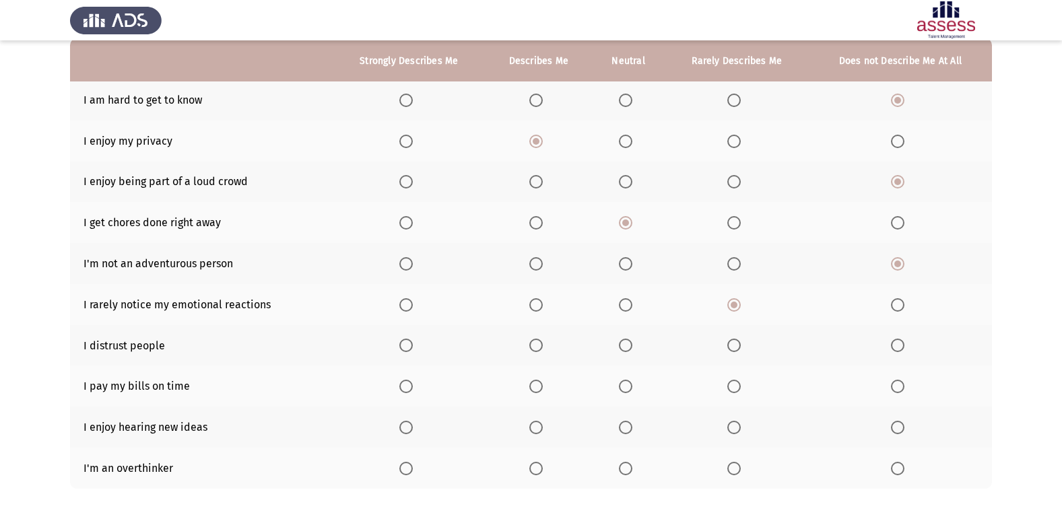
click at [632, 345] on span "Select an option" at bounding box center [625, 345] width 13 height 13
click at [632, 345] on input "Select an option" at bounding box center [625, 345] width 13 height 13
click at [403, 390] on span "Select an option" at bounding box center [405, 386] width 13 height 13
click at [403, 390] on input "Select an option" at bounding box center [405, 386] width 13 height 13
click at [409, 432] on span "Select an option" at bounding box center [405, 427] width 13 height 13
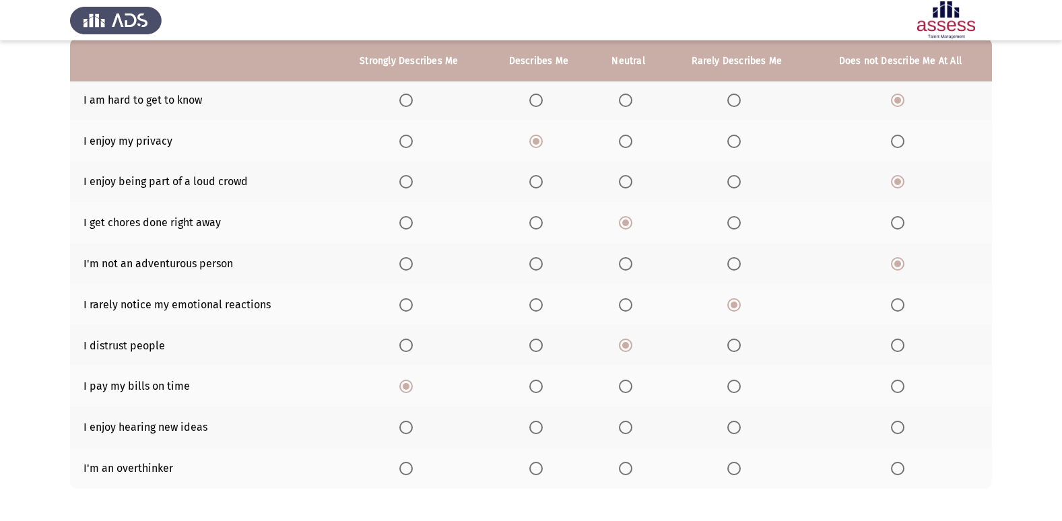
click at [409, 432] on input "Select an option" at bounding box center [405, 427] width 13 height 13
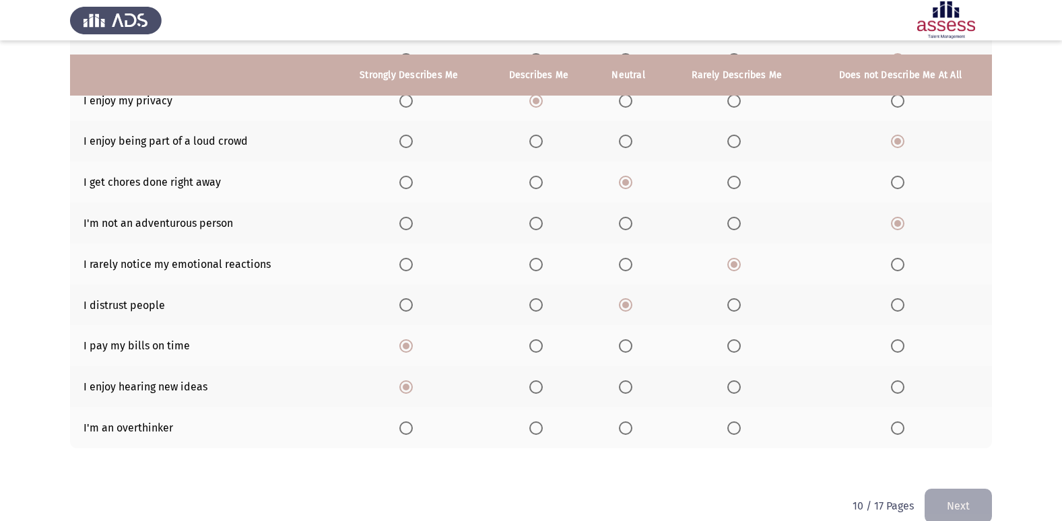
scroll to position [197, 0]
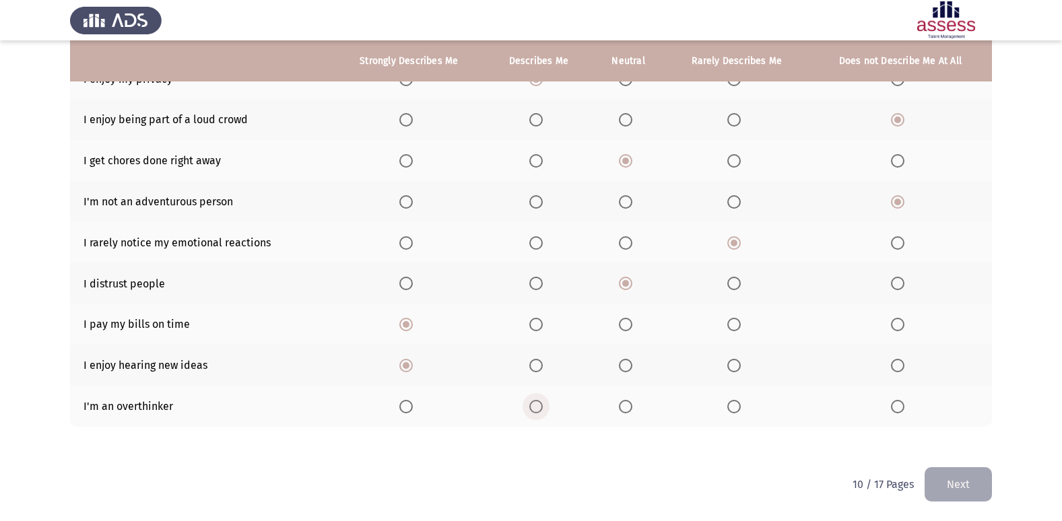
click at [535, 409] on span "Select an option" at bounding box center [535, 406] width 13 height 13
click at [535, 409] on input "Select an option" at bounding box center [535, 406] width 13 height 13
drag, startPoint x: 976, startPoint y: 483, endPoint x: 912, endPoint y: 472, distance: 64.2
click at [975, 484] on button "Next" at bounding box center [958, 484] width 67 height 34
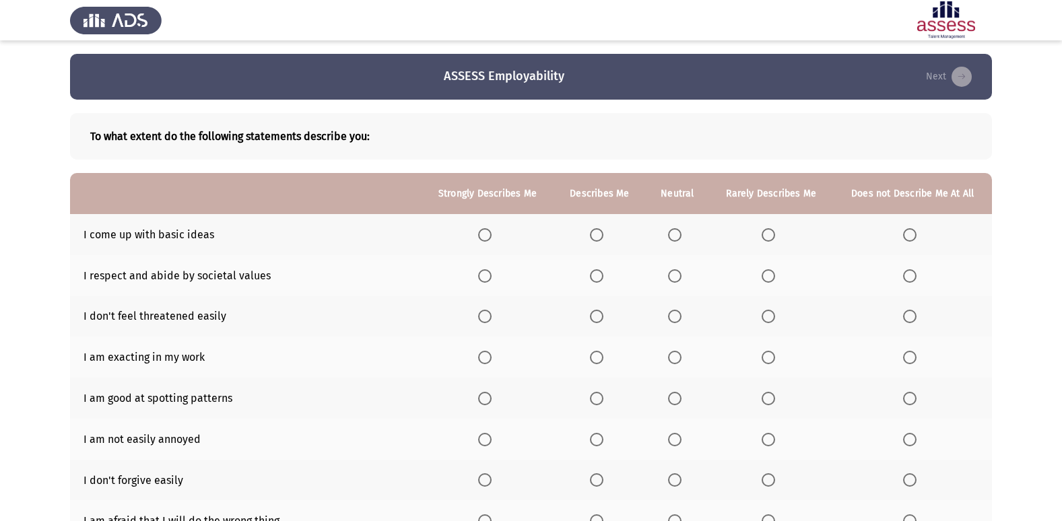
click at [605, 242] on th at bounding box center [600, 234] width 92 height 41
click at [603, 241] on span "Select an option" at bounding box center [596, 234] width 13 height 13
click at [603, 241] on input "Select an option" at bounding box center [596, 234] width 13 height 13
click at [592, 276] on span "Select an option" at bounding box center [596, 275] width 13 height 13
click at [592, 276] on input "Select an option" at bounding box center [596, 275] width 13 height 13
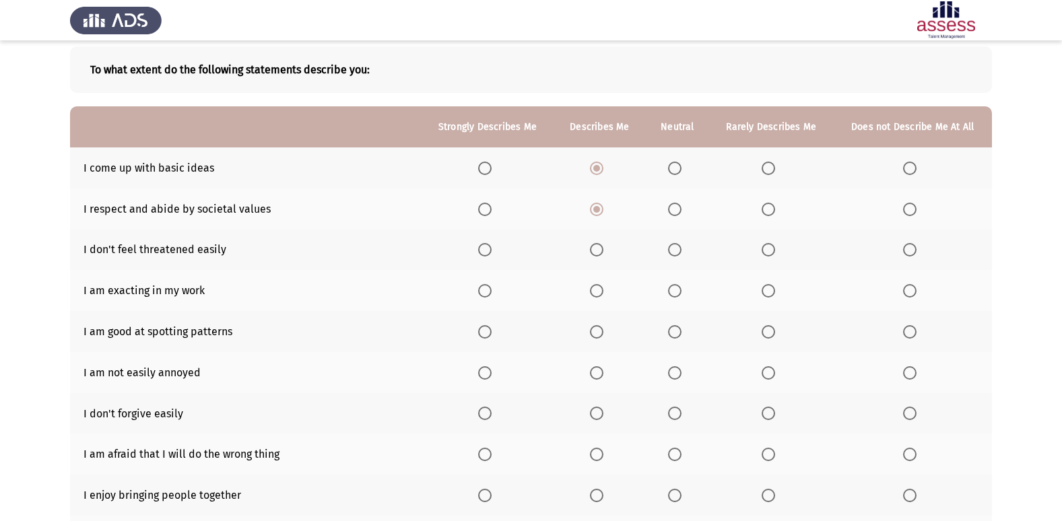
scroll to position [67, 0]
click at [489, 249] on span "Select an option" at bounding box center [484, 248] width 13 height 13
click at [489, 249] on input "Select an option" at bounding box center [484, 248] width 13 height 13
click at [489, 291] on span "Select an option" at bounding box center [484, 290] width 13 height 13
click at [489, 291] on input "Select an option" at bounding box center [484, 290] width 13 height 13
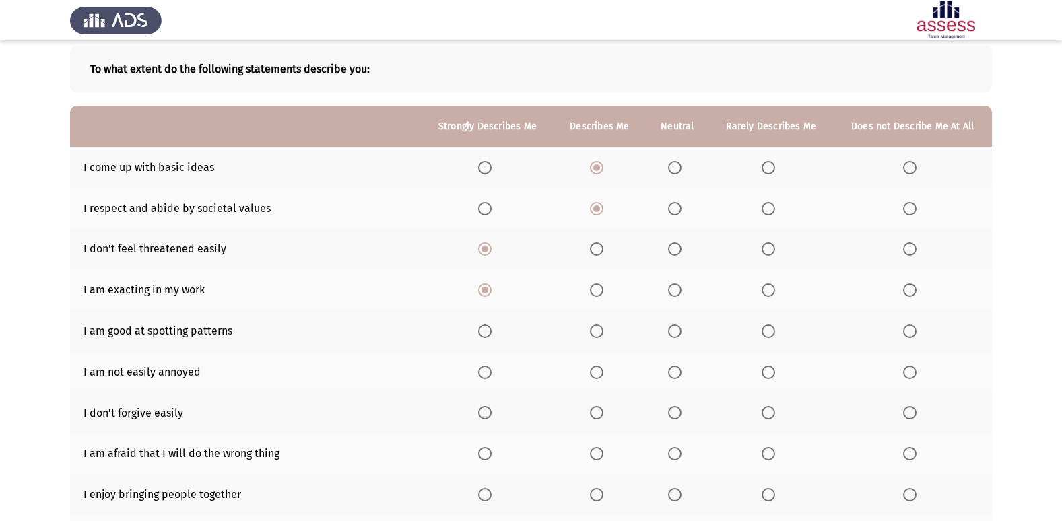
click at [595, 333] on span "Select an option" at bounding box center [596, 331] width 13 height 13
click at [595, 333] on input "Select an option" at bounding box center [596, 331] width 13 height 13
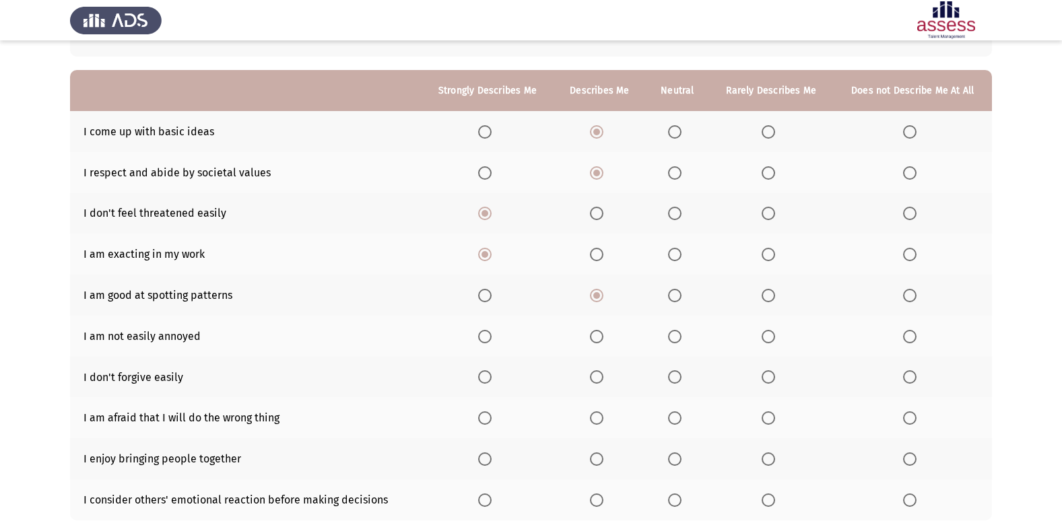
scroll to position [135, 0]
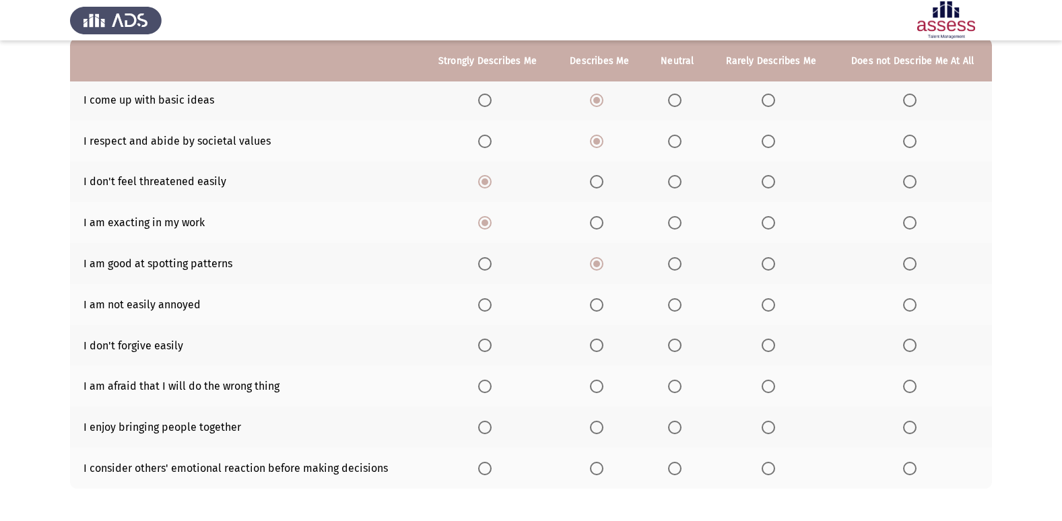
click at [486, 306] on span "Select an option" at bounding box center [484, 304] width 13 height 13
click at [486, 306] on input "Select an option" at bounding box center [484, 304] width 13 height 13
click at [906, 345] on span "Select an option" at bounding box center [909, 345] width 13 height 13
click at [906, 345] on input "Select an option" at bounding box center [909, 345] width 13 height 13
click at [766, 350] on span "Select an option" at bounding box center [768, 345] width 13 height 13
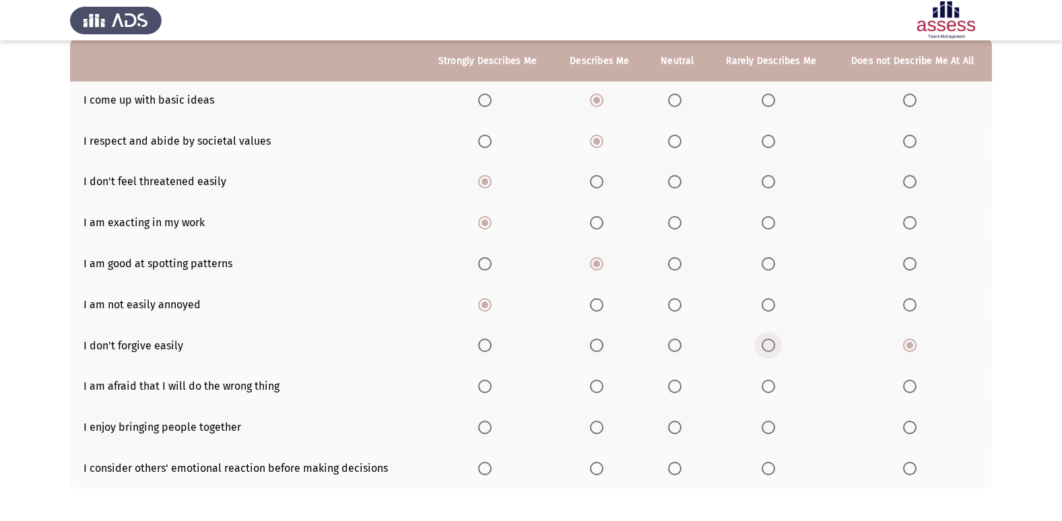
click at [766, 350] on input "Select an option" at bounding box center [768, 345] width 13 height 13
click at [680, 389] on span "Select an option" at bounding box center [674, 386] width 13 height 13
click at [680, 389] on input "Select an option" at bounding box center [674, 386] width 13 height 13
click at [486, 424] on span "Select an option" at bounding box center [484, 427] width 13 height 13
click at [486, 424] on input "Select an option" at bounding box center [484, 427] width 13 height 13
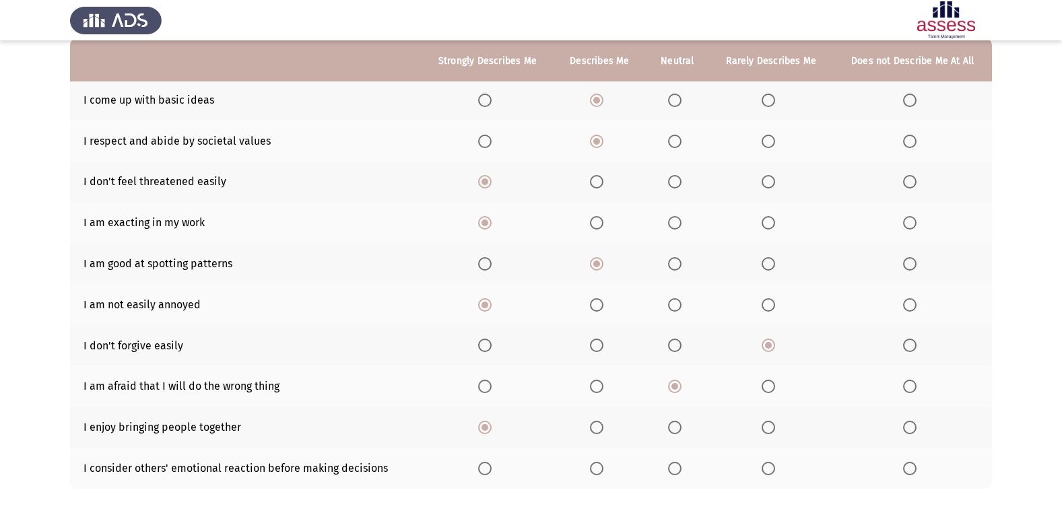
click at [596, 463] on span "Select an option" at bounding box center [596, 468] width 13 height 13
click at [596, 463] on input "Select an option" at bounding box center [596, 468] width 13 height 13
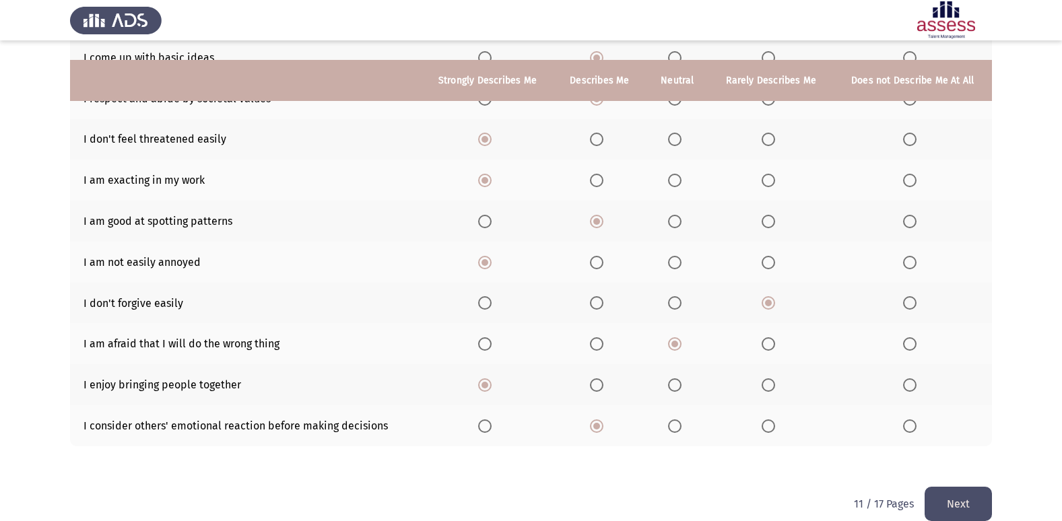
scroll to position [197, 0]
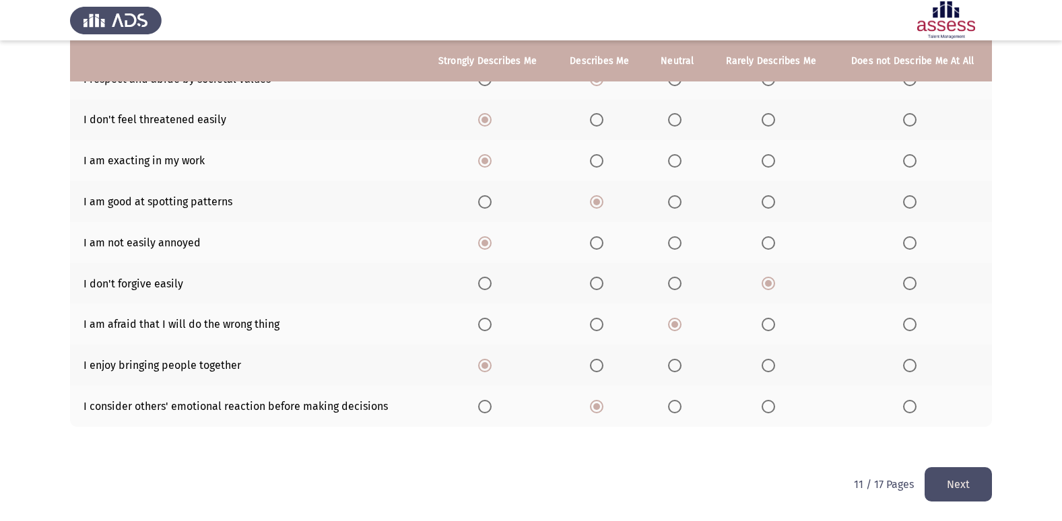
click at [968, 475] on button "Next" at bounding box center [958, 484] width 67 height 34
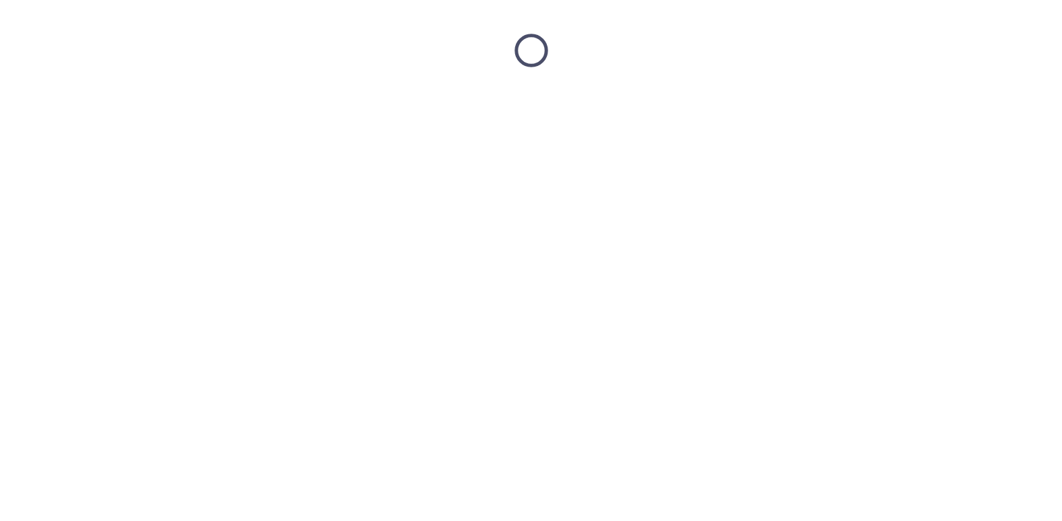
scroll to position [0, 0]
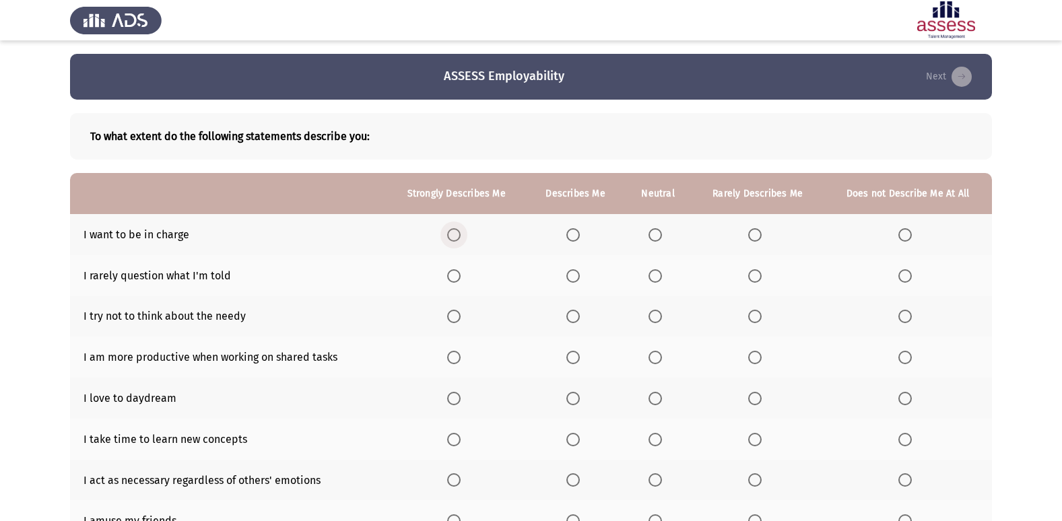
click at [461, 230] on span "Select an option" at bounding box center [453, 234] width 13 height 13
click at [461, 230] on input "Select an option" at bounding box center [453, 234] width 13 height 13
click at [455, 279] on span "Select an option" at bounding box center [453, 275] width 13 height 13
click at [455, 279] on input "Select an option" at bounding box center [453, 275] width 13 height 13
click at [573, 276] on span "Select an option" at bounding box center [573, 276] width 0 height 0
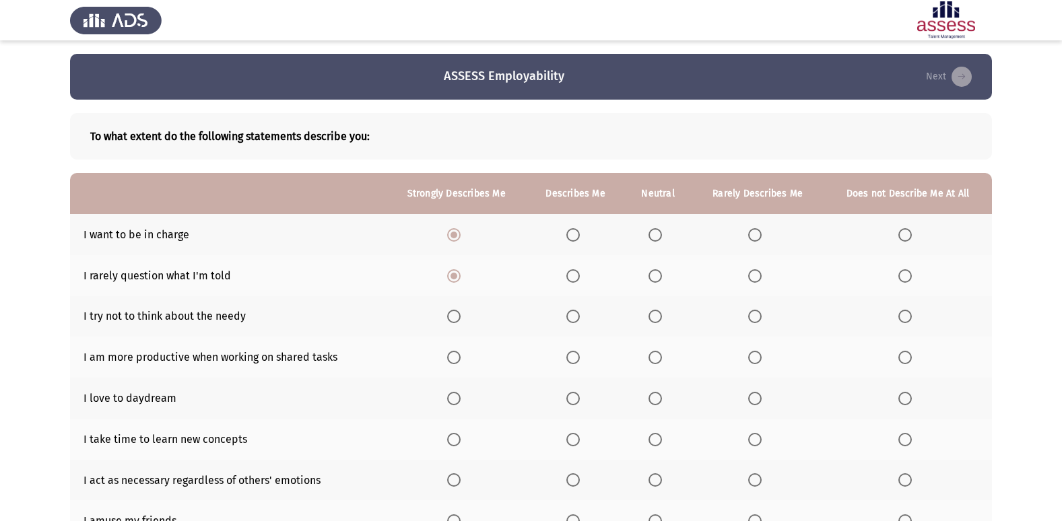
click at [574, 275] on input "Select an option" at bounding box center [572, 275] width 13 height 13
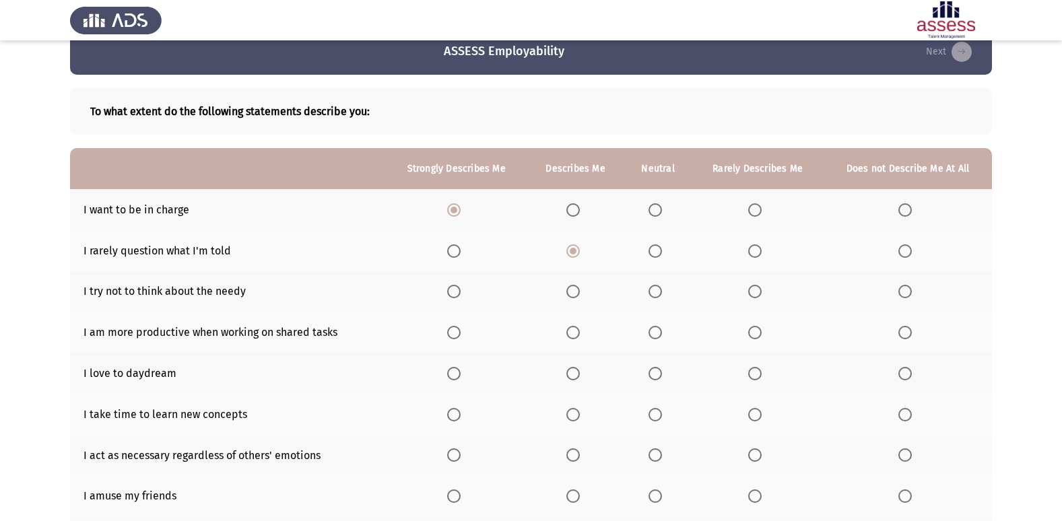
scroll to position [21, 0]
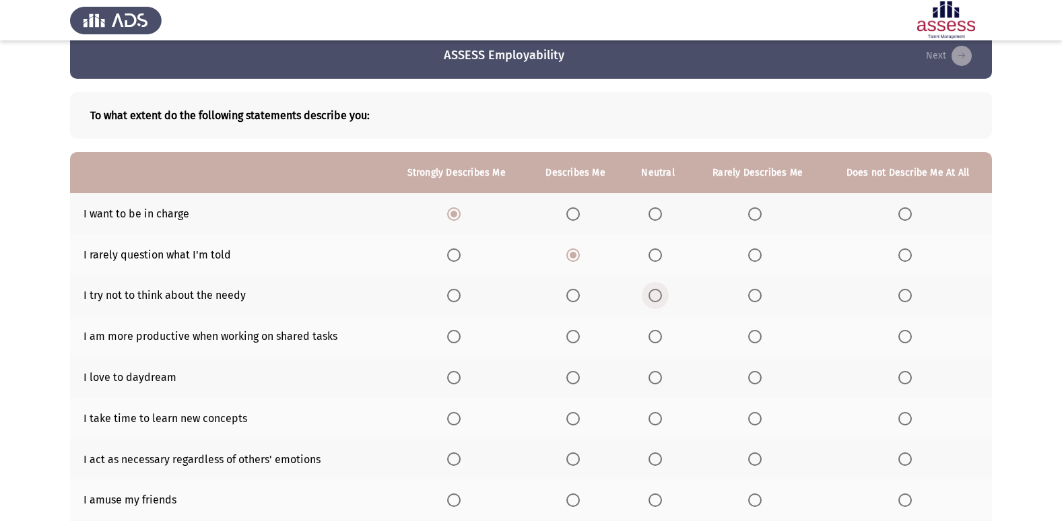
click at [656, 298] on span "Select an option" at bounding box center [655, 295] width 13 height 13
click at [656, 298] on input "Select an option" at bounding box center [655, 295] width 13 height 13
click at [449, 338] on th at bounding box center [456, 336] width 141 height 41
click at [461, 333] on span "Select an option" at bounding box center [453, 336] width 13 height 13
click at [461, 333] on input "Select an option" at bounding box center [453, 336] width 13 height 13
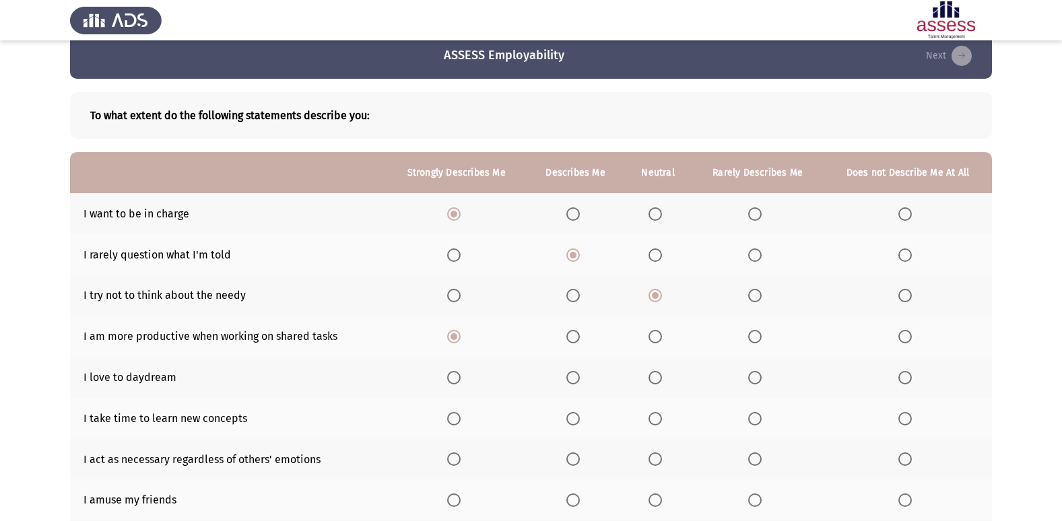
click at [461, 378] on span "Select an option" at bounding box center [453, 377] width 13 height 13
click at [461, 378] on input "Select an option" at bounding box center [453, 377] width 13 height 13
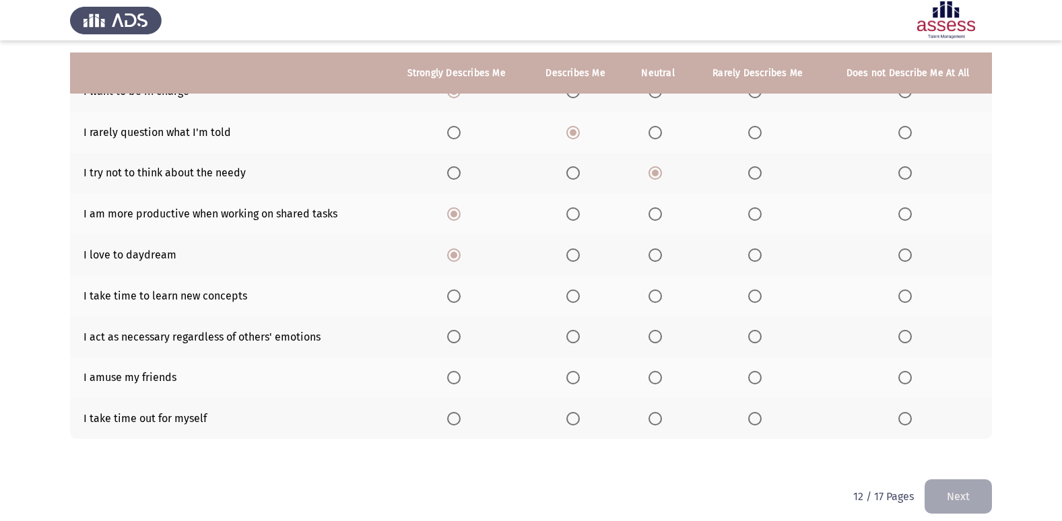
scroll to position [156, 0]
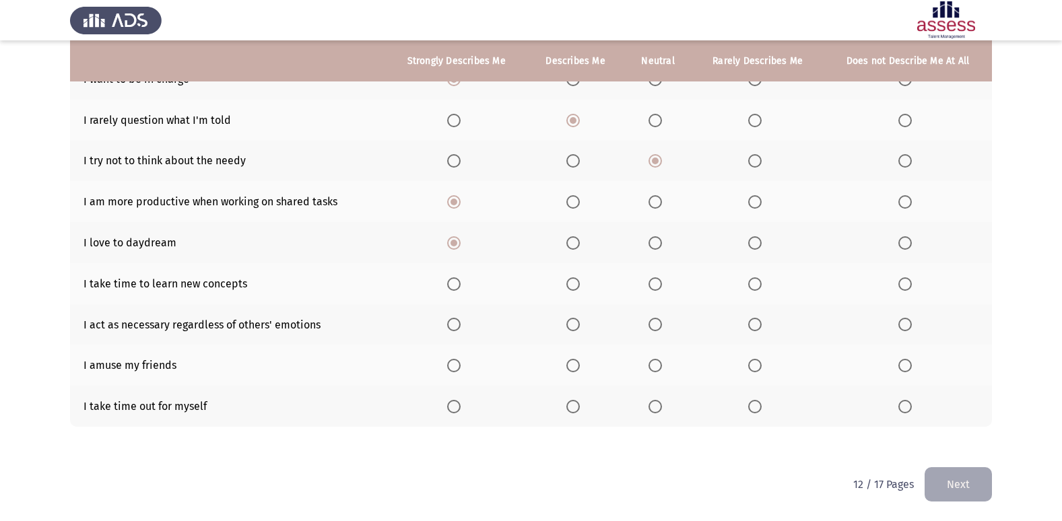
click at [453, 281] on span "Select an option" at bounding box center [453, 283] width 13 height 13
click at [453, 281] on input "Select an option" at bounding box center [453, 283] width 13 height 13
click at [577, 321] on span "Select an option" at bounding box center [572, 324] width 13 height 13
click at [577, 321] on input "Select an option" at bounding box center [572, 324] width 13 height 13
click at [656, 362] on span "Select an option" at bounding box center [655, 365] width 13 height 13
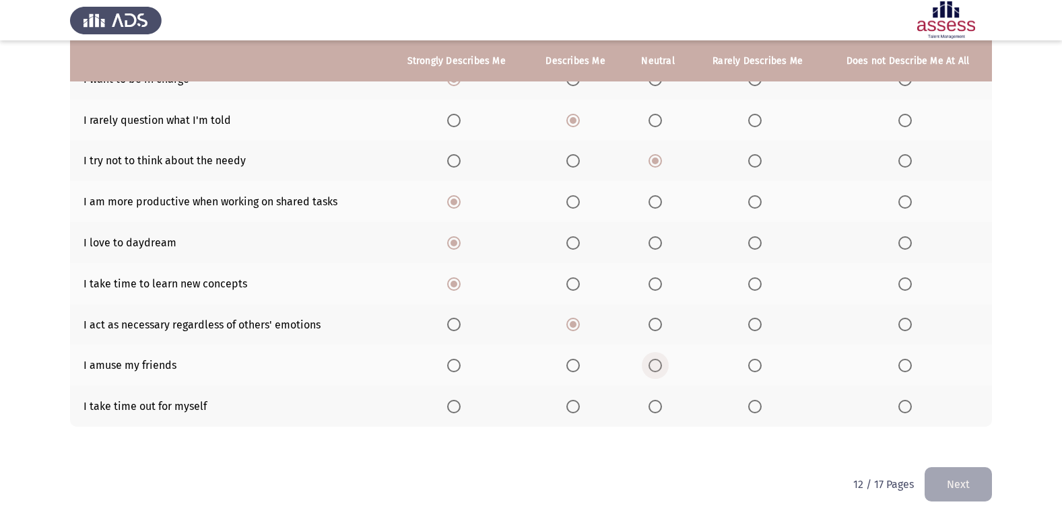
click at [656, 362] on input "Select an option" at bounding box center [655, 365] width 13 height 13
click at [580, 409] on span "Select an option" at bounding box center [572, 406] width 13 height 13
click at [580, 409] on input "Select an option" at bounding box center [572, 406] width 13 height 13
click at [974, 488] on button "Next" at bounding box center [958, 484] width 67 height 34
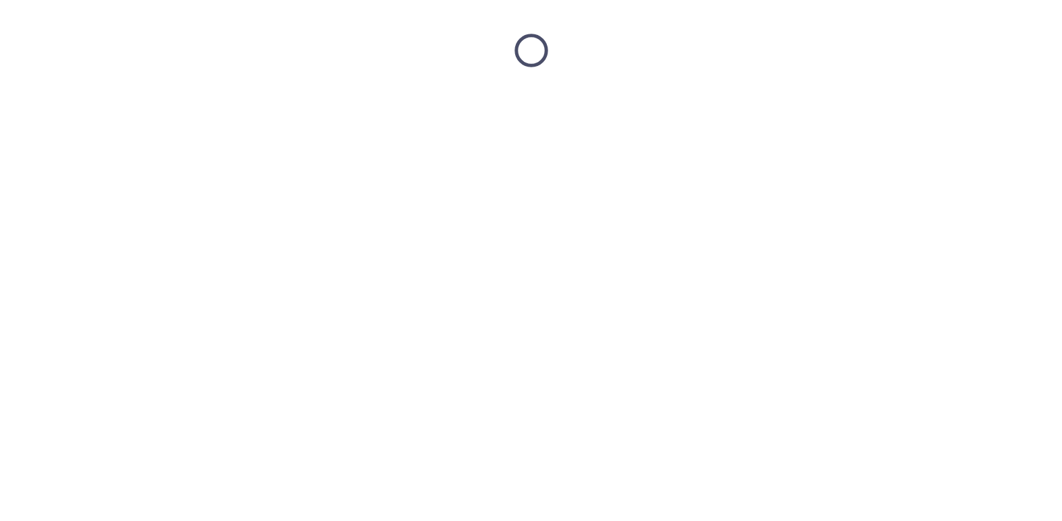
scroll to position [0, 0]
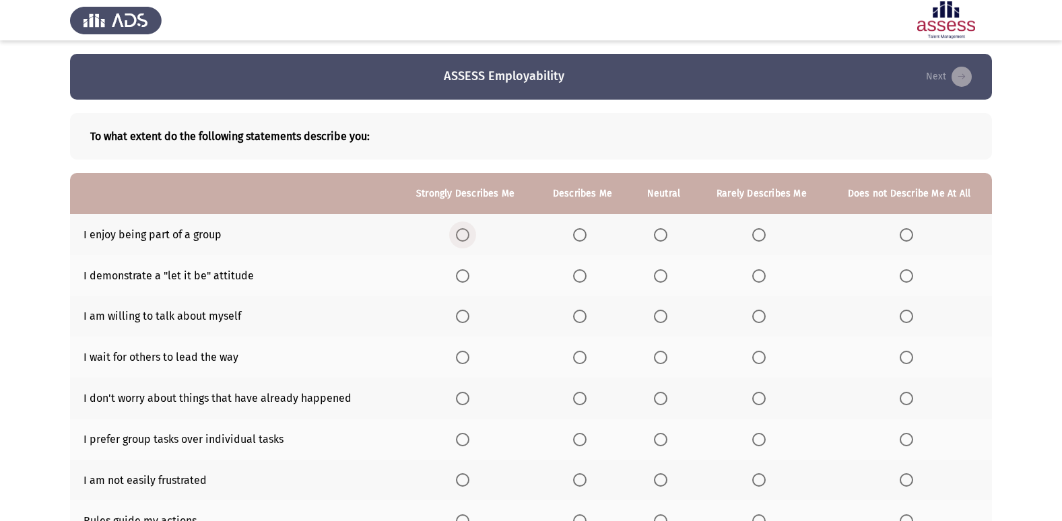
click at [465, 236] on span "Select an option" at bounding box center [462, 234] width 13 height 13
click at [465, 236] on input "Select an option" at bounding box center [462, 234] width 13 height 13
click at [663, 272] on span "Select an option" at bounding box center [660, 275] width 13 height 13
click at [663, 272] on input "Select an option" at bounding box center [660, 275] width 13 height 13
click at [577, 310] on span "Select an option" at bounding box center [579, 316] width 13 height 13
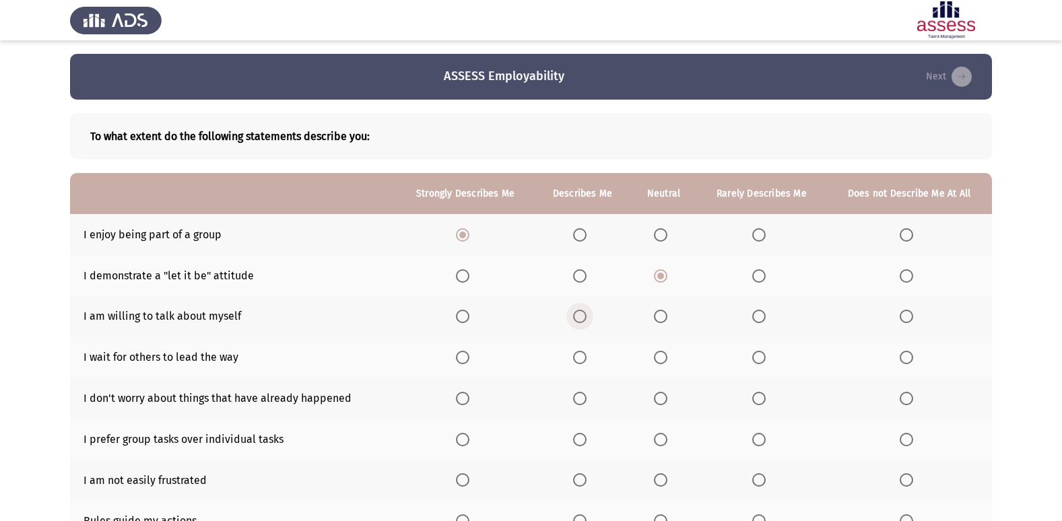
click at [577, 310] on input "Select an option" at bounding box center [579, 316] width 13 height 13
click at [761, 354] on span "Select an option" at bounding box center [758, 357] width 13 height 13
click at [761, 354] on input "Select an option" at bounding box center [758, 357] width 13 height 13
click at [570, 402] on th at bounding box center [583, 398] width 96 height 41
click at [580, 392] on span "Select an option" at bounding box center [579, 398] width 13 height 13
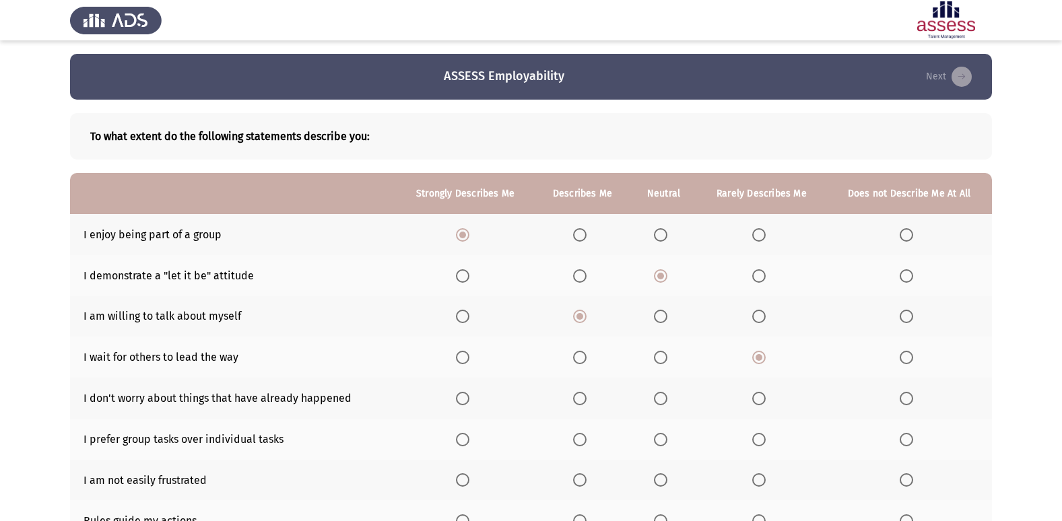
click at [580, 392] on input "Select an option" at bounding box center [579, 398] width 13 height 13
click at [457, 438] on span "Select an option" at bounding box center [462, 439] width 13 height 13
click at [457, 438] on input "Select an option" at bounding box center [462, 439] width 13 height 13
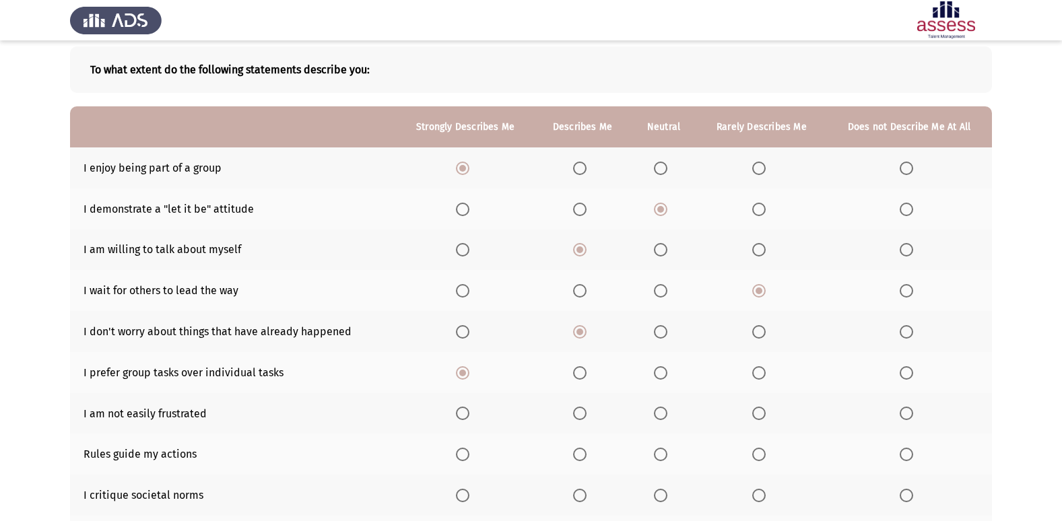
scroll to position [67, 0]
click at [463, 413] on span "Select an option" at bounding box center [462, 412] width 13 height 13
click at [463, 413] on input "Select an option" at bounding box center [462, 412] width 13 height 13
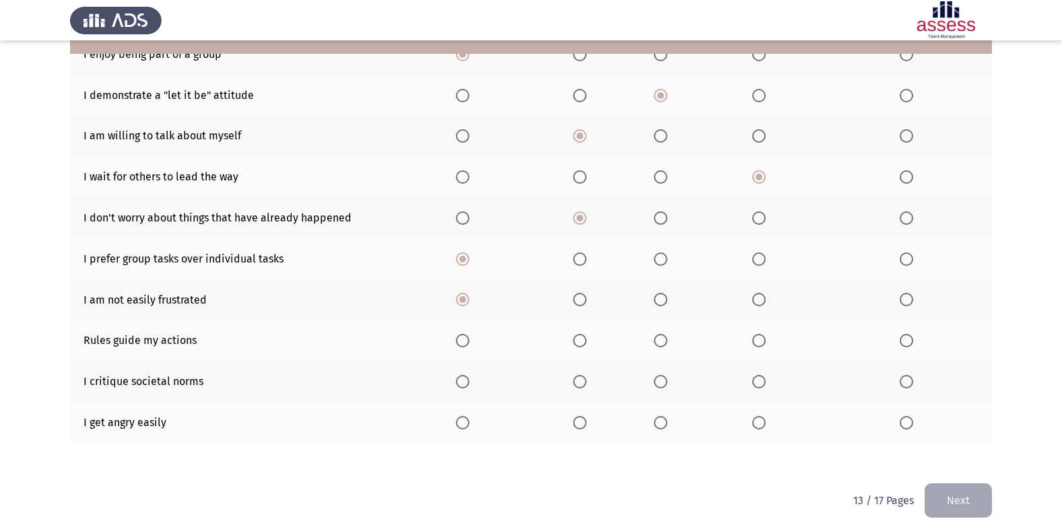
scroll to position [197, 0]
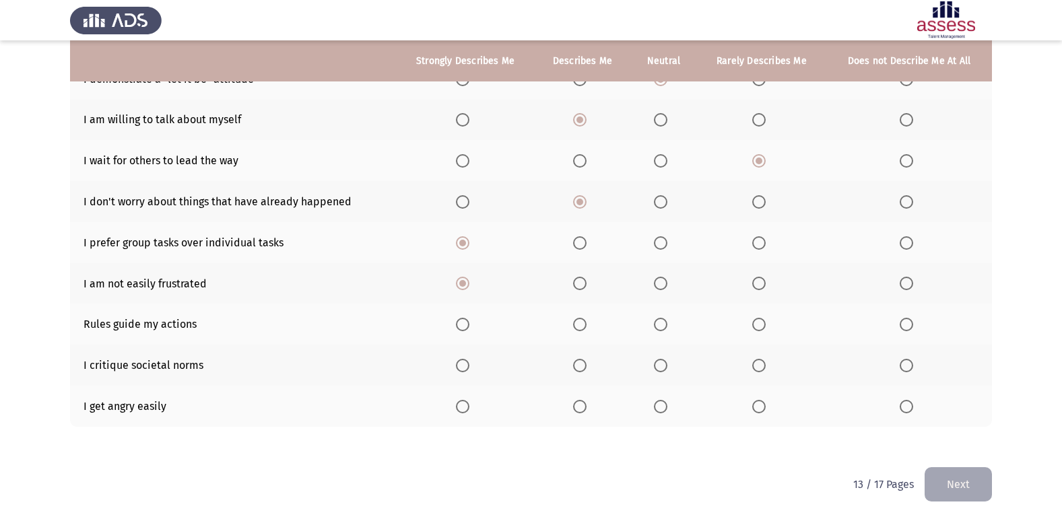
click at [469, 330] on span "Select an option" at bounding box center [462, 324] width 13 height 13
click at [469, 330] on input "Select an option" at bounding box center [462, 324] width 13 height 13
click at [580, 366] on span "Select an option" at bounding box center [580, 366] width 0 height 0
click at [581, 365] on input "Select an option" at bounding box center [579, 365] width 13 height 13
click at [908, 406] on span "Select an option" at bounding box center [906, 406] width 13 height 13
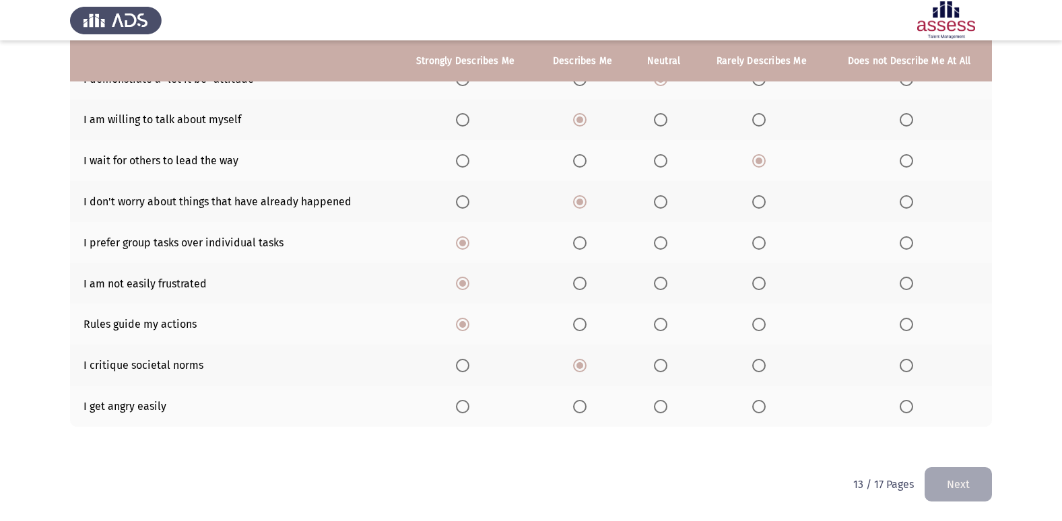
click at [908, 406] on input "Select an option" at bounding box center [906, 406] width 13 height 13
click at [958, 486] on button "Next" at bounding box center [958, 484] width 67 height 34
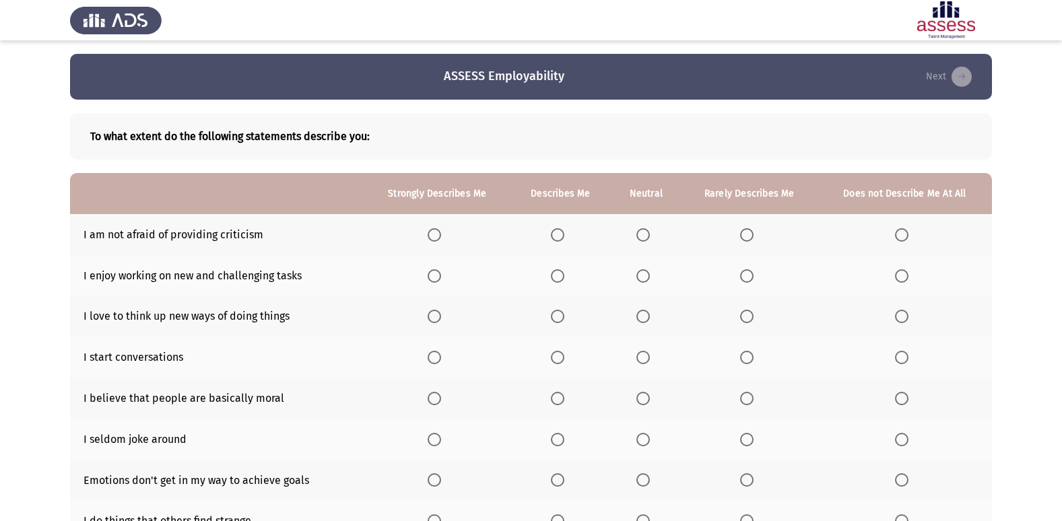
click at [642, 231] on span "Select an option" at bounding box center [642, 234] width 13 height 13
click at [642, 231] on input "Select an option" at bounding box center [642, 234] width 13 height 13
click at [562, 274] on span "Select an option" at bounding box center [557, 275] width 13 height 13
click at [562, 274] on input "Select an option" at bounding box center [557, 275] width 13 height 13
click at [562, 317] on span "Select an option" at bounding box center [557, 316] width 13 height 13
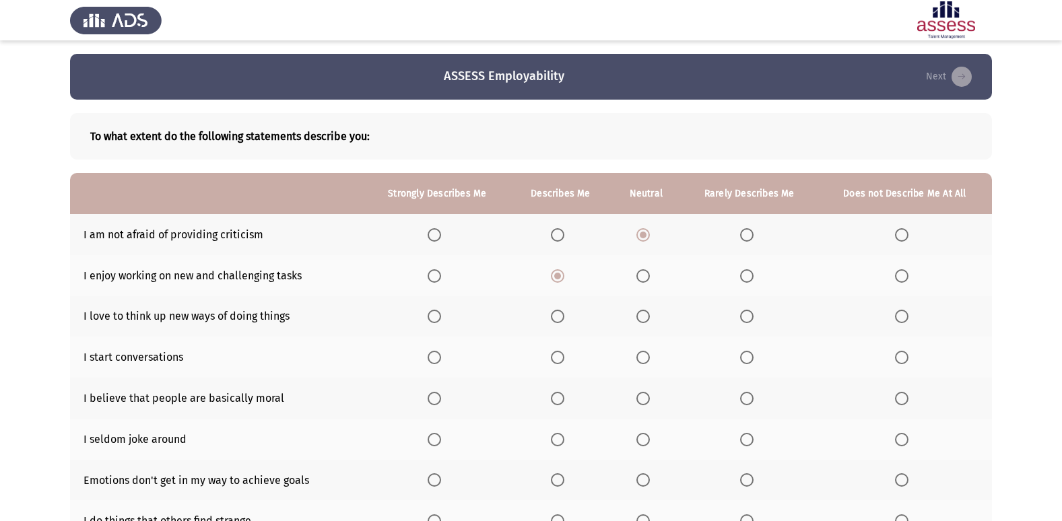
click at [562, 317] on input "Select an option" at bounding box center [557, 316] width 13 height 13
click at [651, 358] on label "Select an option" at bounding box center [645, 357] width 19 height 13
click at [650, 358] on input "Select an option" at bounding box center [642, 357] width 13 height 13
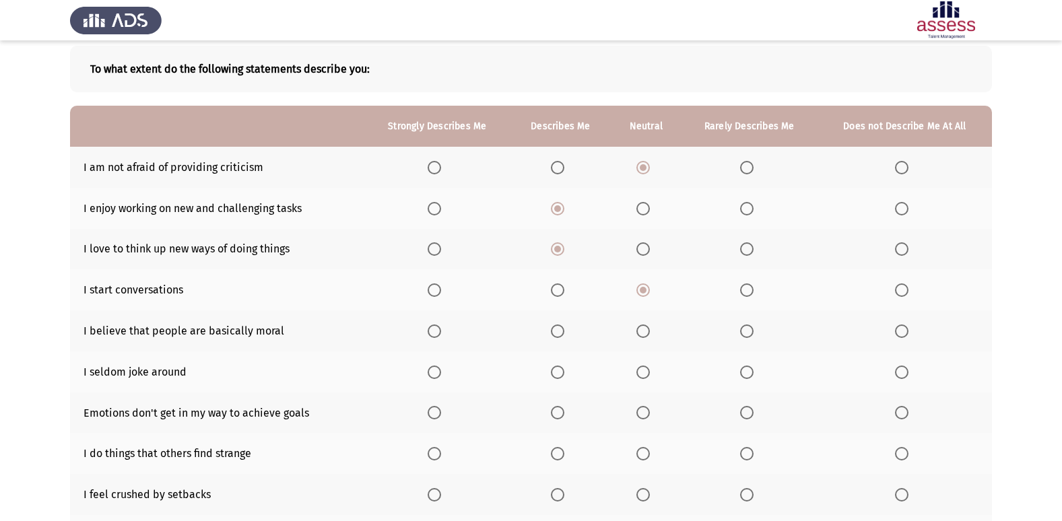
scroll to position [135, 0]
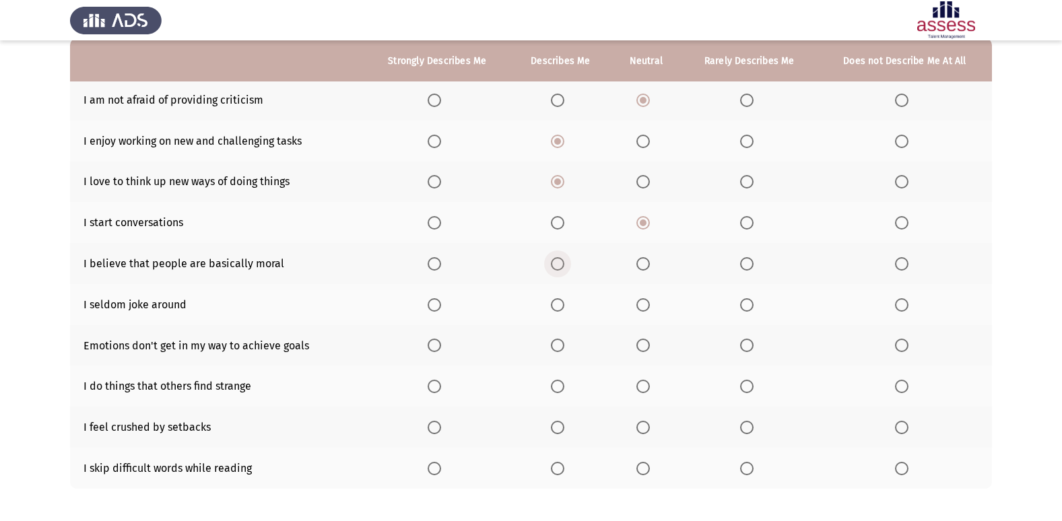
click at [562, 260] on span "Select an option" at bounding box center [557, 263] width 13 height 13
click at [562, 260] on input "Select an option" at bounding box center [557, 263] width 13 height 13
click at [650, 302] on span "Select an option" at bounding box center [642, 304] width 13 height 13
click at [650, 302] on input "Select an option" at bounding box center [642, 304] width 13 height 13
click at [562, 348] on span "Select an option" at bounding box center [557, 345] width 13 height 13
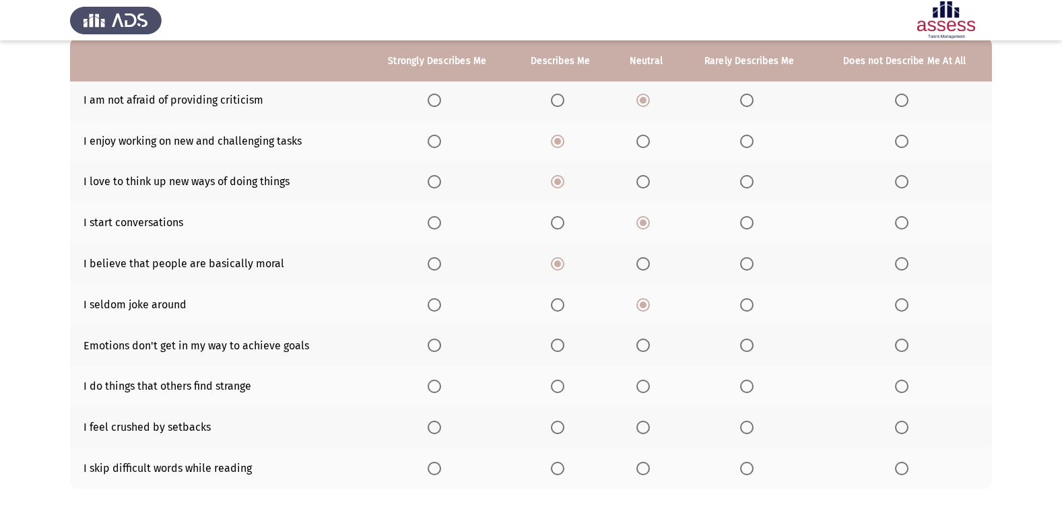
click at [562, 348] on input "Select an option" at bounding box center [557, 345] width 13 height 13
click at [645, 388] on span "Select an option" at bounding box center [642, 386] width 13 height 13
click at [645, 388] on input "Select an option" at bounding box center [642, 386] width 13 height 13
click at [768, 430] on th at bounding box center [749, 427] width 136 height 41
click at [655, 426] on label "Select an option" at bounding box center [645, 427] width 19 height 13
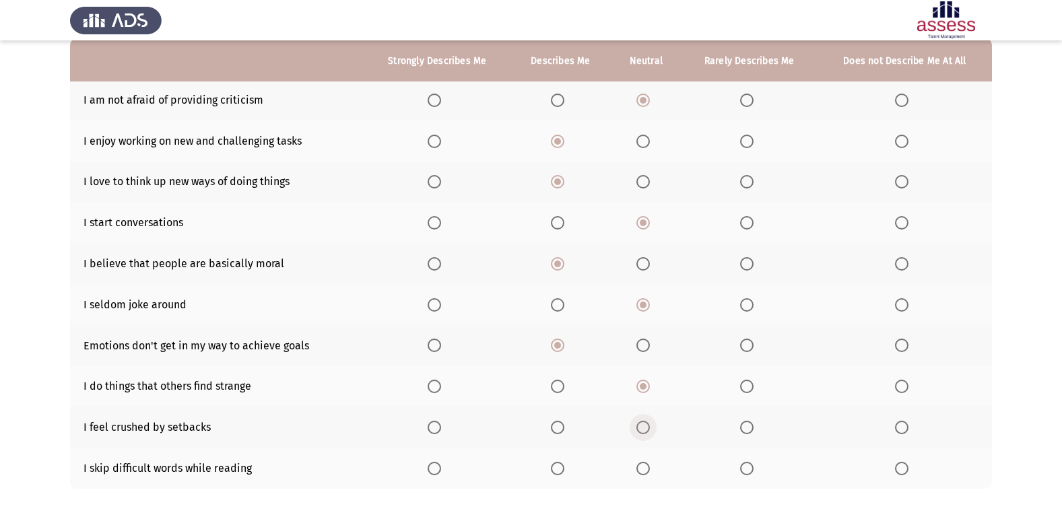
click at [650, 426] on input "Select an option" at bounding box center [642, 427] width 13 height 13
click at [913, 466] on label "Select an option" at bounding box center [904, 468] width 19 height 13
click at [908, 466] on input "Select an option" at bounding box center [901, 468] width 13 height 13
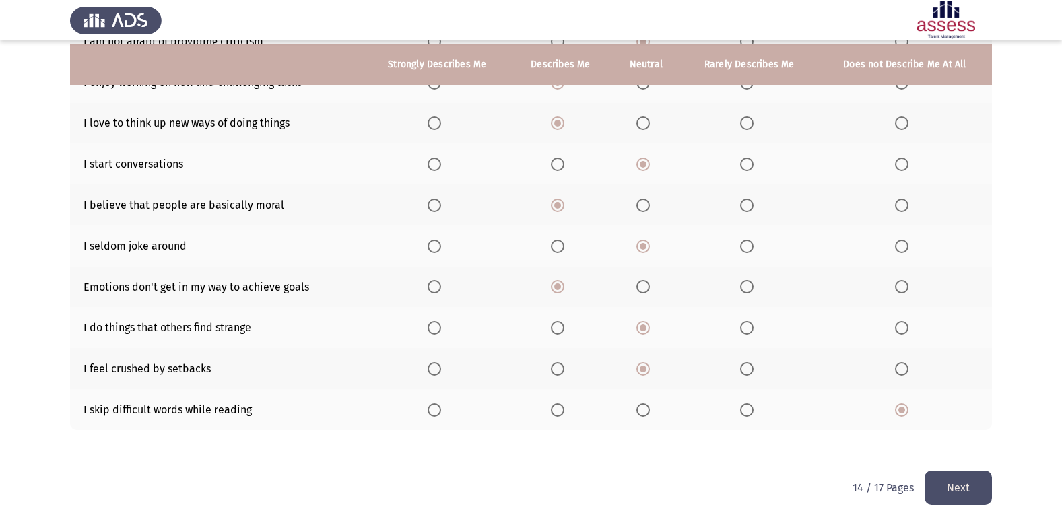
scroll to position [197, 0]
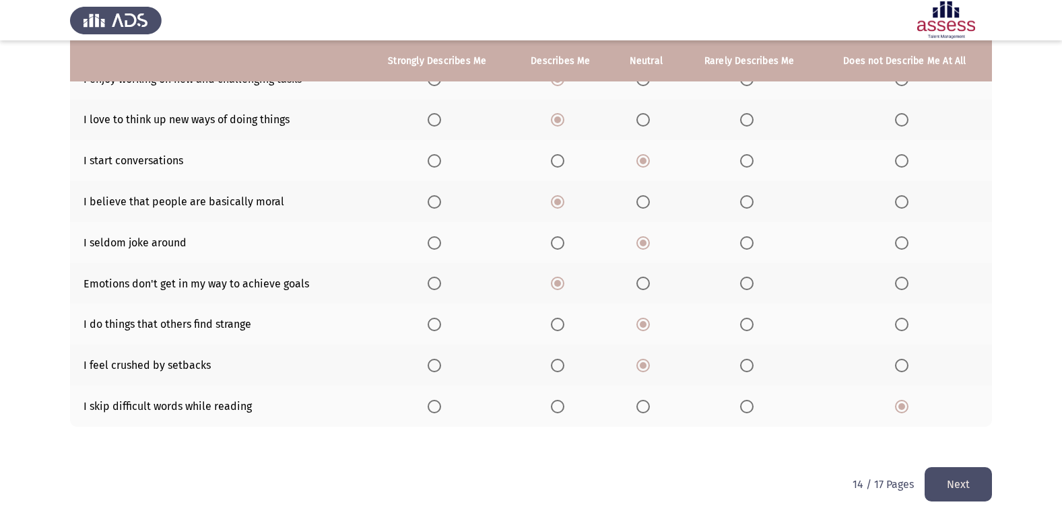
click at [960, 479] on button "Next" at bounding box center [958, 484] width 67 height 34
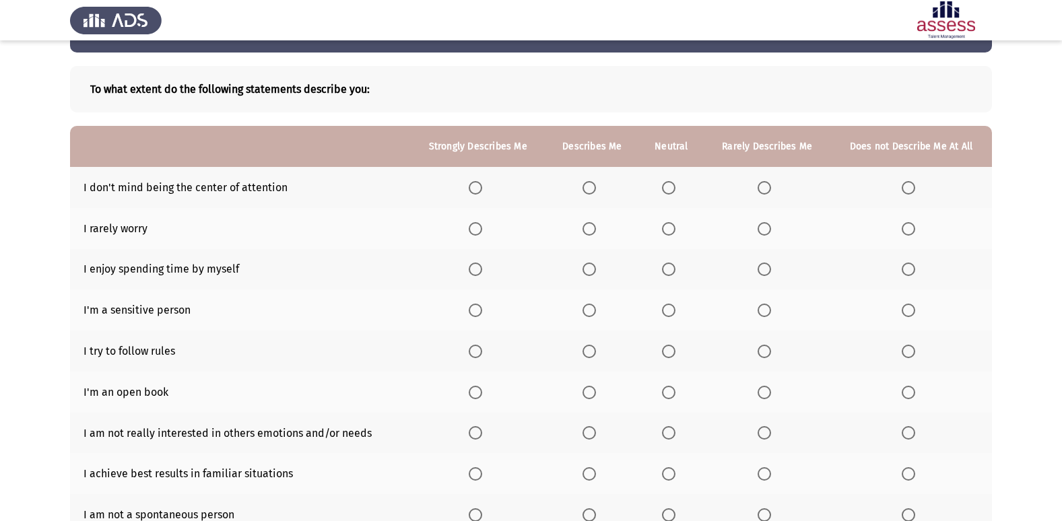
scroll to position [67, 0]
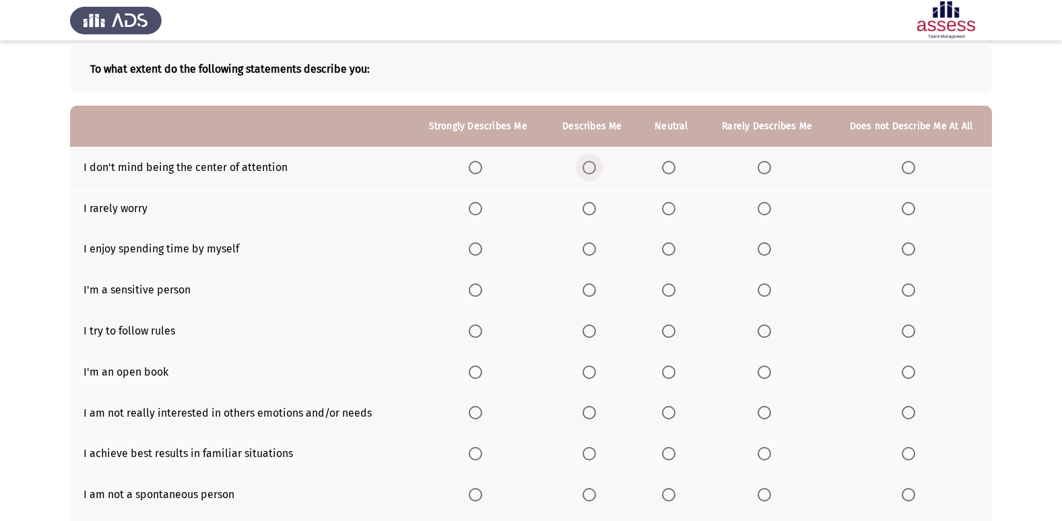
click at [585, 165] on span "Select an option" at bounding box center [589, 167] width 13 height 13
click at [585, 165] on input "Select an option" at bounding box center [589, 167] width 13 height 13
click at [675, 209] on span "Select an option" at bounding box center [668, 208] width 13 height 13
click at [675, 209] on input "Select an option" at bounding box center [668, 208] width 13 height 13
click at [587, 249] on span "Select an option" at bounding box center [589, 248] width 13 height 13
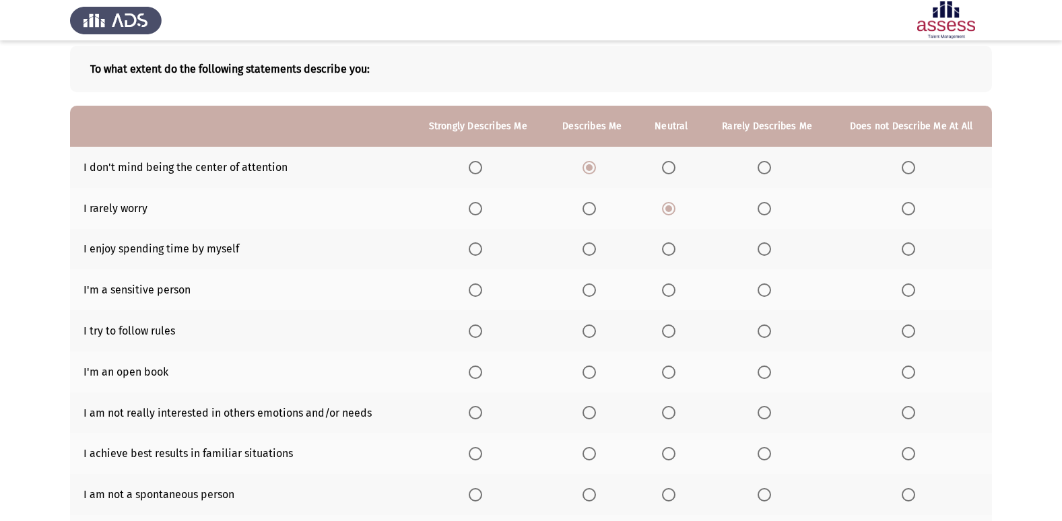
click at [587, 249] on input "Select an option" at bounding box center [589, 248] width 13 height 13
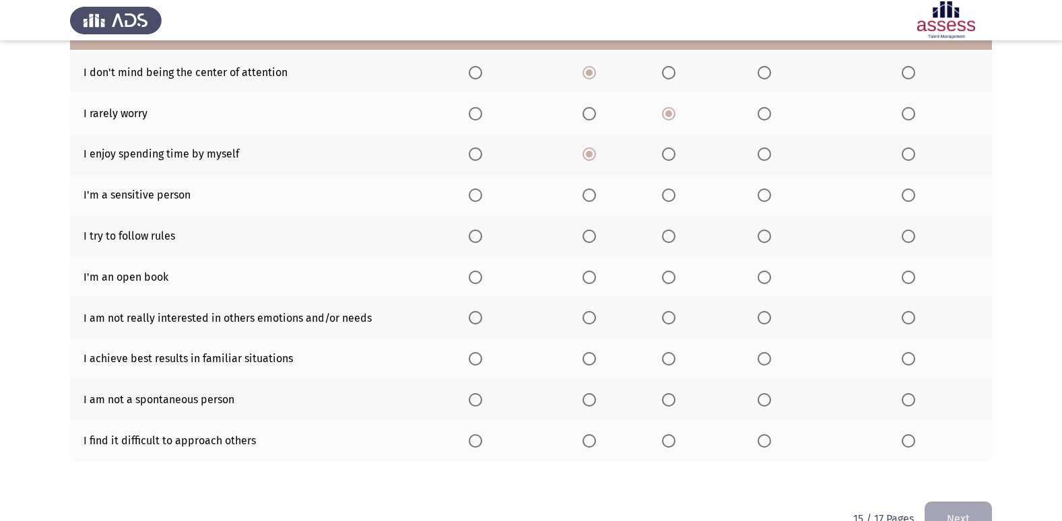
scroll to position [197, 0]
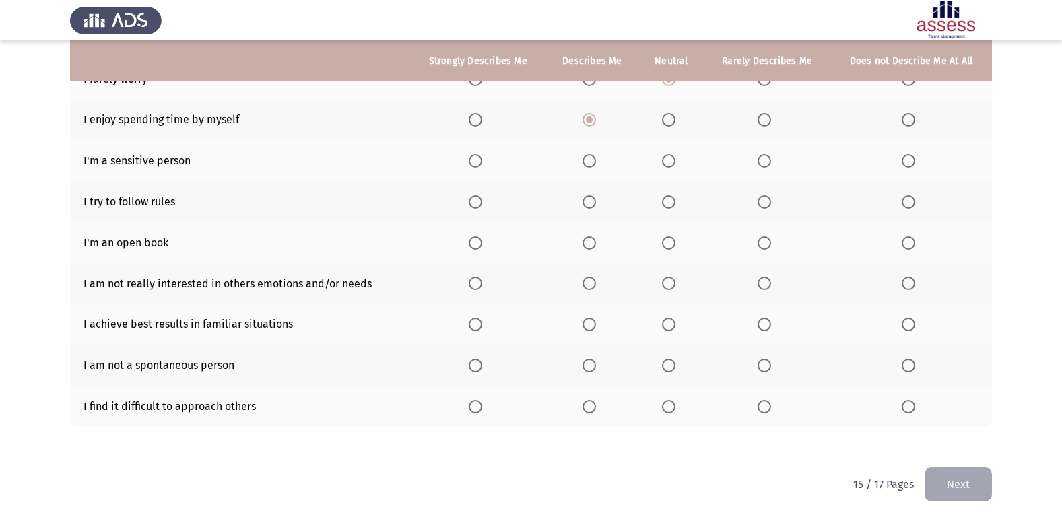
click at [673, 164] on span "Select an option" at bounding box center [668, 160] width 13 height 13
click at [673, 164] on input "Select an option" at bounding box center [668, 160] width 13 height 13
click at [471, 204] on span "Select an option" at bounding box center [475, 201] width 13 height 13
click at [471, 204] on input "Select an option" at bounding box center [475, 201] width 13 height 13
click at [663, 240] on th at bounding box center [671, 242] width 65 height 41
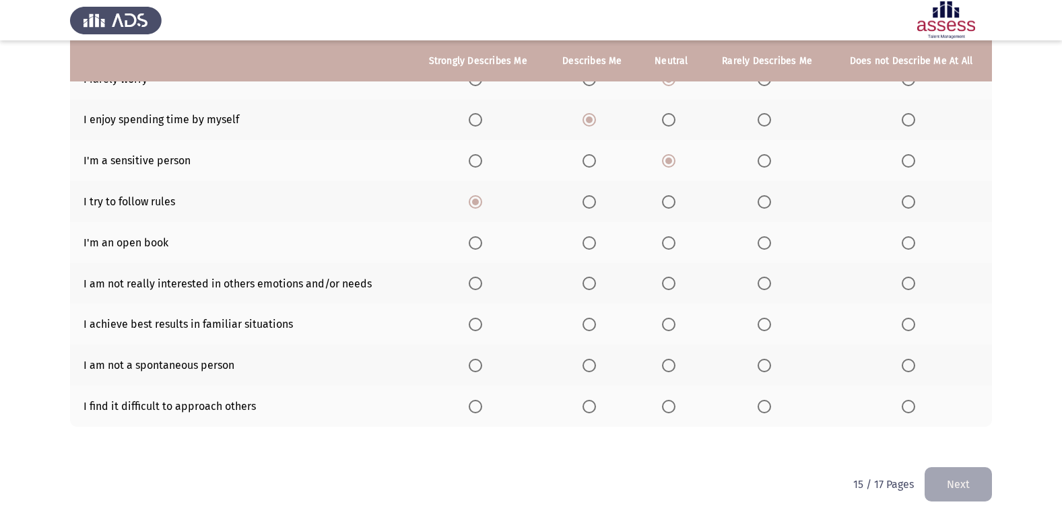
click at [920, 286] on label "Select an option" at bounding box center [911, 283] width 19 height 13
click at [915, 286] on input "Select an option" at bounding box center [908, 283] width 13 height 13
click at [596, 324] on span "Select an option" at bounding box center [589, 324] width 13 height 13
click at [596, 324] on input "Select an option" at bounding box center [589, 324] width 13 height 13
click at [666, 367] on span "Select an option" at bounding box center [668, 365] width 13 height 13
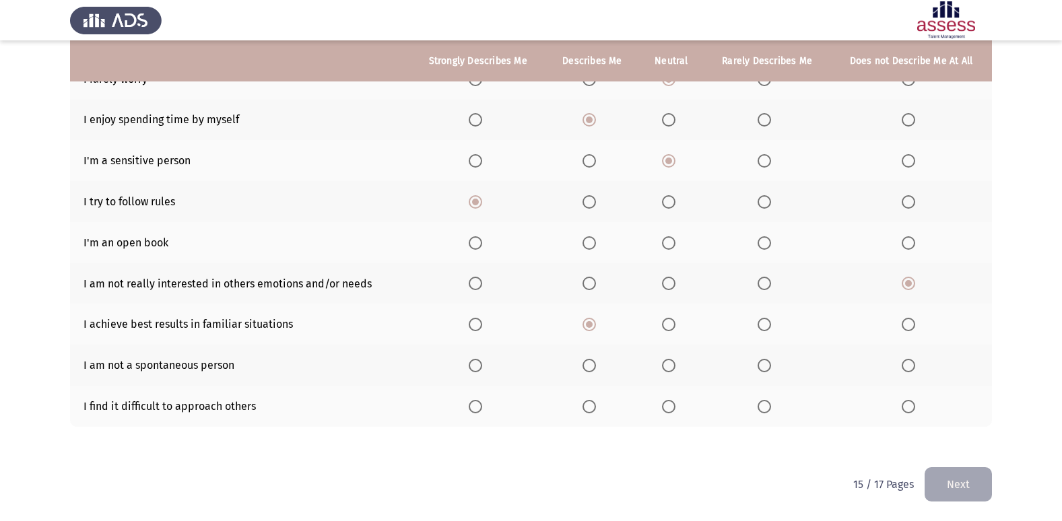
click at [666, 367] on input "Select an option" at bounding box center [668, 365] width 13 height 13
click at [771, 405] on span "Select an option" at bounding box center [764, 406] width 13 height 13
click at [771, 405] on input "Select an option" at bounding box center [764, 406] width 13 height 13
click at [675, 244] on span "Select an option" at bounding box center [668, 242] width 13 height 13
click at [675, 244] on input "Select an option" at bounding box center [668, 242] width 13 height 13
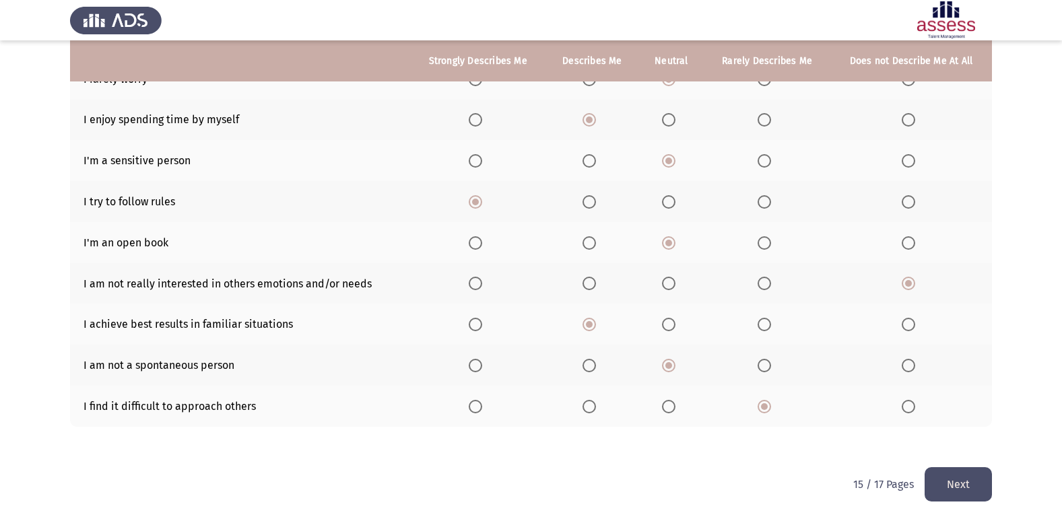
click at [981, 472] on button "Next" at bounding box center [958, 484] width 67 height 34
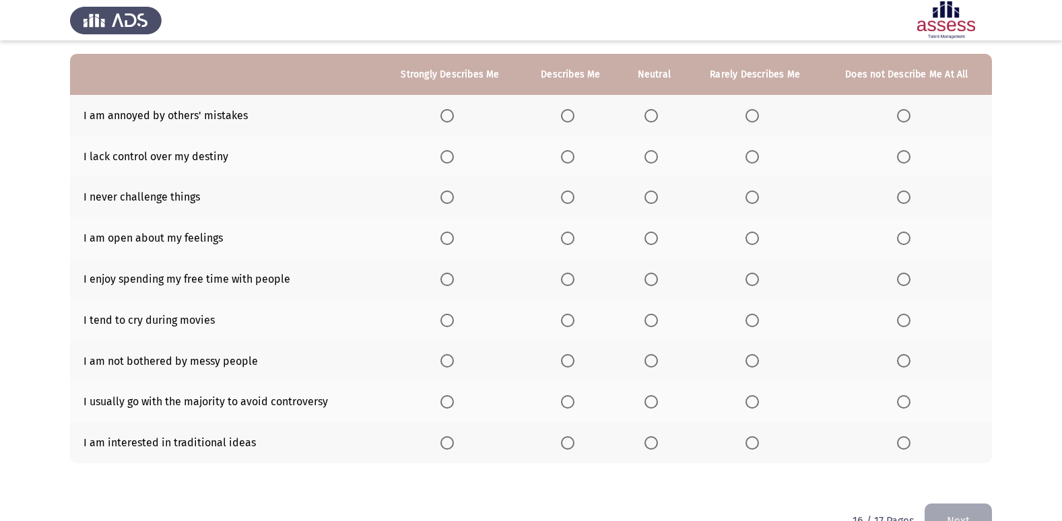
scroll to position [88, 0]
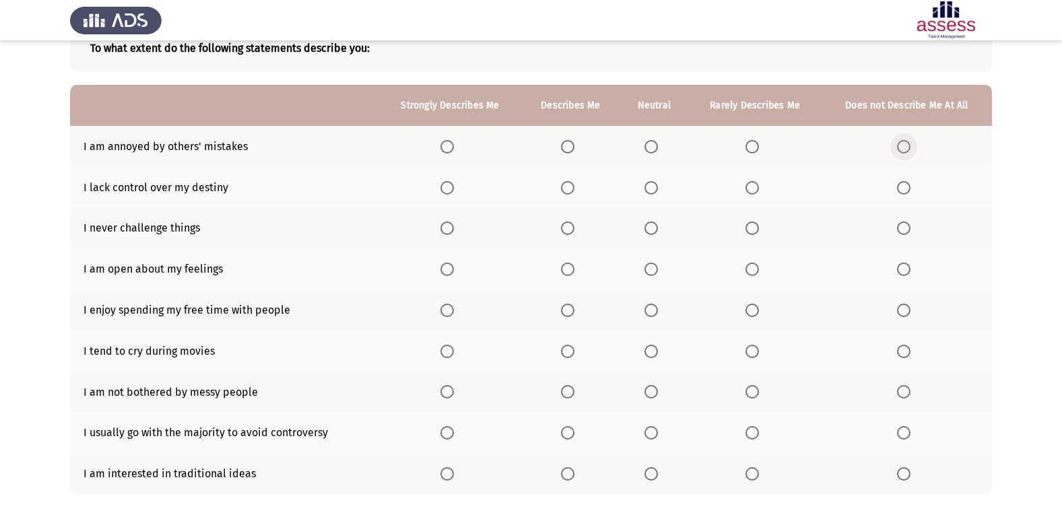
click at [913, 140] on label "Select an option" at bounding box center [906, 146] width 19 height 13
click at [910, 140] on input "Select an option" at bounding box center [903, 146] width 13 height 13
click at [751, 185] on span "Select an option" at bounding box center [751, 187] width 13 height 13
click at [751, 185] on input "Select an option" at bounding box center [751, 187] width 13 height 13
click at [758, 226] on span "Select an option" at bounding box center [751, 228] width 13 height 13
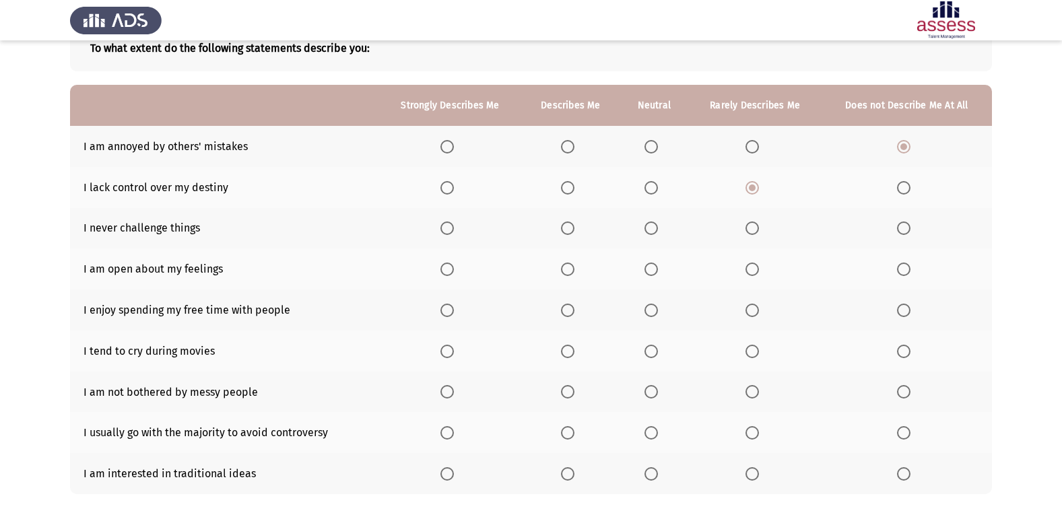
click at [758, 226] on input "Select an option" at bounding box center [751, 228] width 13 height 13
click at [907, 228] on span "Select an option" at bounding box center [903, 228] width 13 height 13
click at [907, 228] on input "Select an option" at bounding box center [903, 228] width 13 height 13
click at [577, 273] on label "Select an option" at bounding box center [570, 269] width 19 height 13
click at [574, 273] on input "Select an option" at bounding box center [567, 269] width 13 height 13
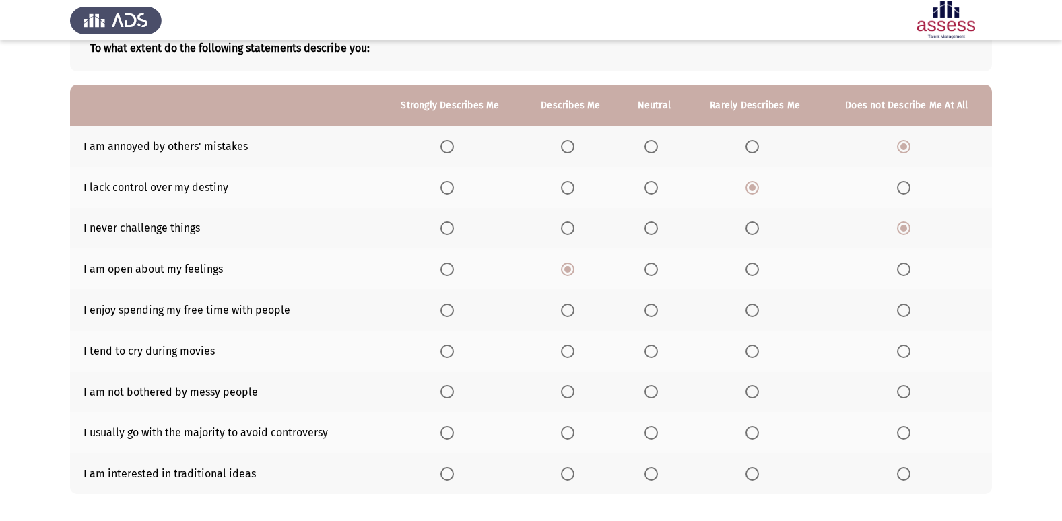
click at [449, 311] on span "Select an option" at bounding box center [446, 310] width 13 height 13
click at [449, 311] on input "Select an option" at bounding box center [446, 310] width 13 height 13
click at [900, 350] on span "Select an option" at bounding box center [903, 351] width 13 height 13
click at [900, 350] on input "Select an option" at bounding box center [903, 351] width 13 height 13
click at [649, 353] on span "Select an option" at bounding box center [650, 351] width 13 height 13
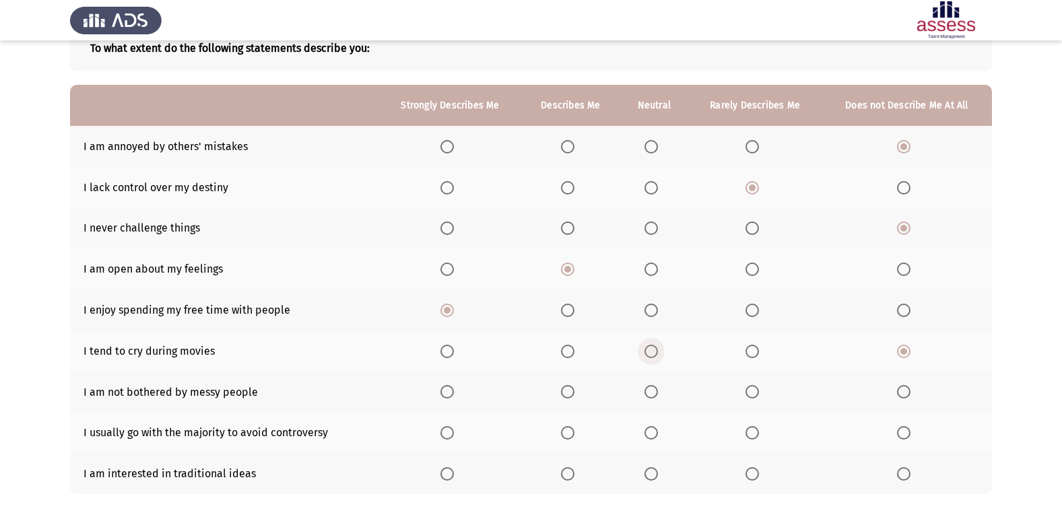
click at [649, 353] on input "Select an option" at bounding box center [650, 351] width 13 height 13
click at [572, 391] on span "Select an option" at bounding box center [567, 391] width 13 height 13
click at [572, 391] on input "Select an option" at bounding box center [567, 391] width 13 height 13
click at [661, 433] on label "Select an option" at bounding box center [653, 432] width 19 height 13
click at [658, 433] on input "Select an option" at bounding box center [650, 432] width 13 height 13
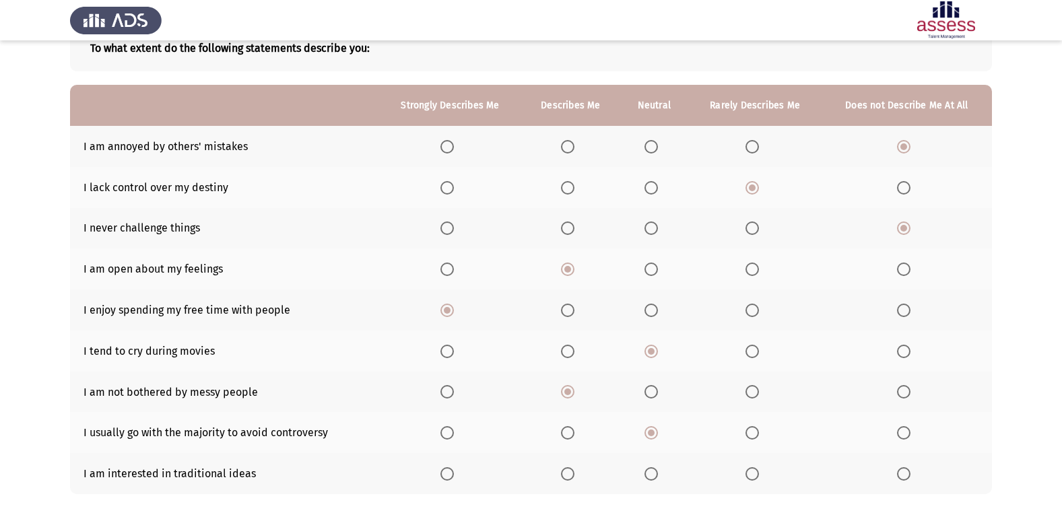
click at [567, 467] on span "Select an option" at bounding box center [567, 473] width 13 height 13
click at [567, 467] on input "Select an option" at bounding box center [567, 473] width 13 height 13
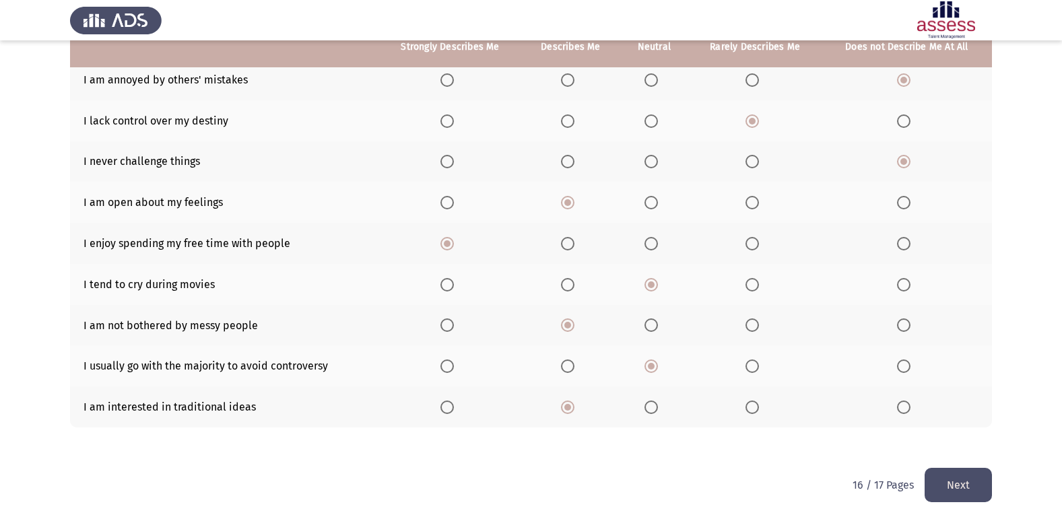
scroll to position [156, 0]
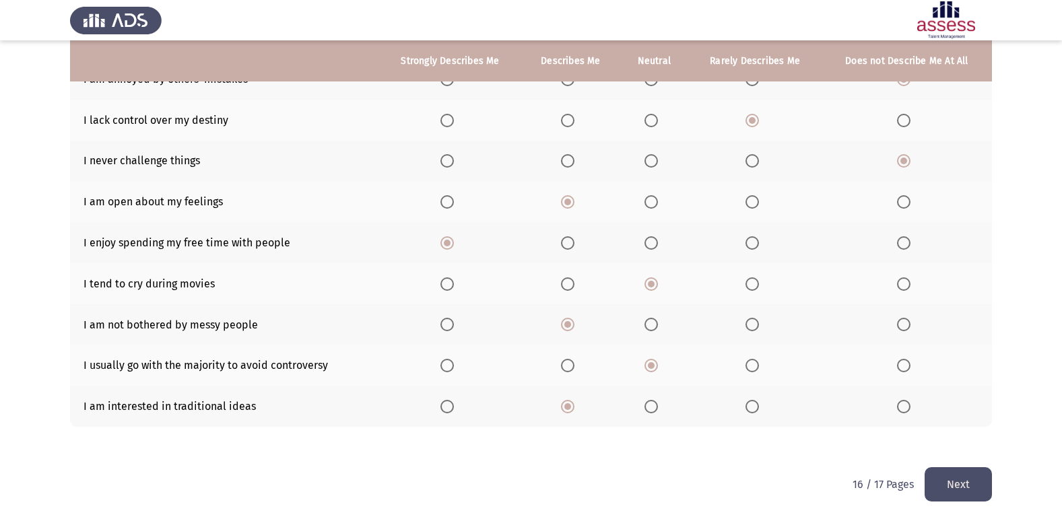
click at [960, 483] on button "Next" at bounding box center [958, 484] width 67 height 34
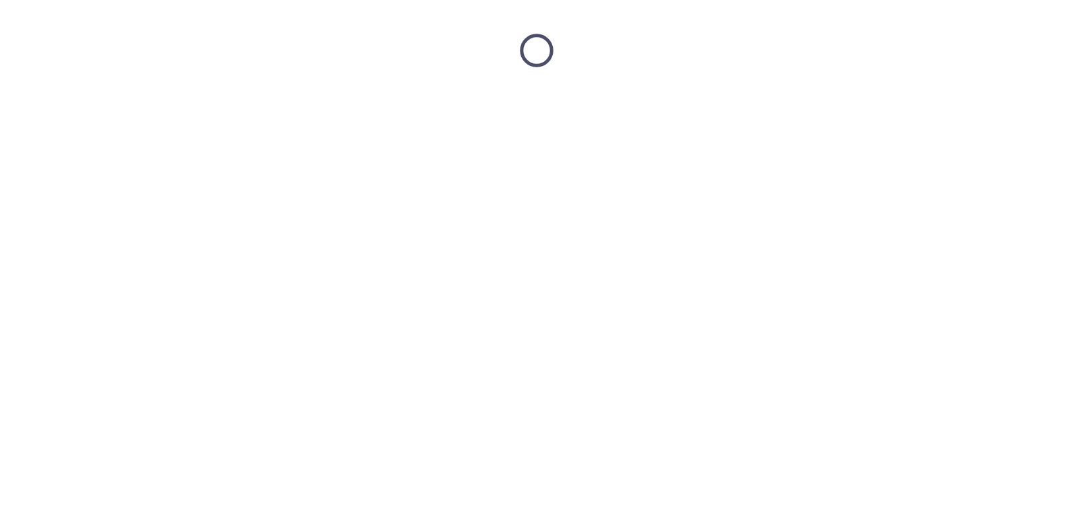
scroll to position [0, 0]
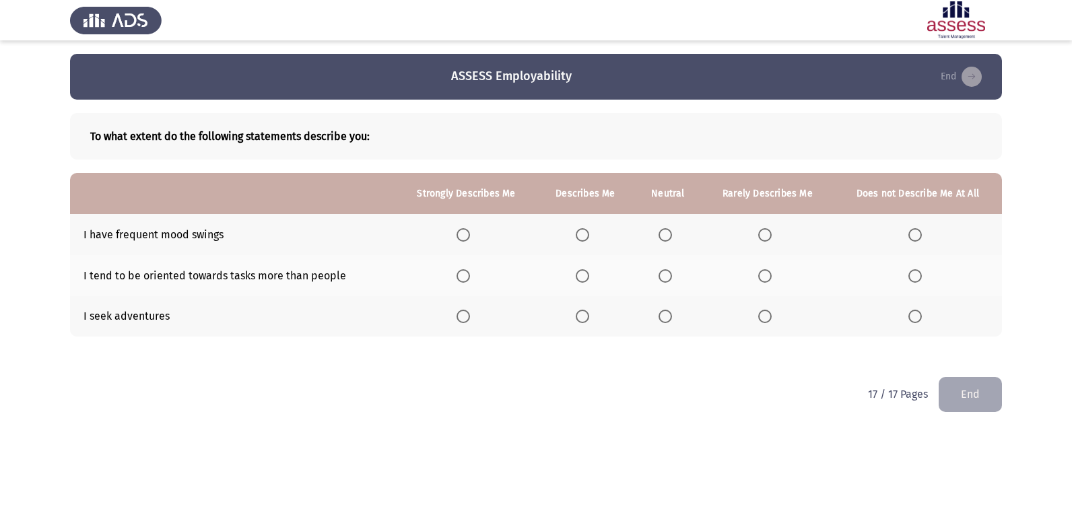
click at [587, 275] on span "Select an option" at bounding box center [582, 275] width 13 height 13
click at [587, 275] on input "Select an option" at bounding box center [582, 275] width 13 height 13
click at [667, 234] on span "Select an option" at bounding box center [665, 234] width 13 height 13
click at [667, 234] on input "Select an option" at bounding box center [665, 234] width 13 height 13
click at [765, 314] on span "Select an option" at bounding box center [764, 316] width 13 height 13
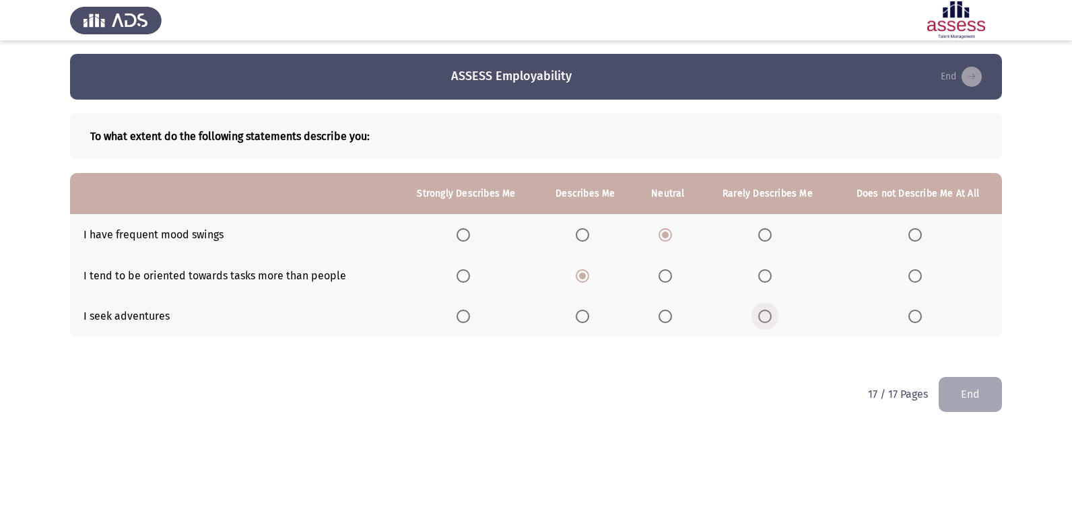
click at [765, 314] on input "Select an option" at bounding box center [764, 316] width 13 height 13
click at [966, 383] on button "End" at bounding box center [970, 394] width 63 height 34
